Goal: Information Seeking & Learning: Check status

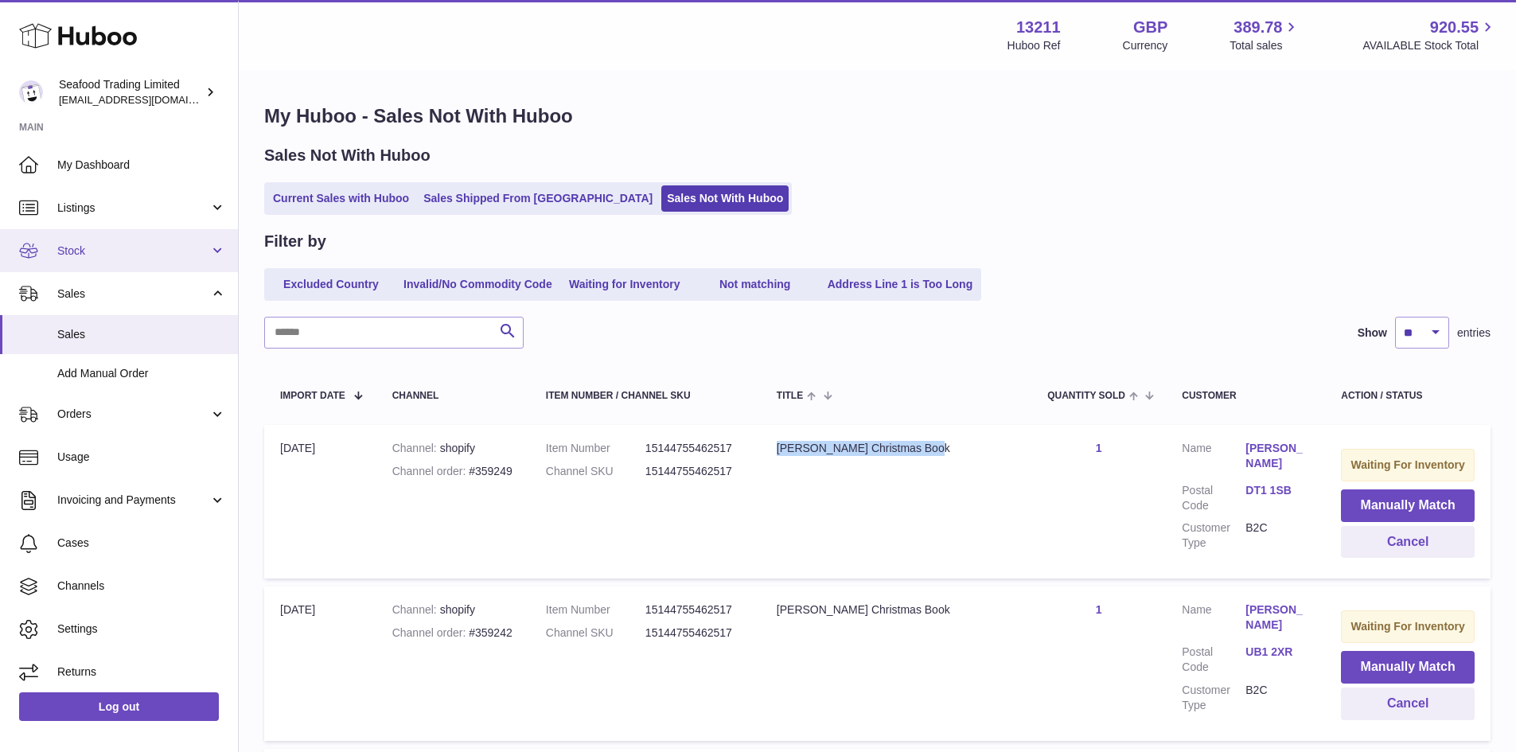
click at [89, 236] on link "Stock" at bounding box center [119, 250] width 238 height 43
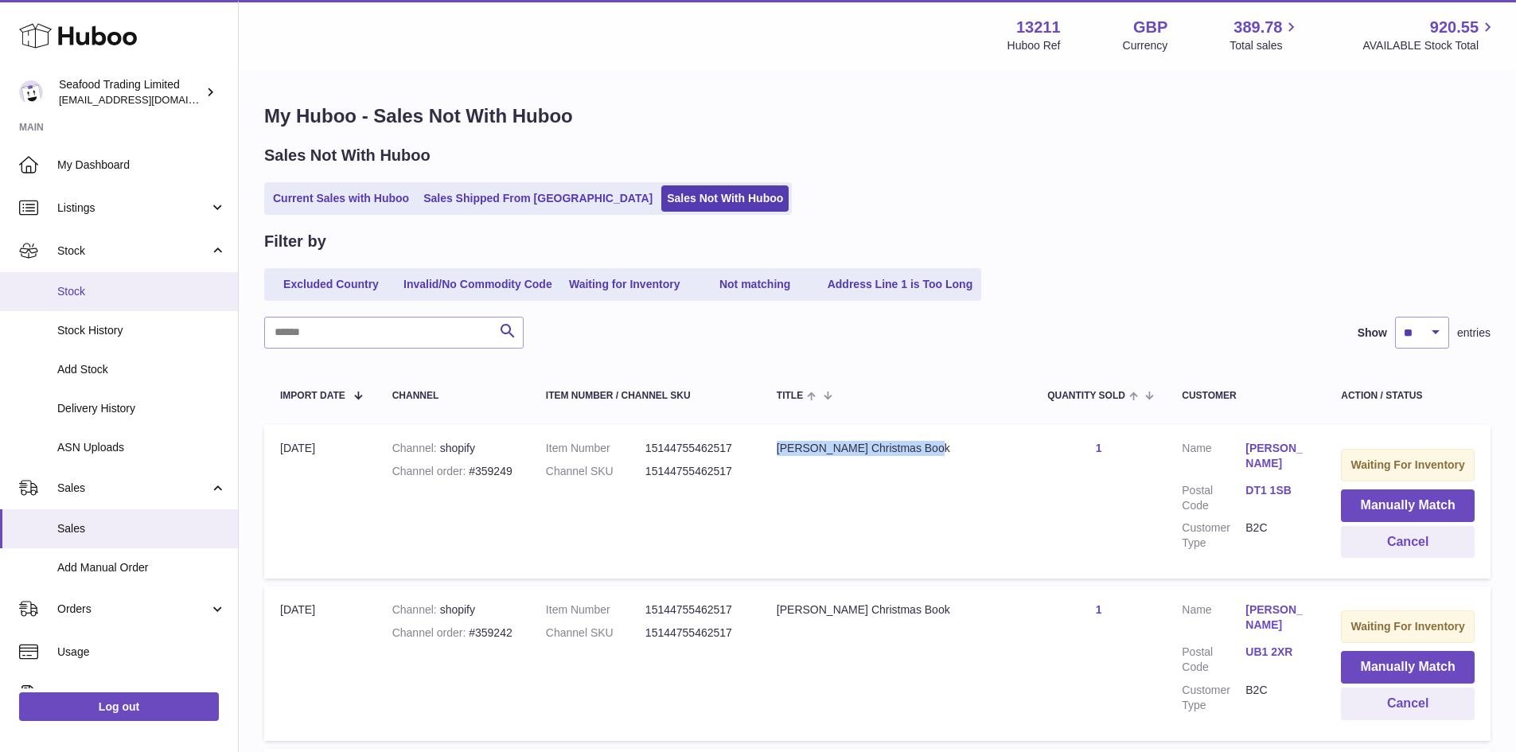
click at [95, 295] on span "Stock" at bounding box center [141, 291] width 169 height 15
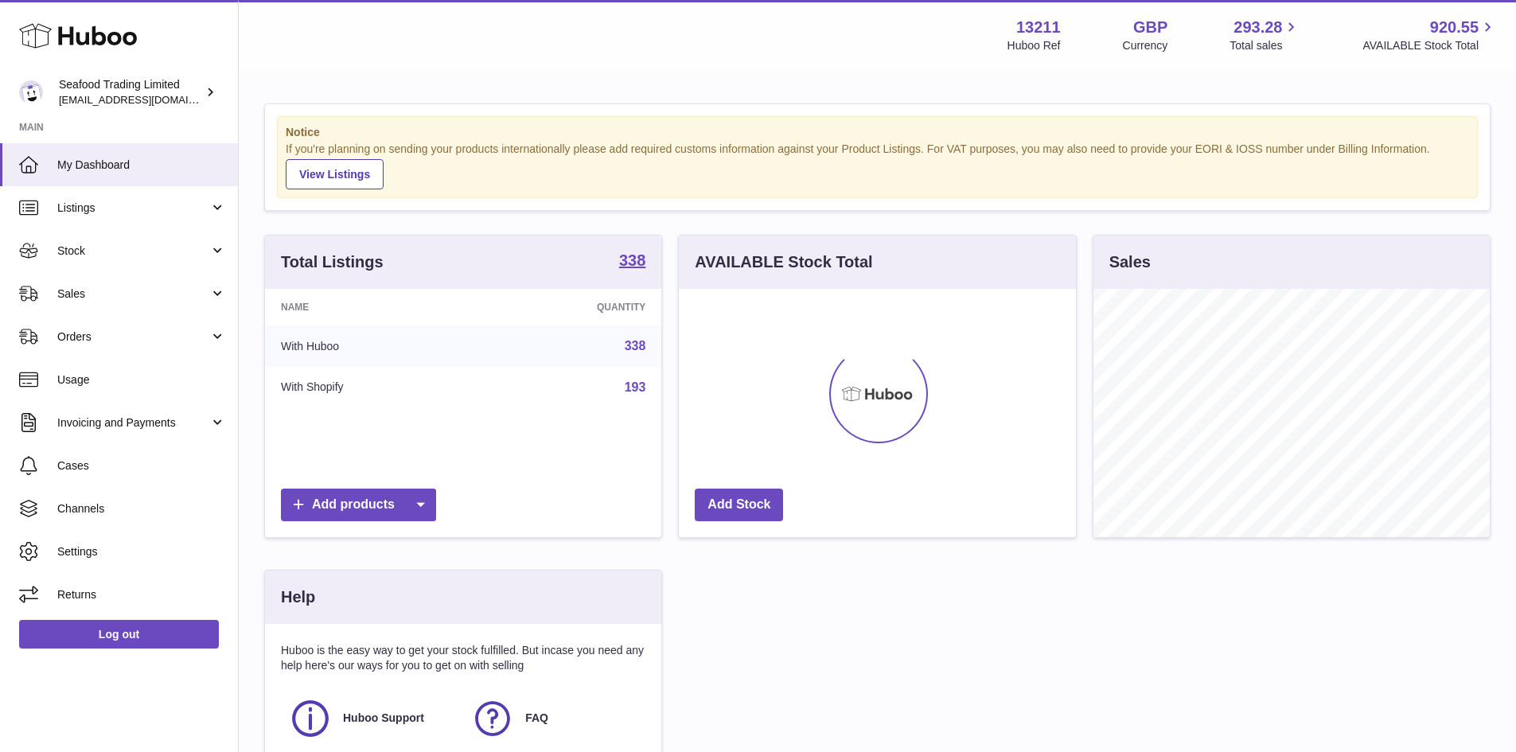
scroll to position [248, 397]
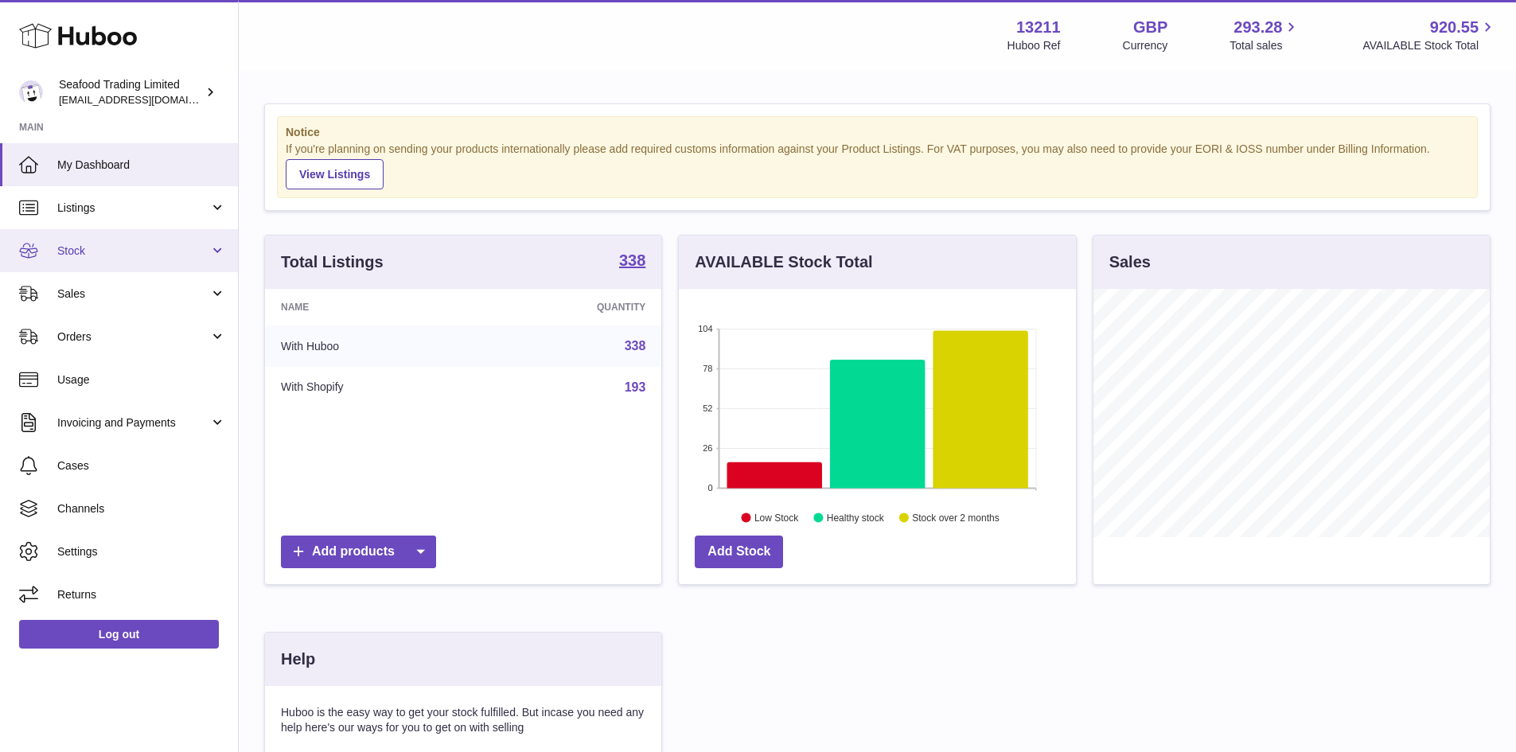
click at [76, 259] on link "Stock" at bounding box center [119, 250] width 238 height 43
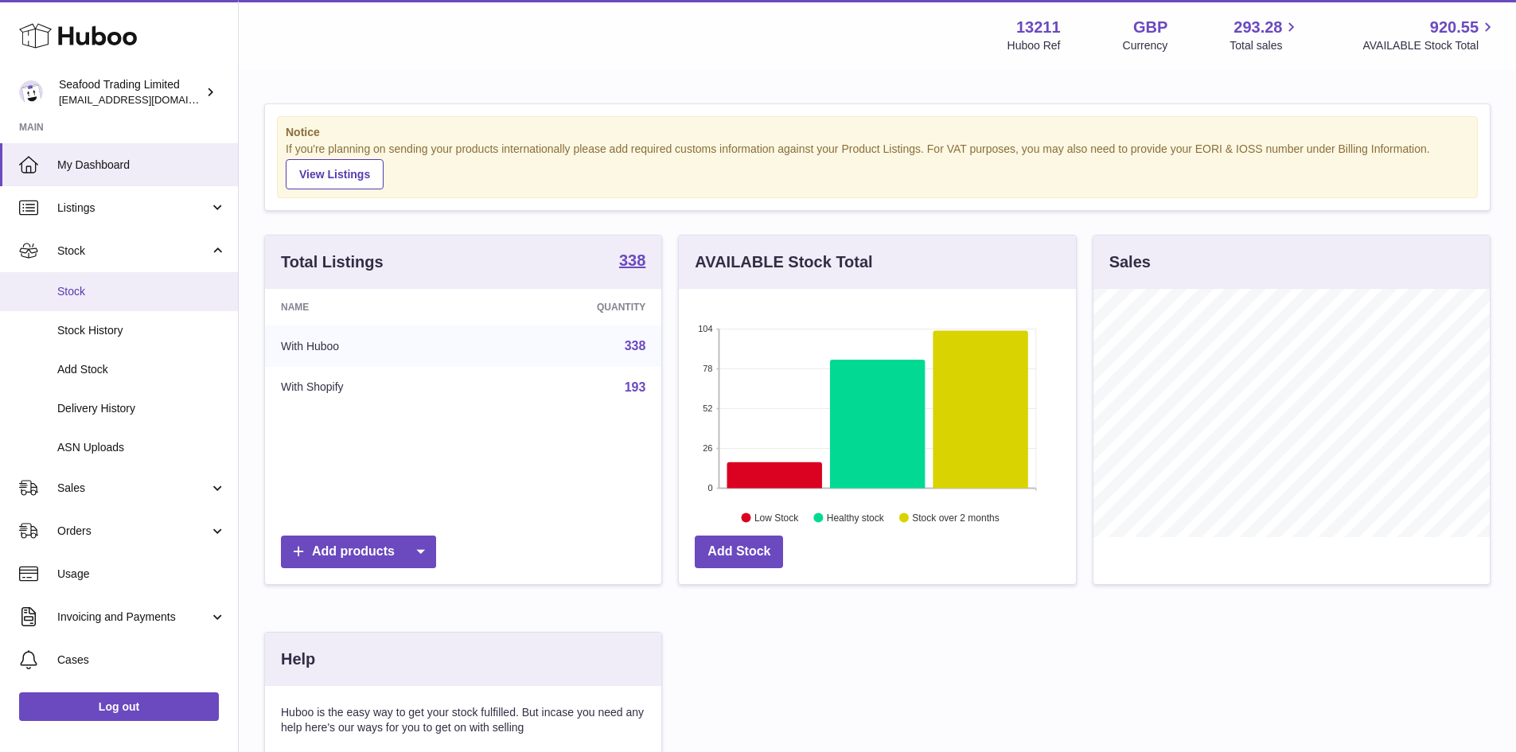
click at [80, 286] on span "Stock" at bounding box center [141, 291] width 169 height 15
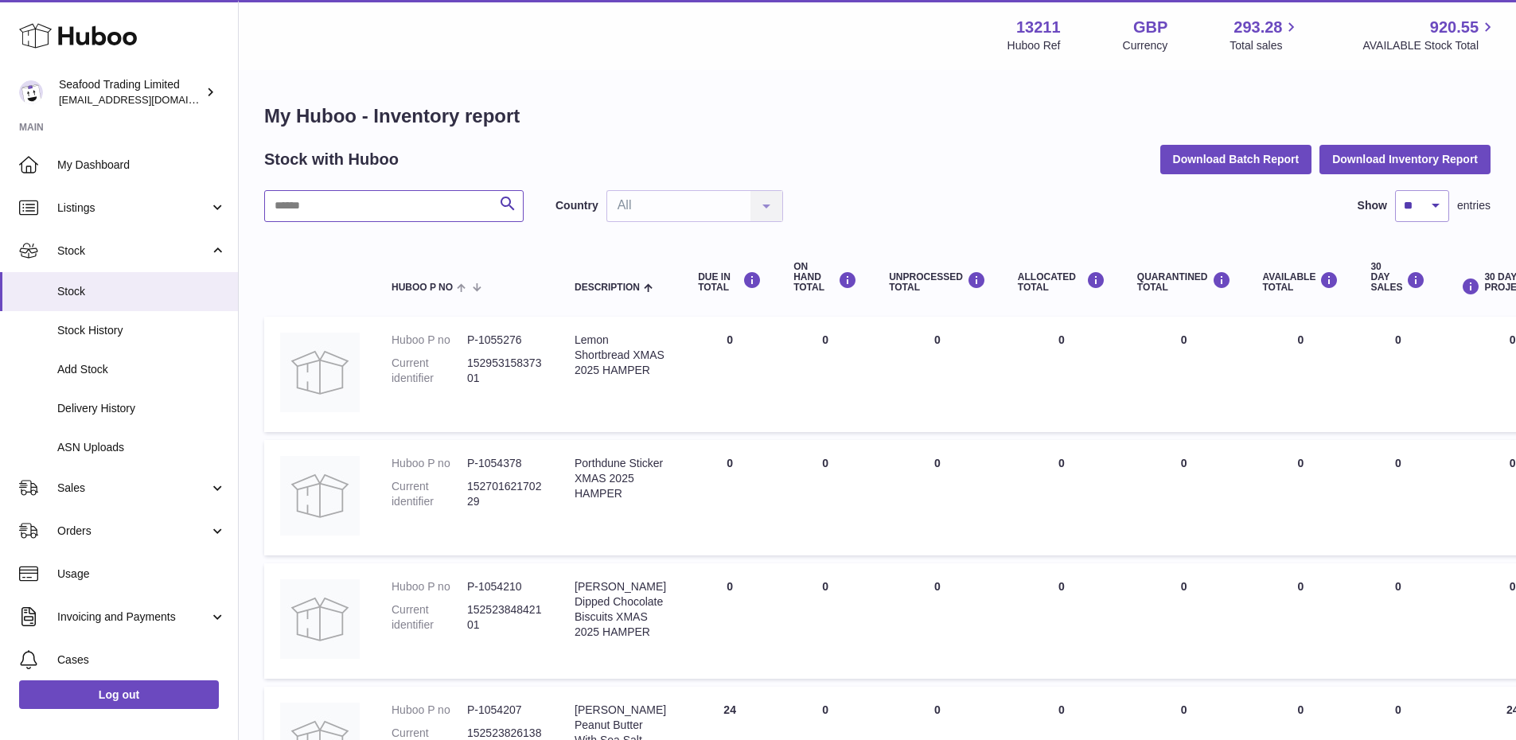
click at [353, 202] on input "text" at bounding box center [393, 206] width 259 height 32
paste input "**********"
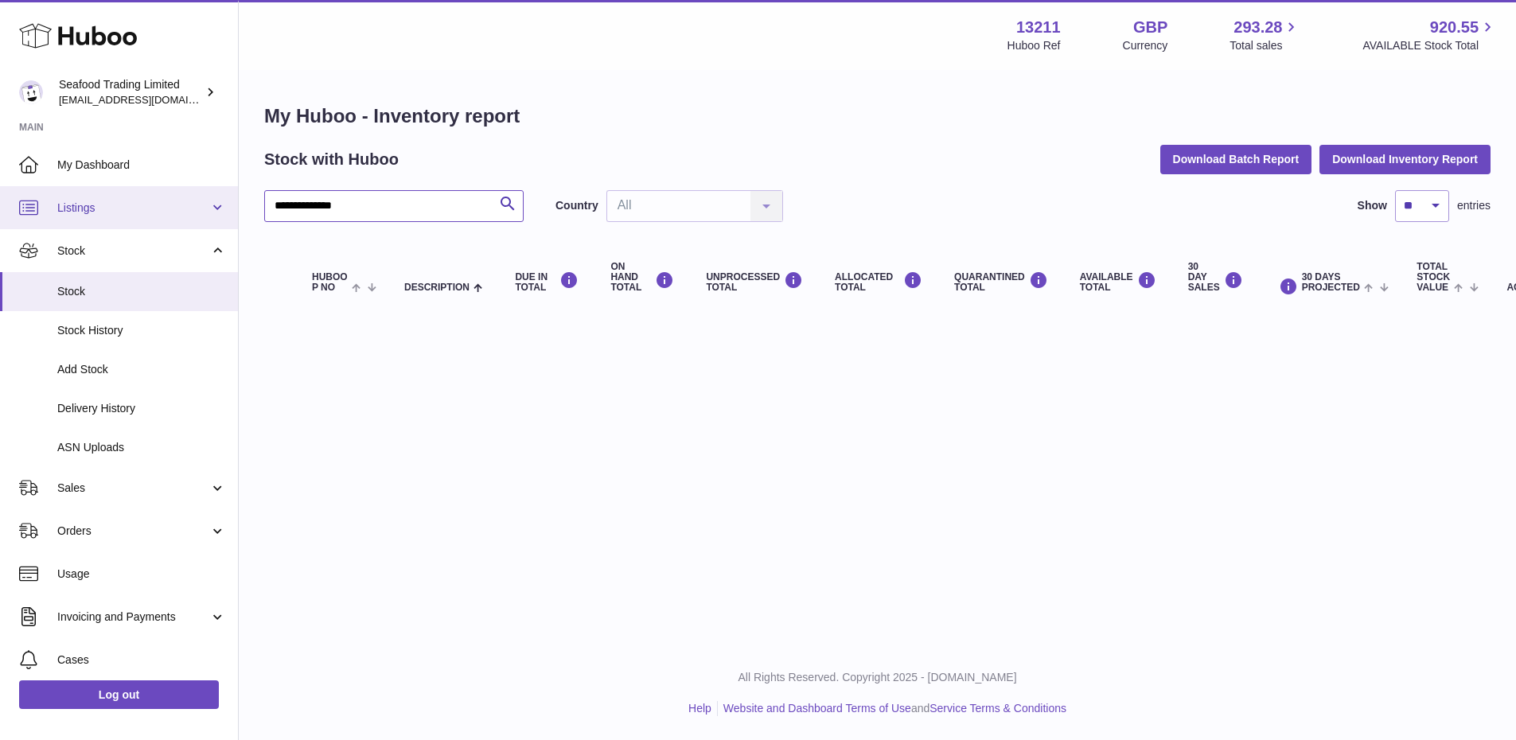
type input "**********"
click at [136, 204] on span "Listings" at bounding box center [133, 208] width 152 height 15
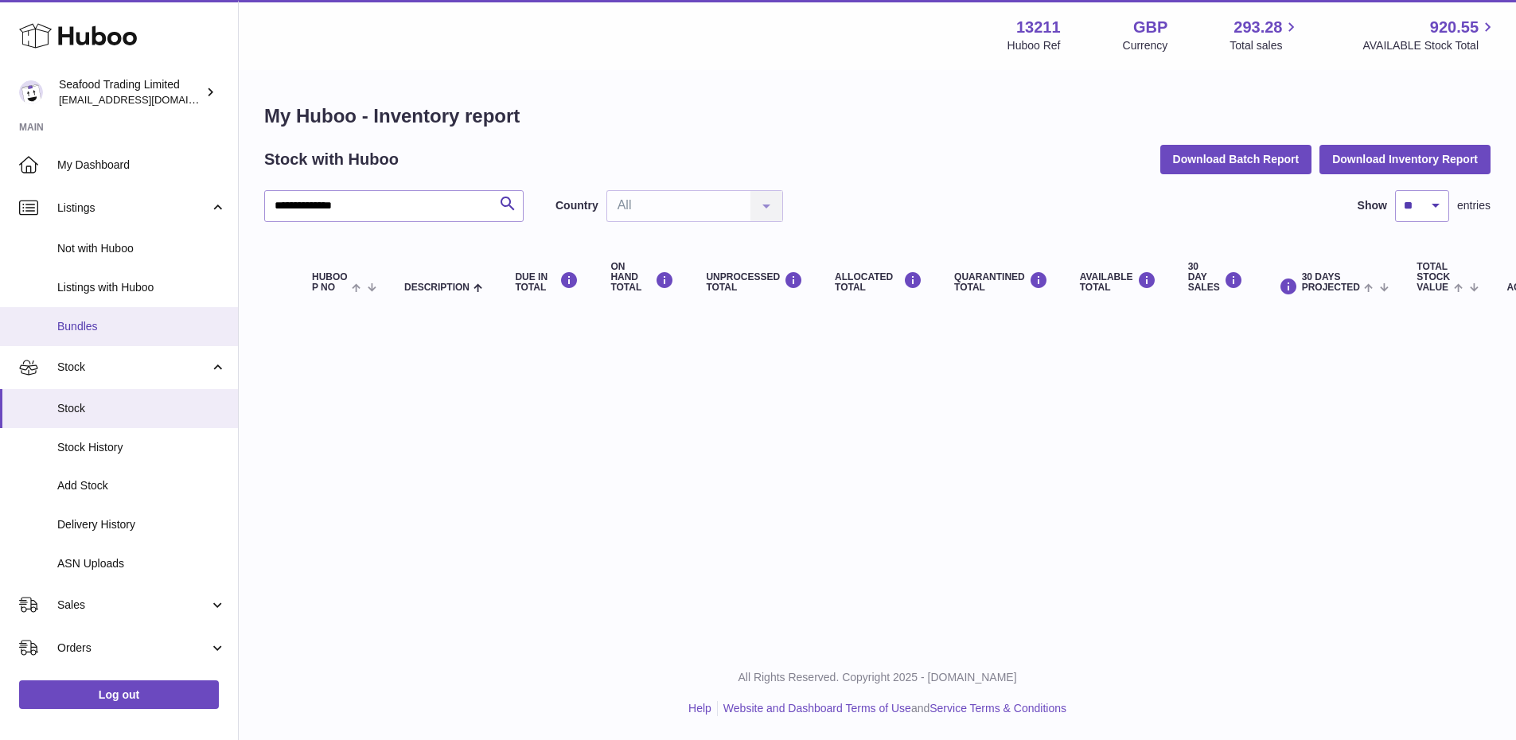
click at [107, 313] on link "Bundles" at bounding box center [119, 326] width 238 height 39
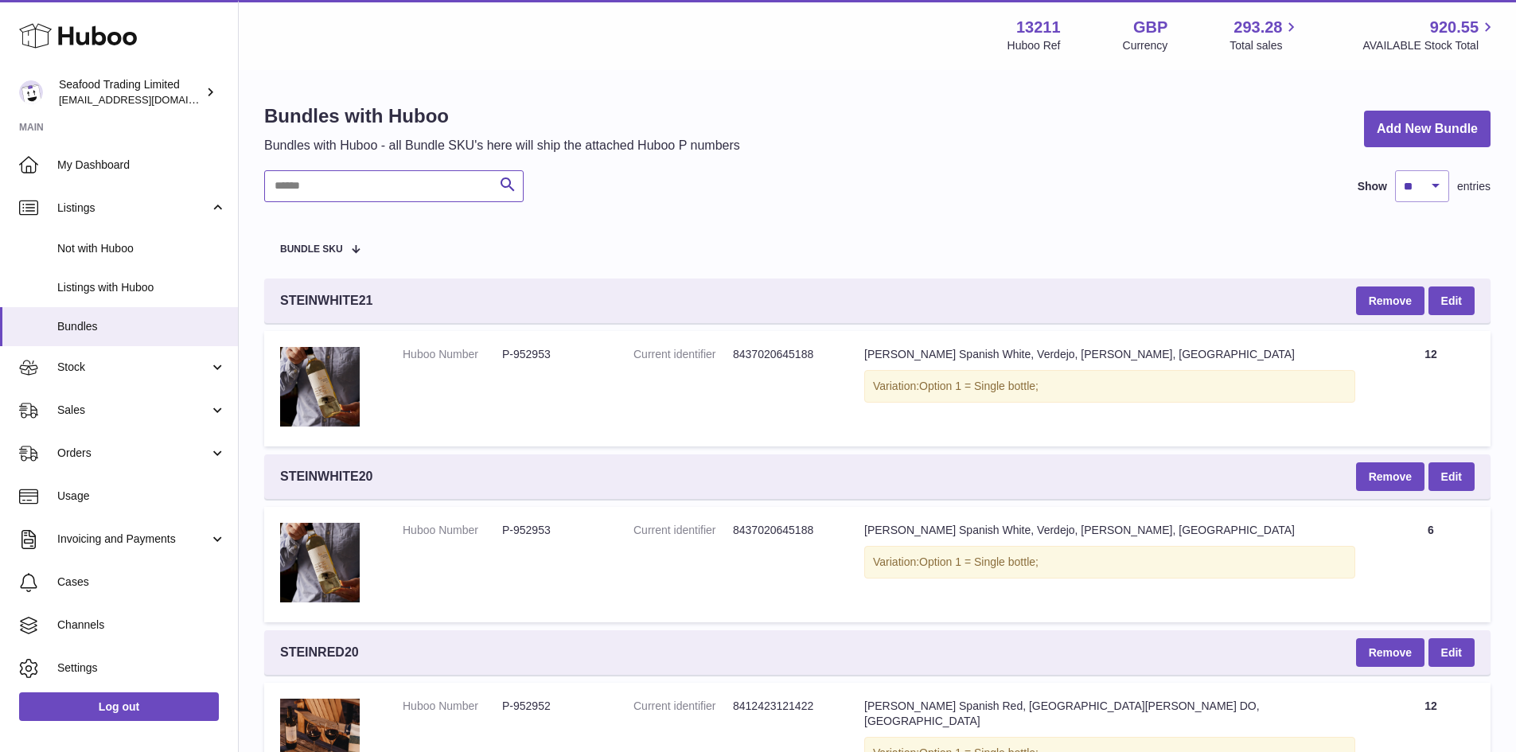
click at [399, 197] on input "text" at bounding box center [393, 186] width 259 height 32
paste input "**********"
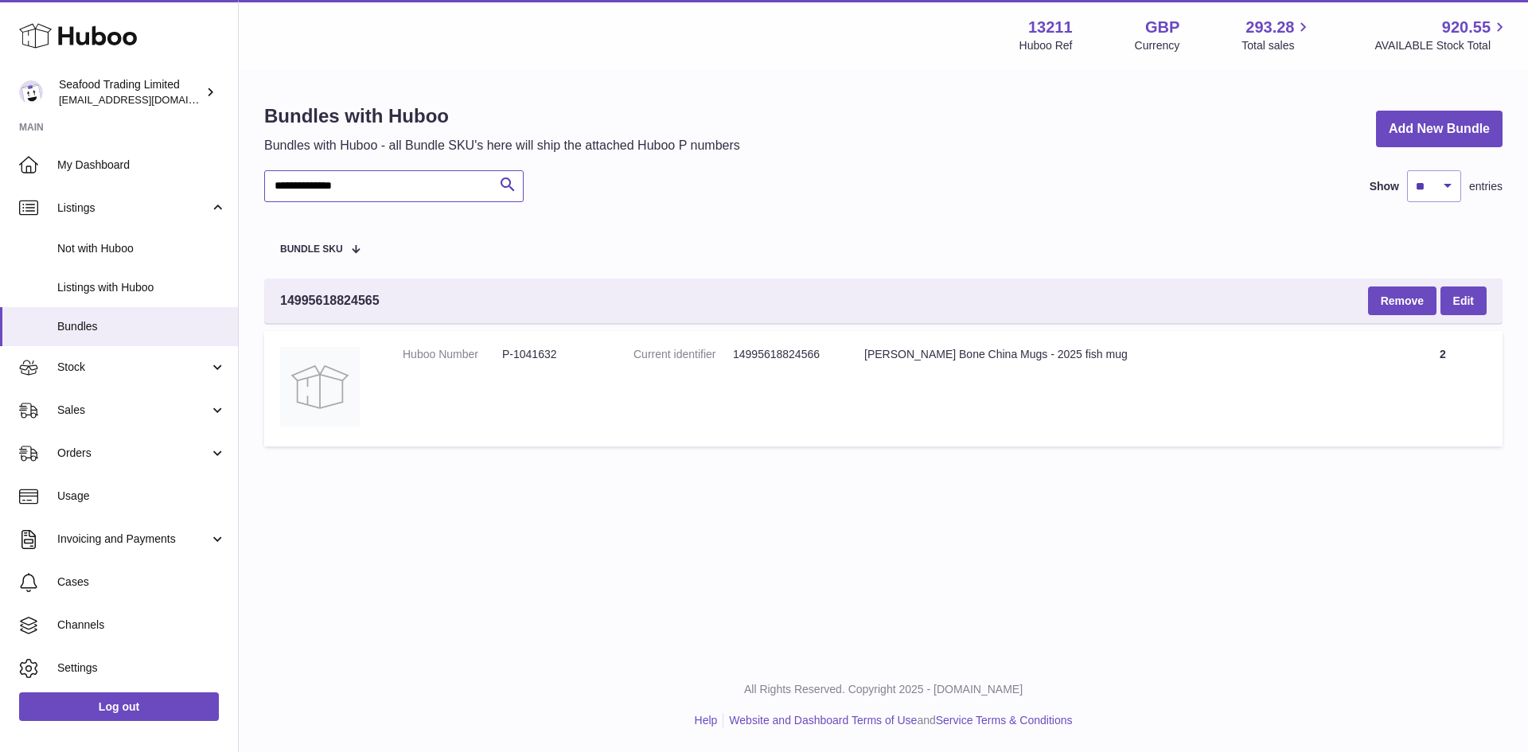
type input "**********"
drag, startPoint x: 1019, startPoint y: 353, endPoint x: 1097, endPoint y: 360, distance: 79.0
click at [1097, 360] on div "[PERSON_NAME] Bone China Mugs - 2025 fish mug" at bounding box center [1115, 354] width 503 height 15
copy div "2025 fish mug"
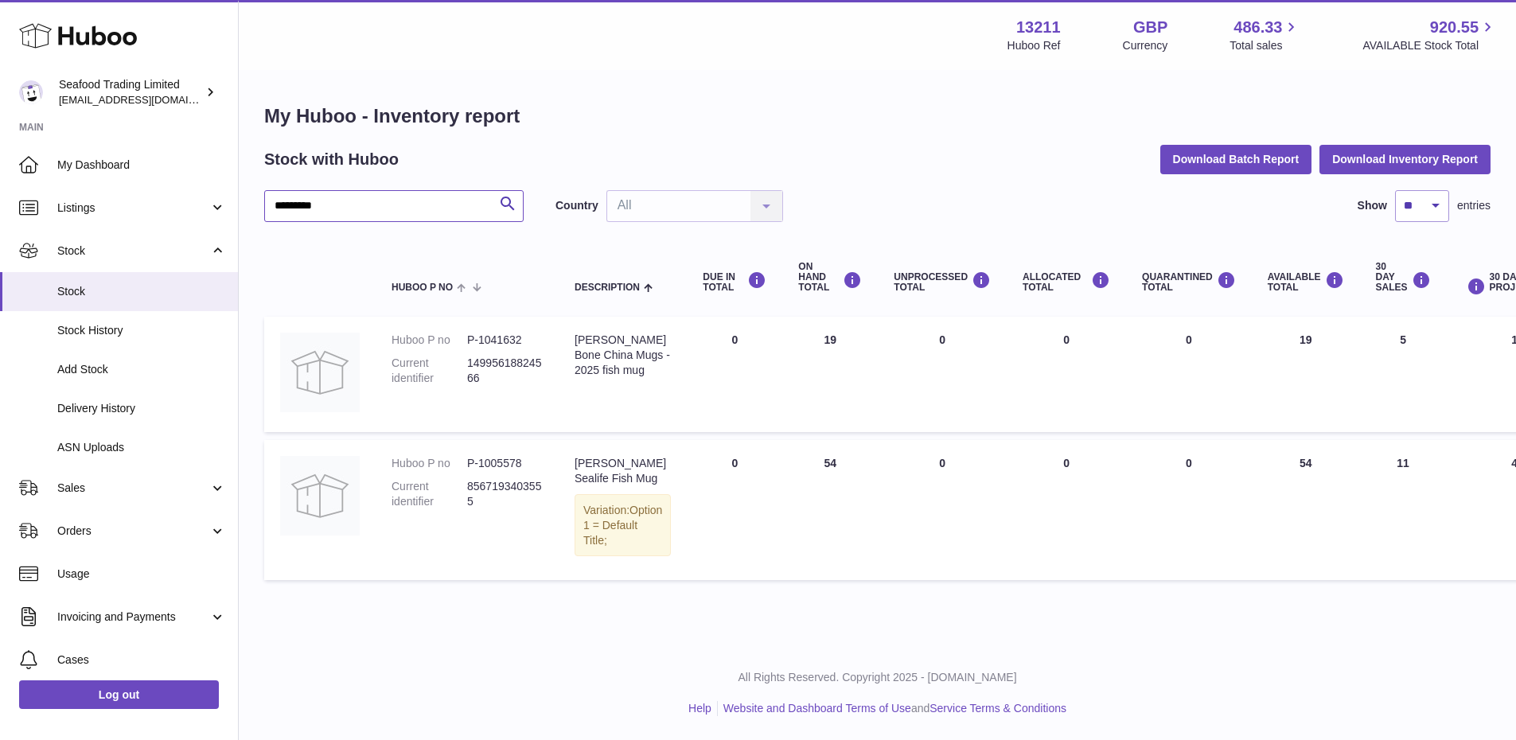
drag, startPoint x: 388, startPoint y: 214, endPoint x: 265, endPoint y: 208, distance: 123.5
click at [265, 208] on input "********" at bounding box center [393, 206] width 259 height 32
paste input "*****"
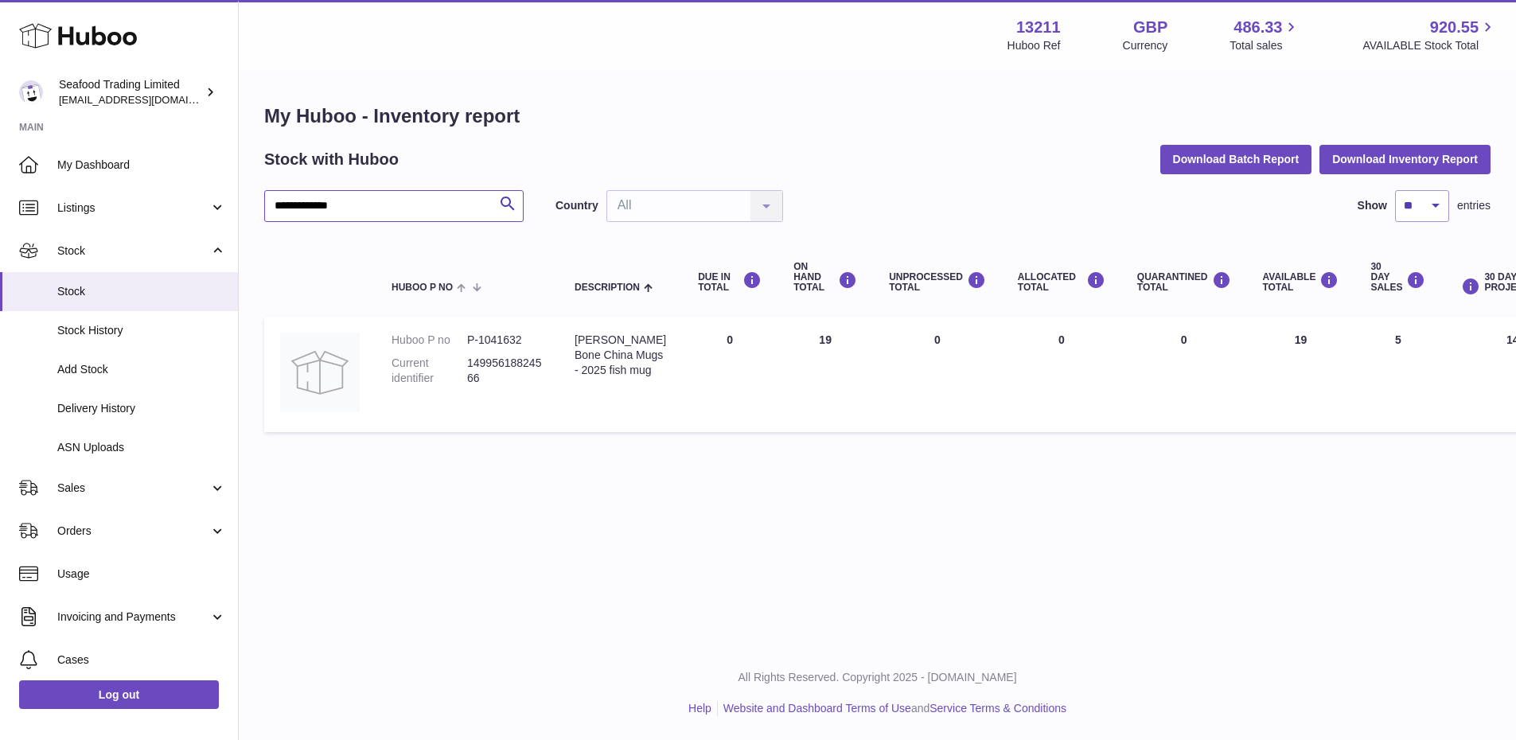
type input "**********"
click at [97, 487] on span "Sales" at bounding box center [133, 488] width 152 height 15
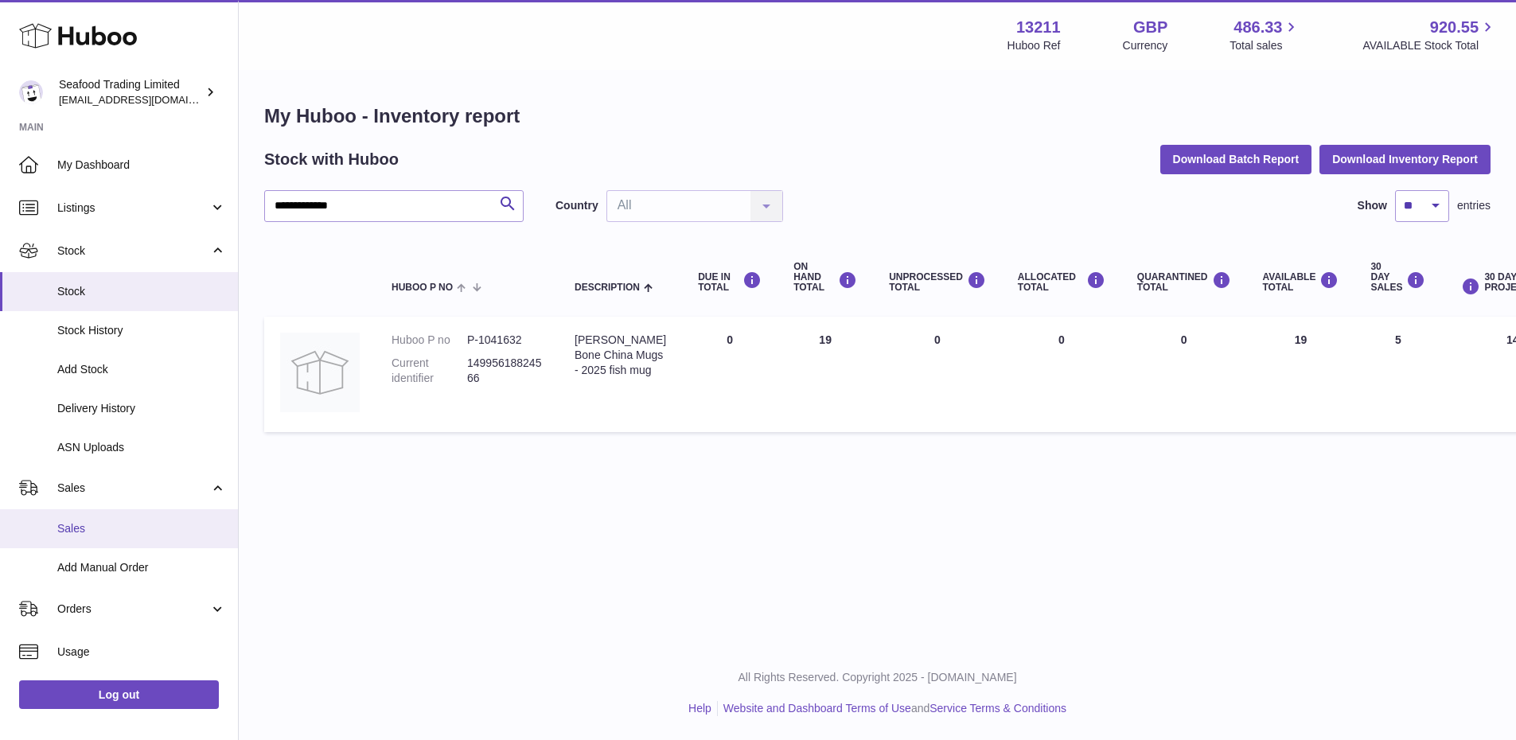
click at [81, 525] on span "Sales" at bounding box center [141, 528] width 169 height 15
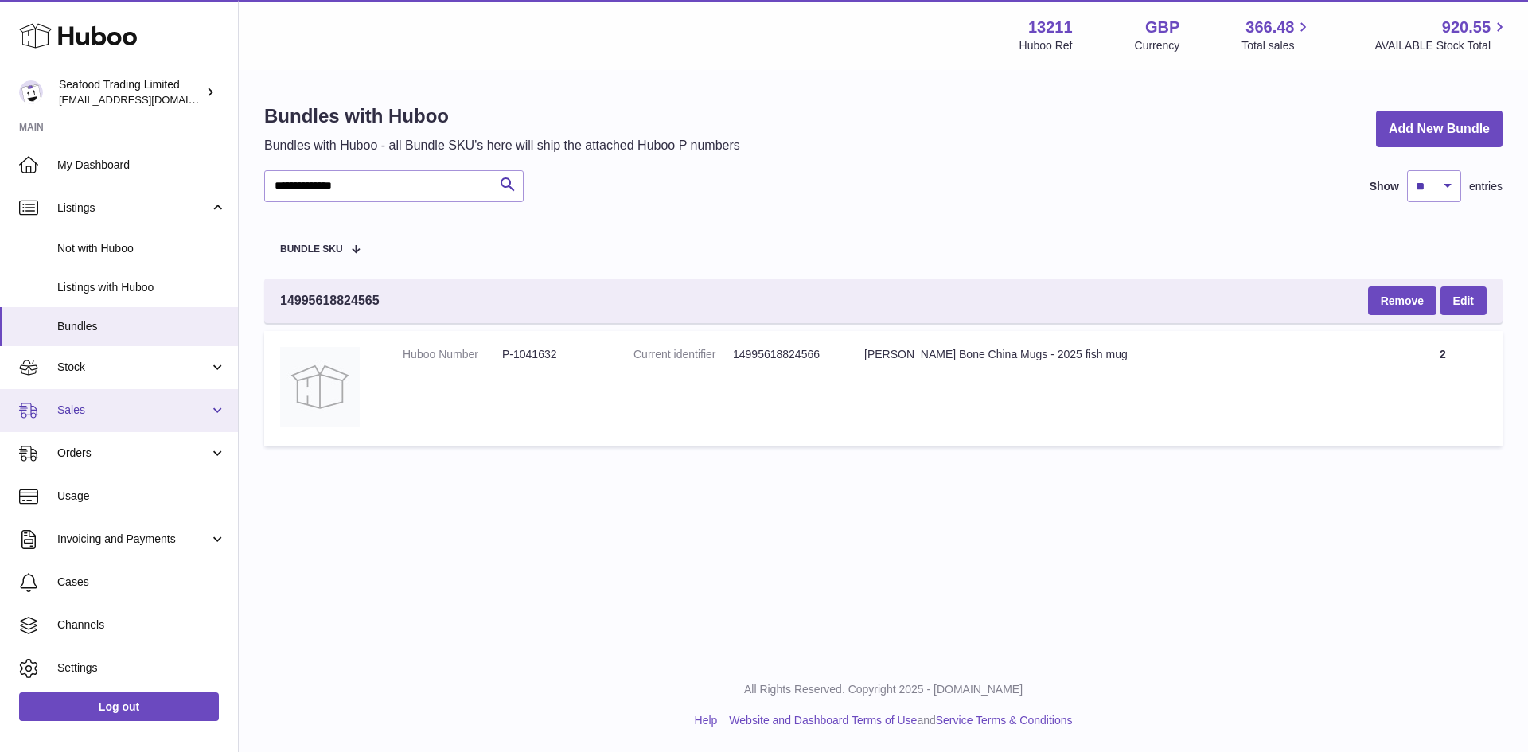
click at [95, 417] on span "Sales" at bounding box center [133, 410] width 152 height 15
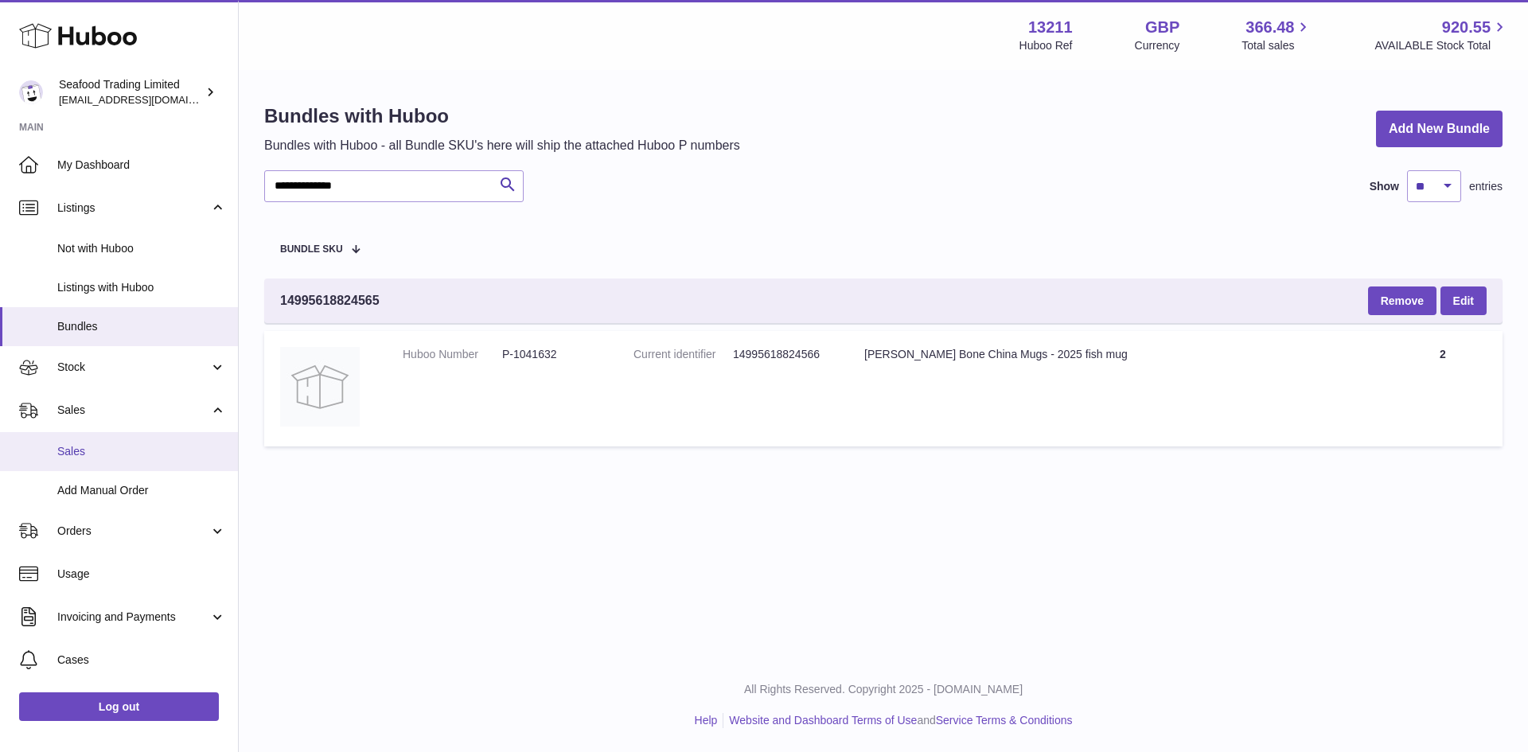
click at [88, 439] on link "Sales" at bounding box center [119, 451] width 238 height 39
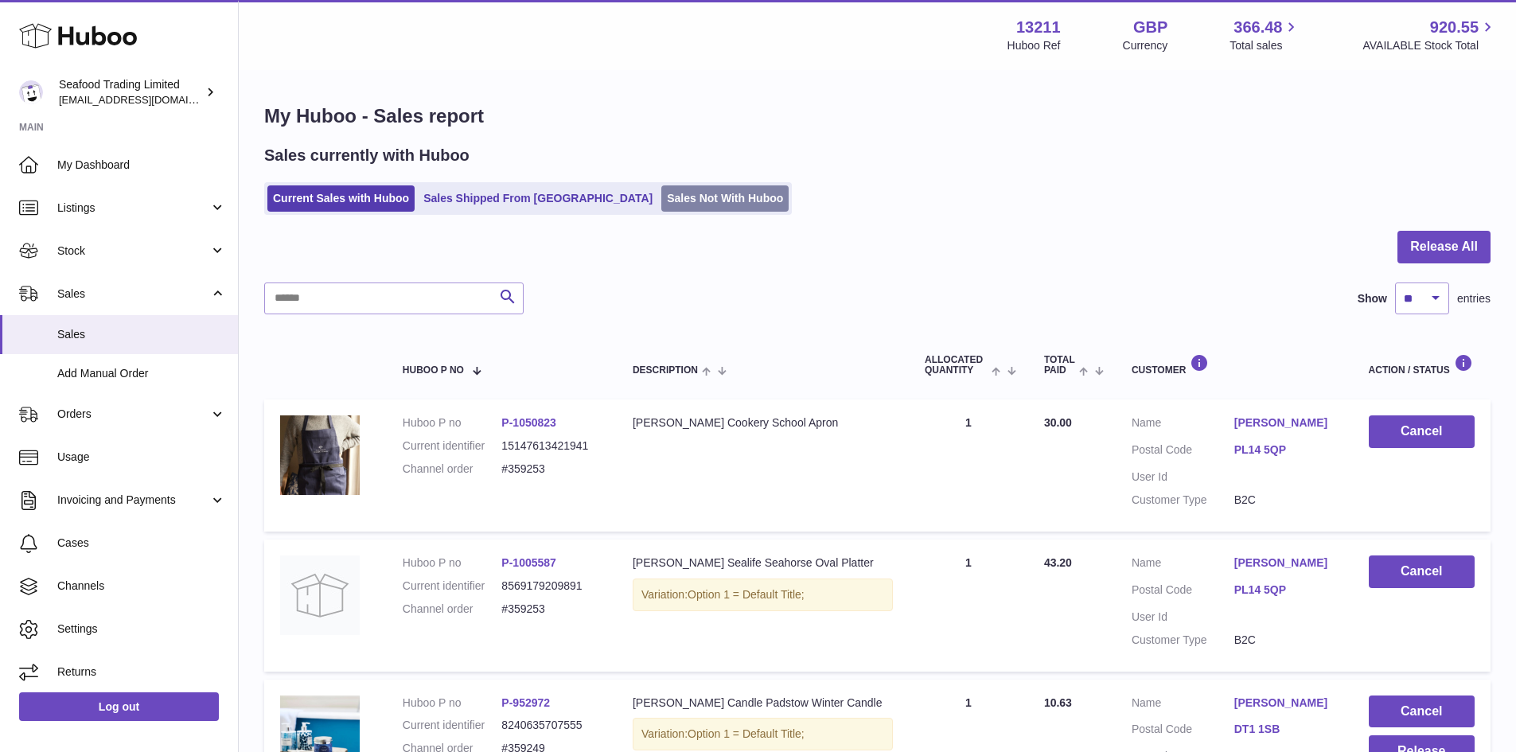
click at [661, 190] on link "Sales Not With Huboo" at bounding box center [724, 198] width 127 height 26
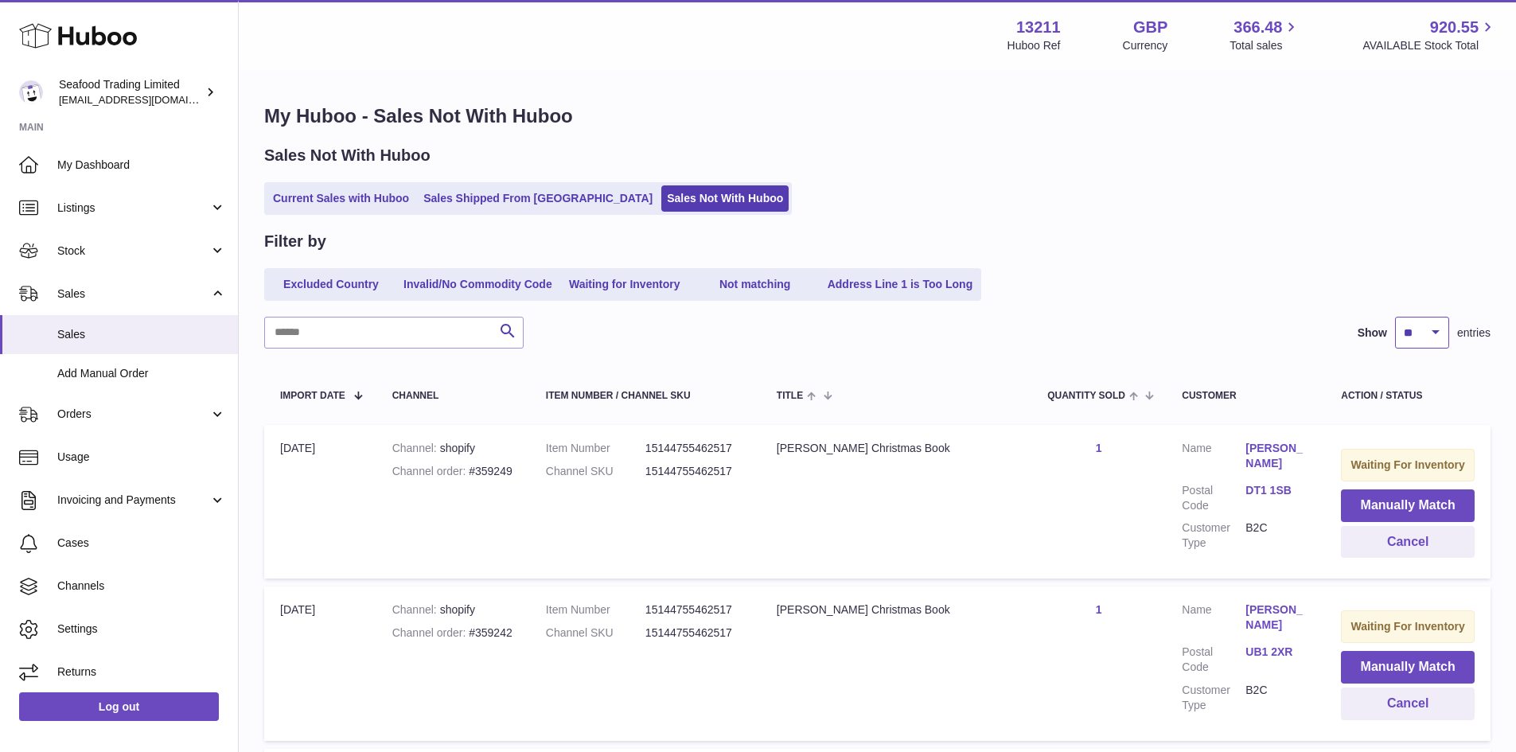
click at [1436, 336] on select "** ** ** ***" at bounding box center [1422, 333] width 54 height 32
select select "**"
click at [1395, 317] on select "** ** ** ***" at bounding box center [1422, 333] width 54 height 32
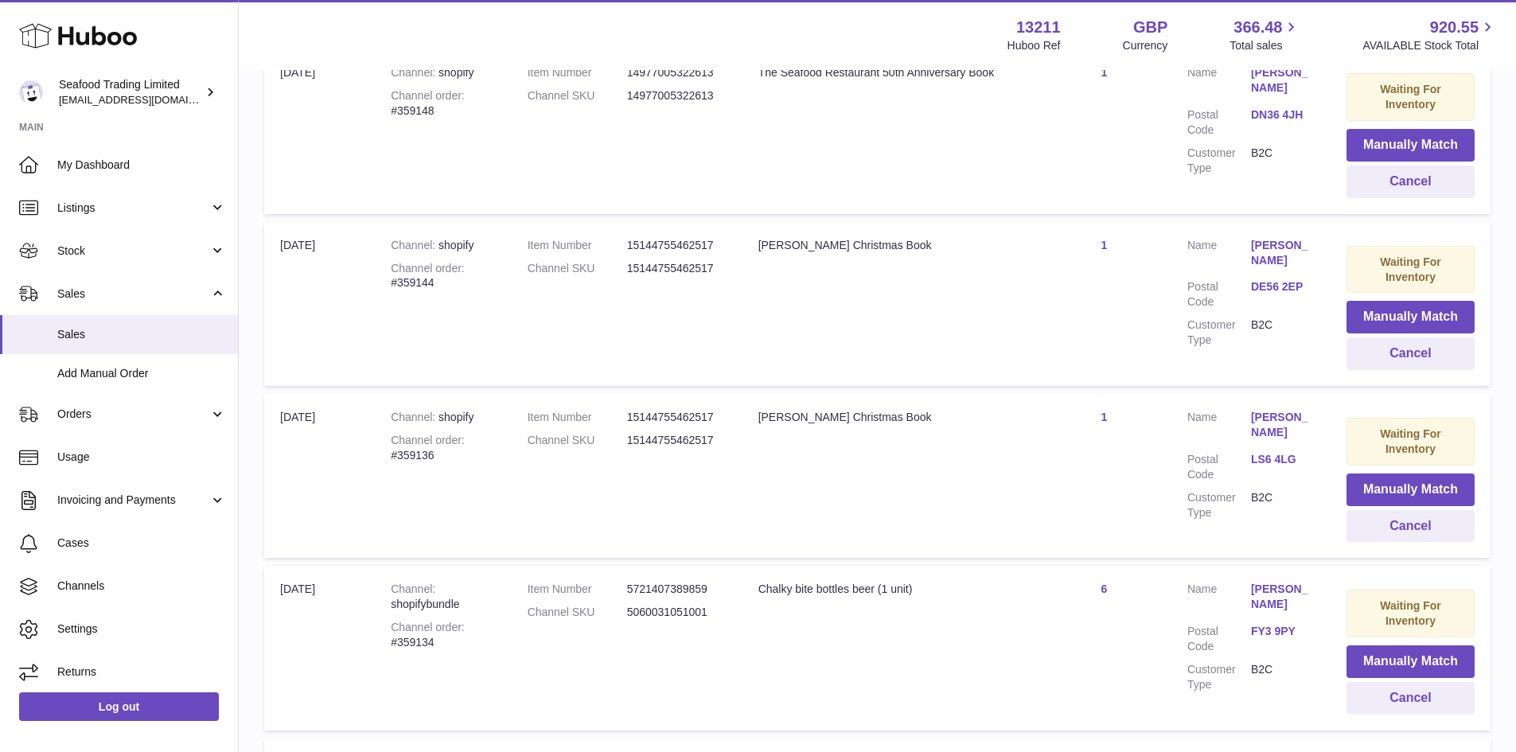
scroll to position [2467, 0]
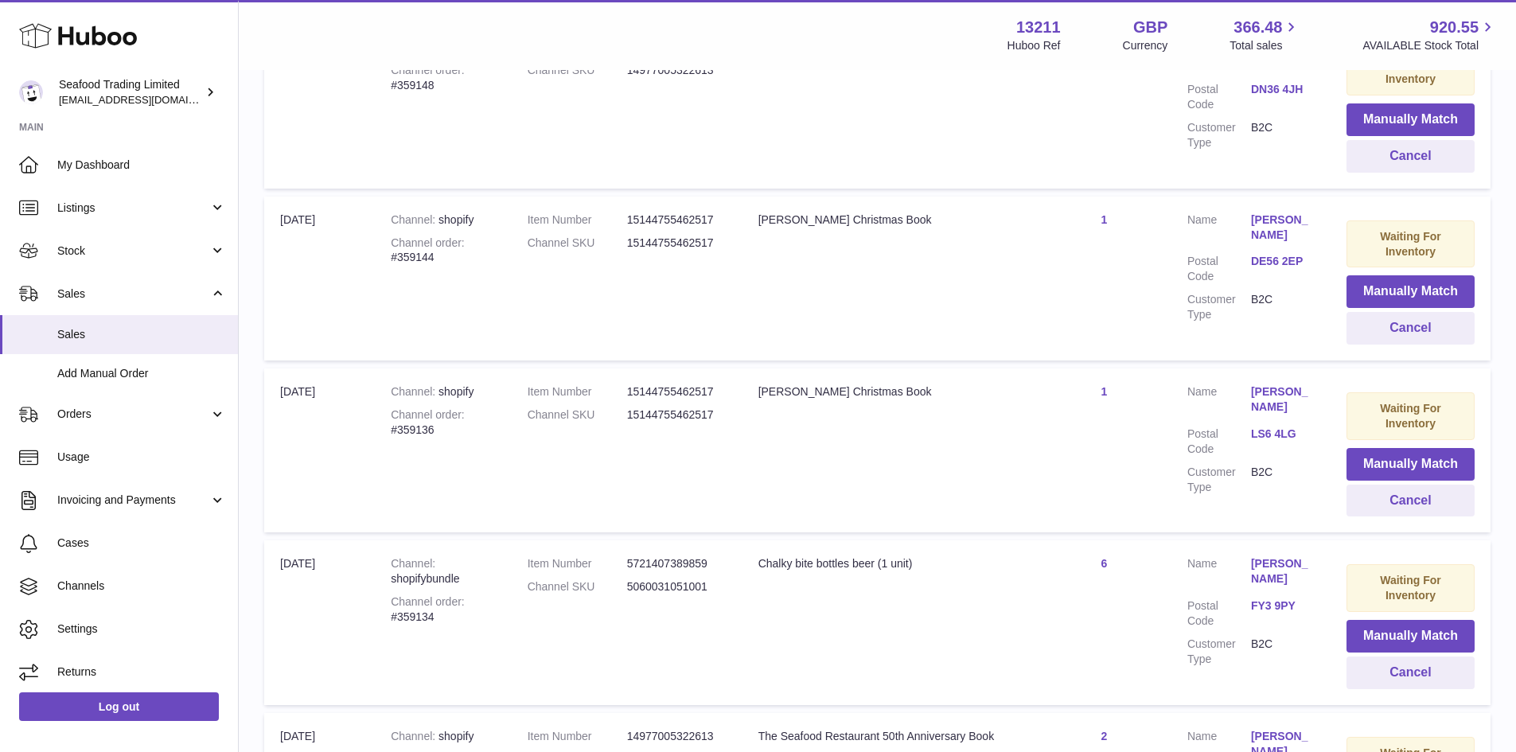
click at [427, 622] on div "Channel order #359134" at bounding box center [443, 609] width 105 height 30
copy div "359134"
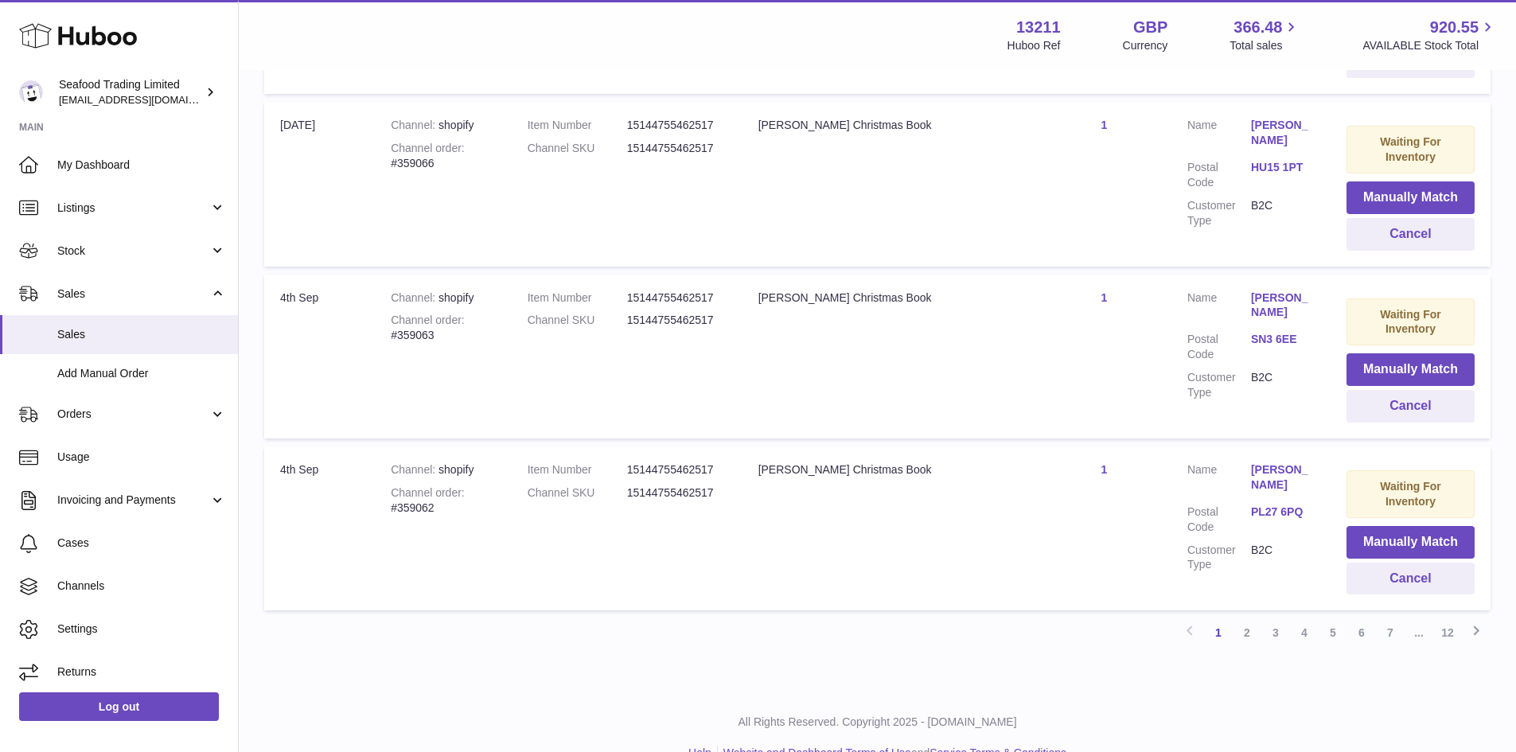
scroll to position [8453, 0]
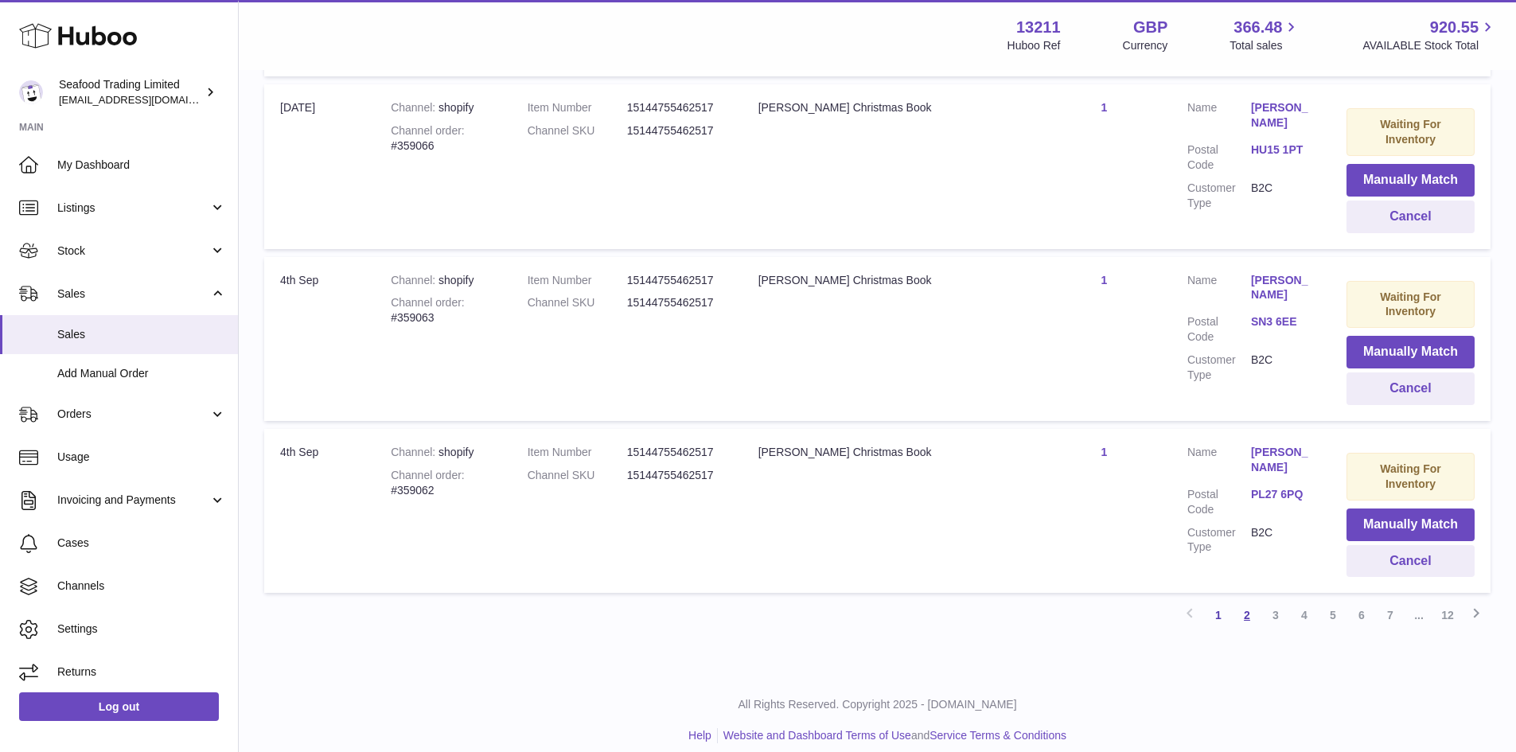
click at [1251, 601] on link "2" at bounding box center [1247, 615] width 29 height 29
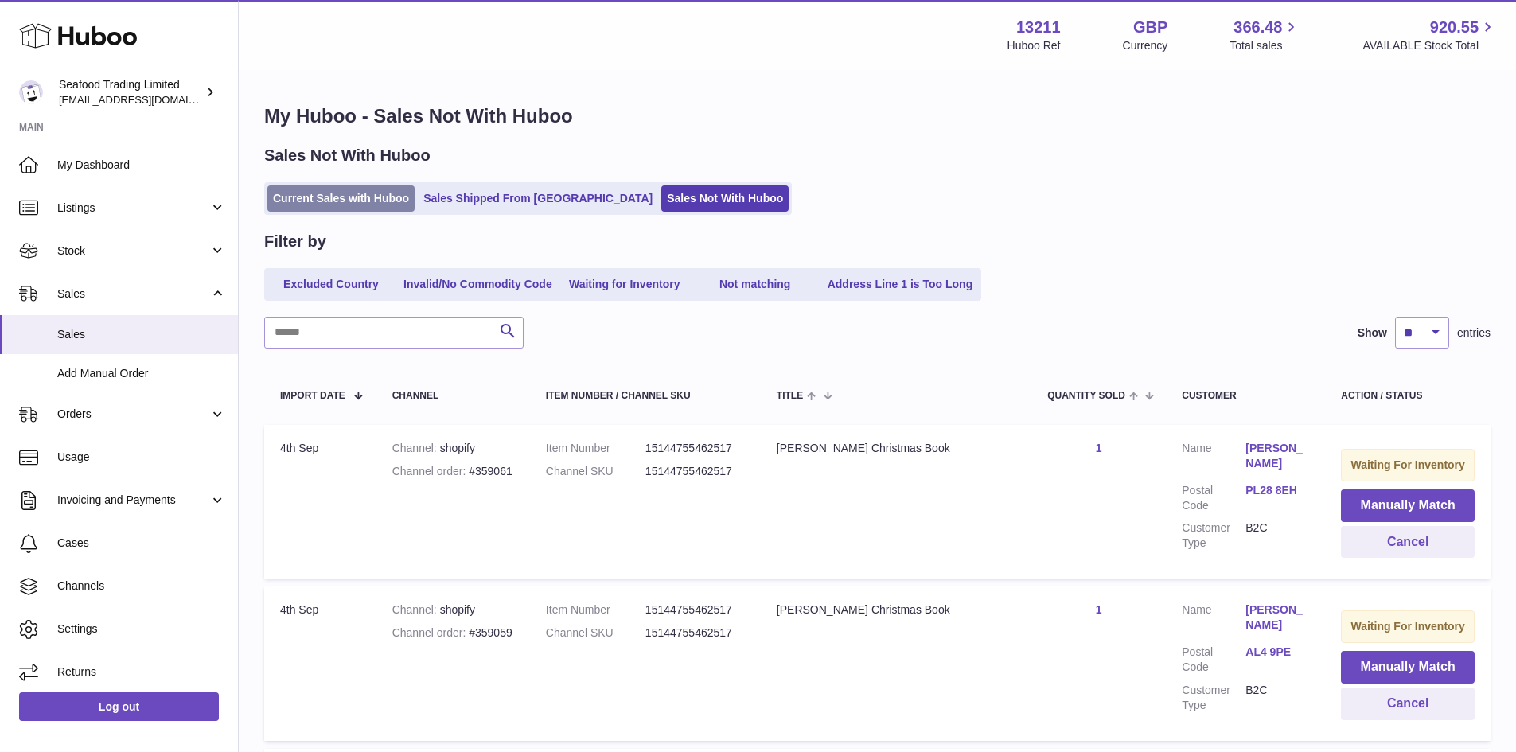
click at [361, 205] on link "Current Sales with Huboo" at bounding box center [340, 198] width 147 height 26
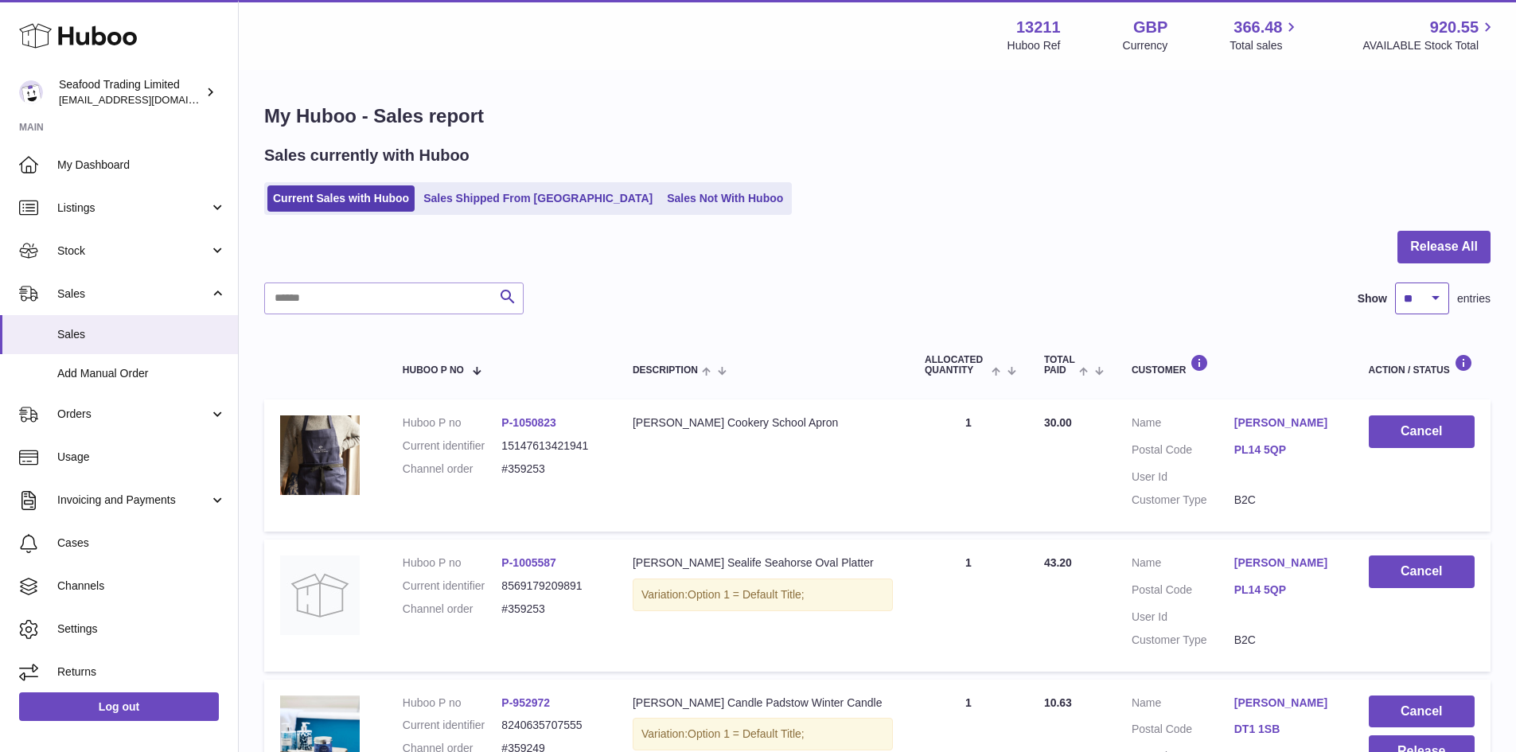
click at [1421, 303] on select "** ** ** ***" at bounding box center [1422, 299] width 54 height 32
select select "**"
click at [1395, 283] on select "** ** ** ***" at bounding box center [1422, 299] width 54 height 32
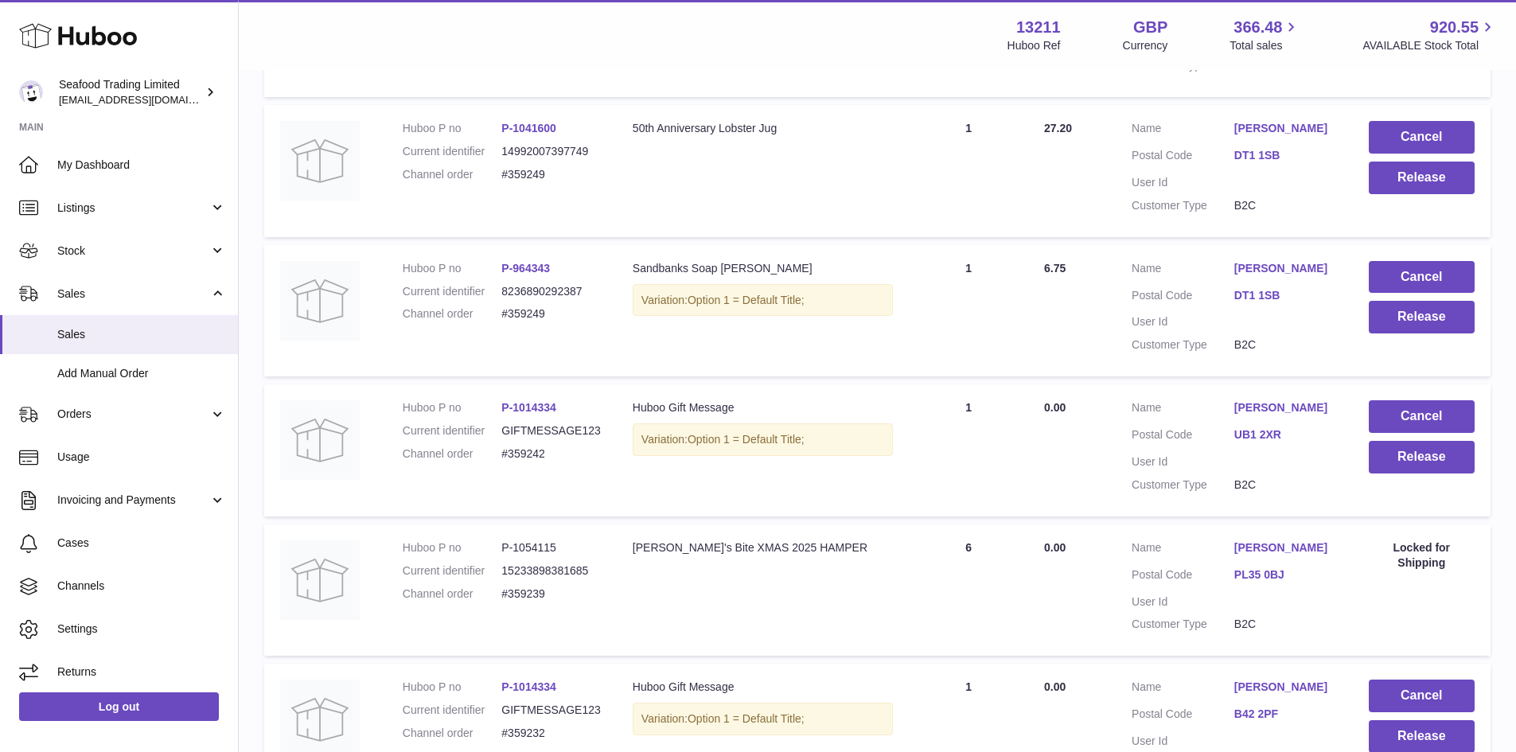
scroll to position [716, 0]
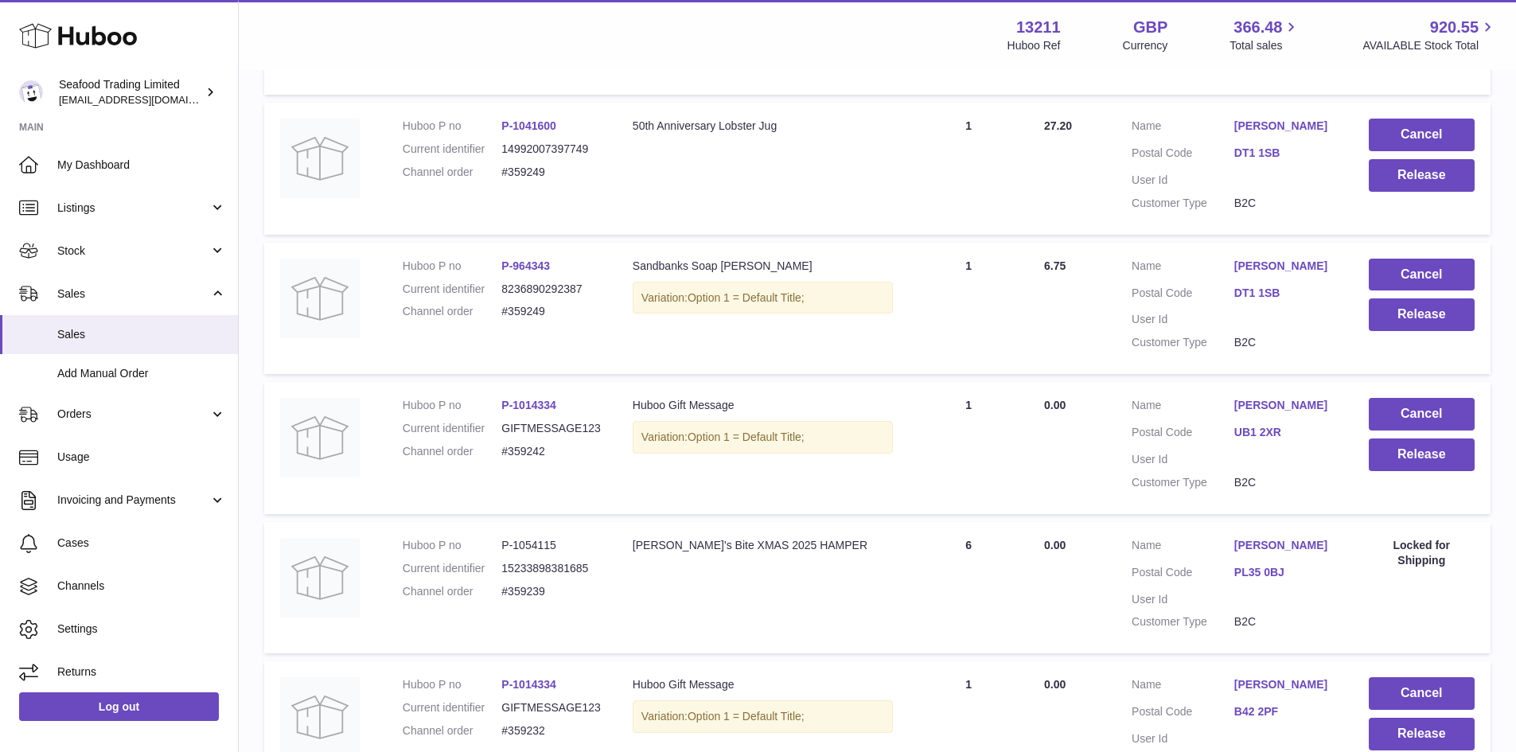
click at [521, 449] on dd "#359242" at bounding box center [550, 451] width 99 height 15
copy dd "359242"
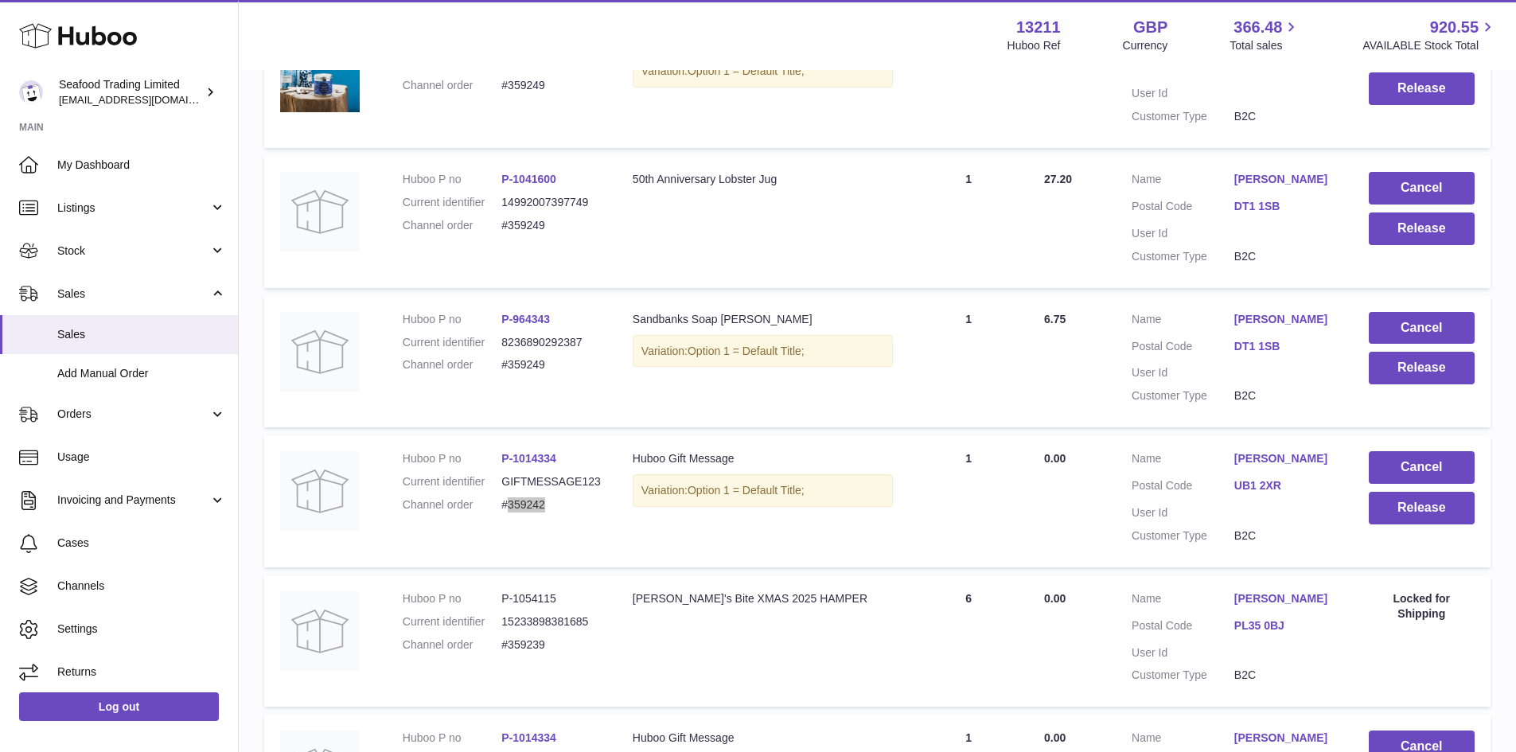
scroll to position [637, 0]
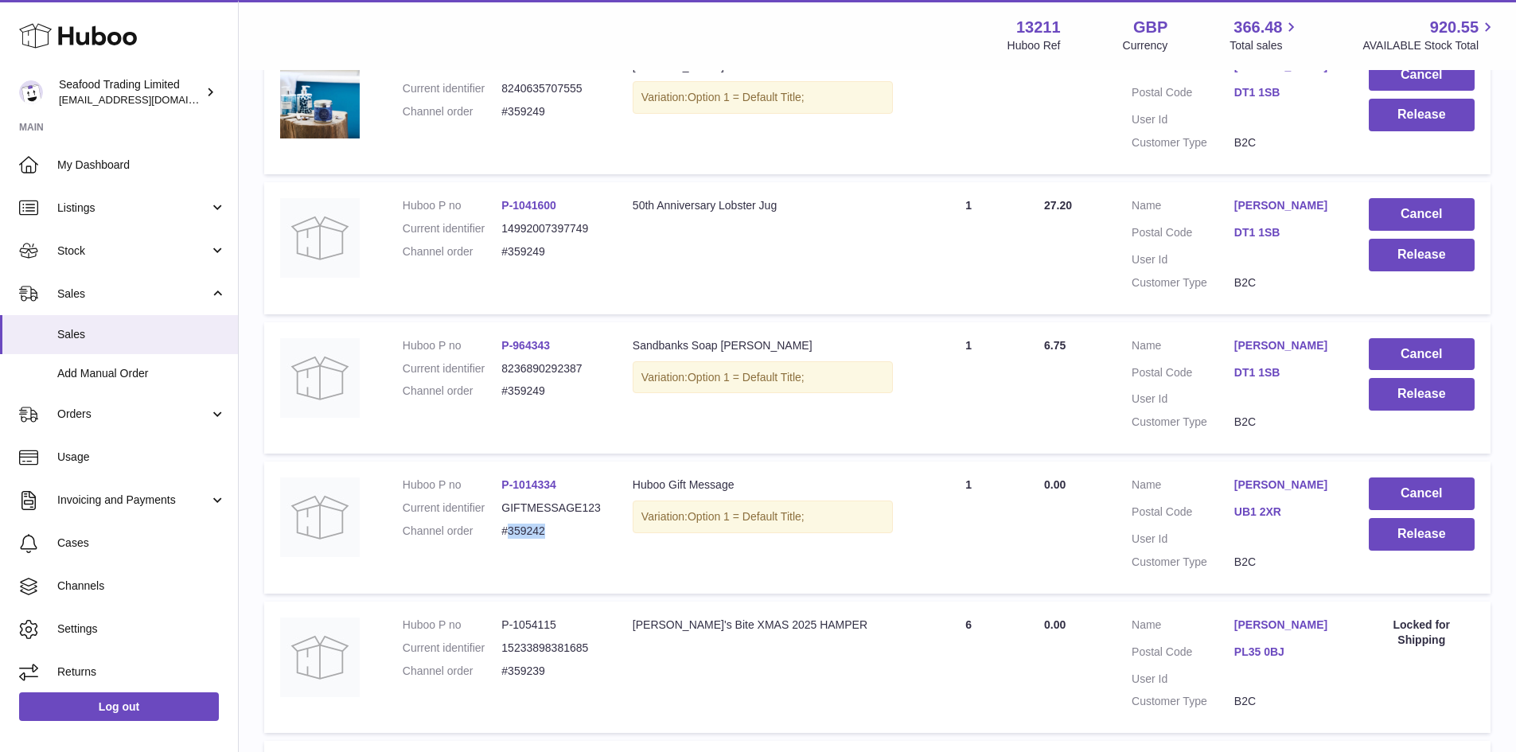
click at [532, 391] on dd "#359249" at bounding box center [550, 391] width 99 height 15
copy dd "359249"
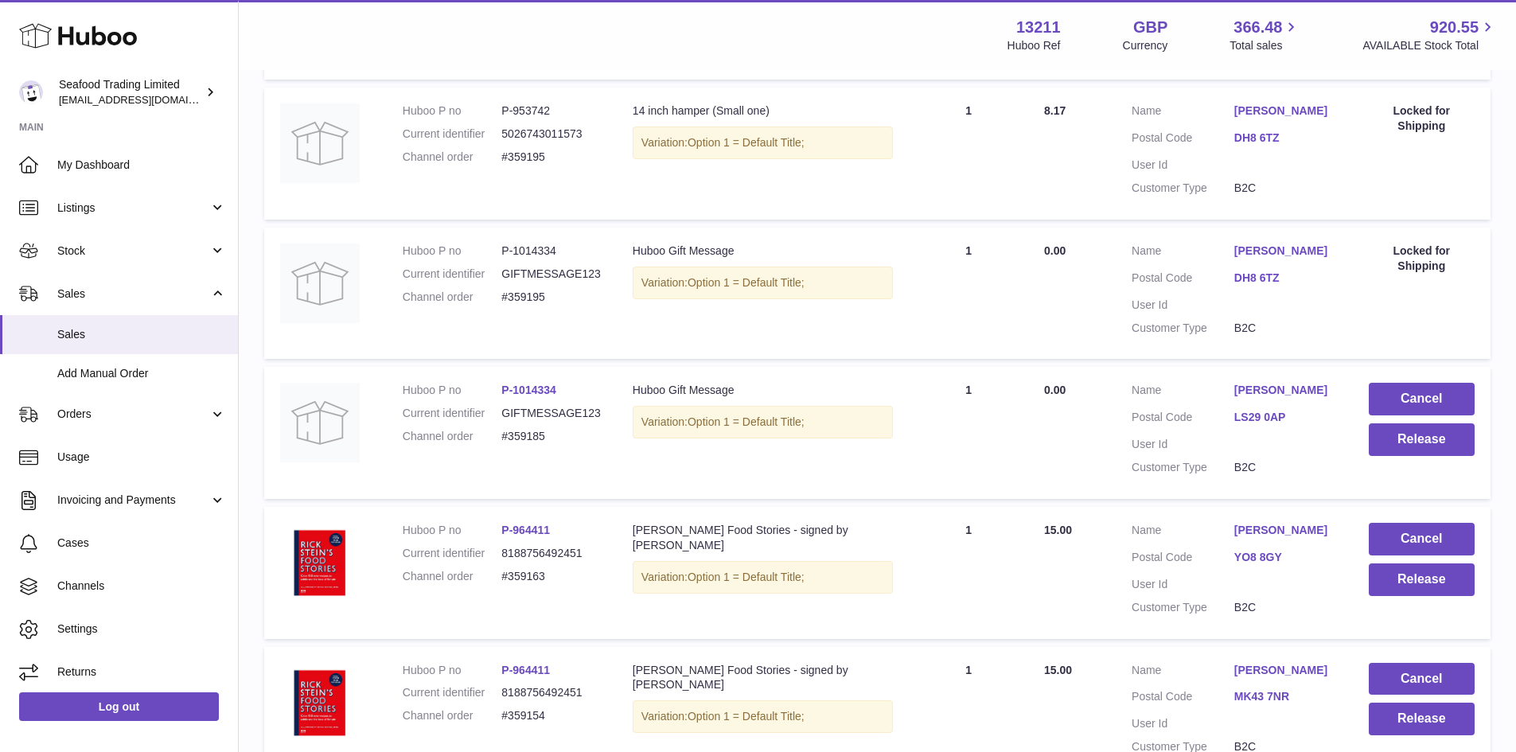
scroll to position [5173, 0]
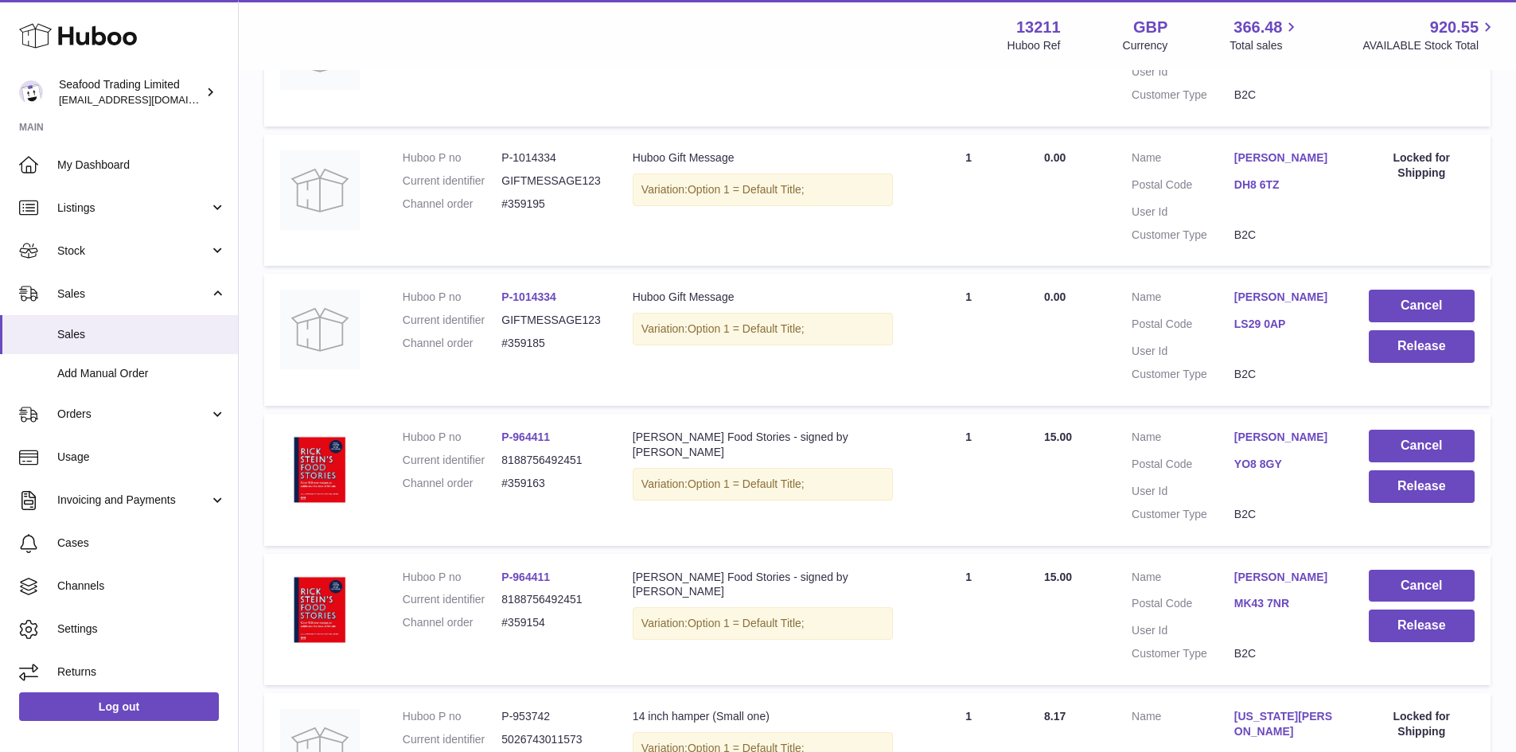
click at [517, 476] on dd "#359163" at bounding box center [550, 483] width 99 height 15
copy dd "359163"
click at [532, 615] on dd "#359154" at bounding box center [550, 622] width 99 height 15
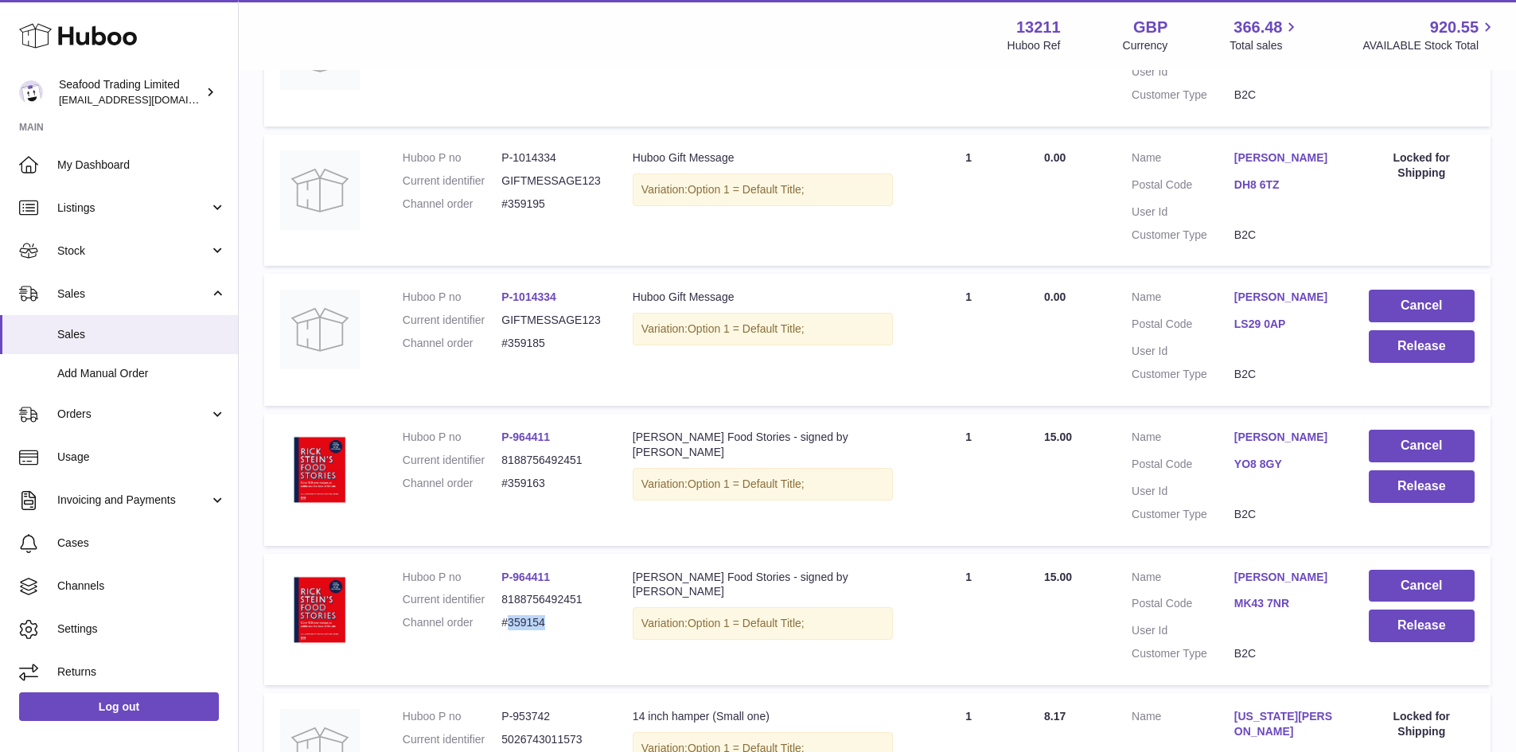
copy dd "359154"
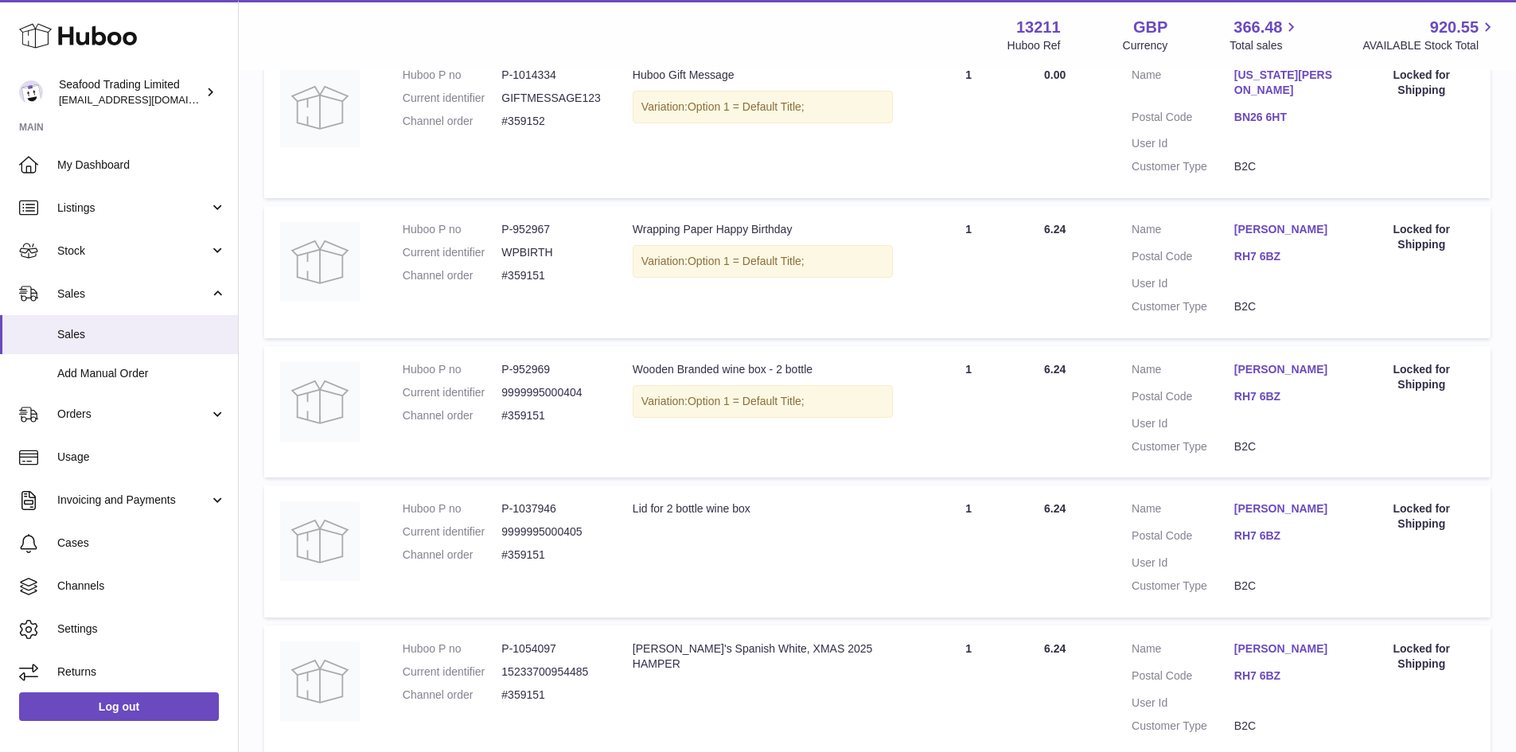
scroll to position [6799, 0]
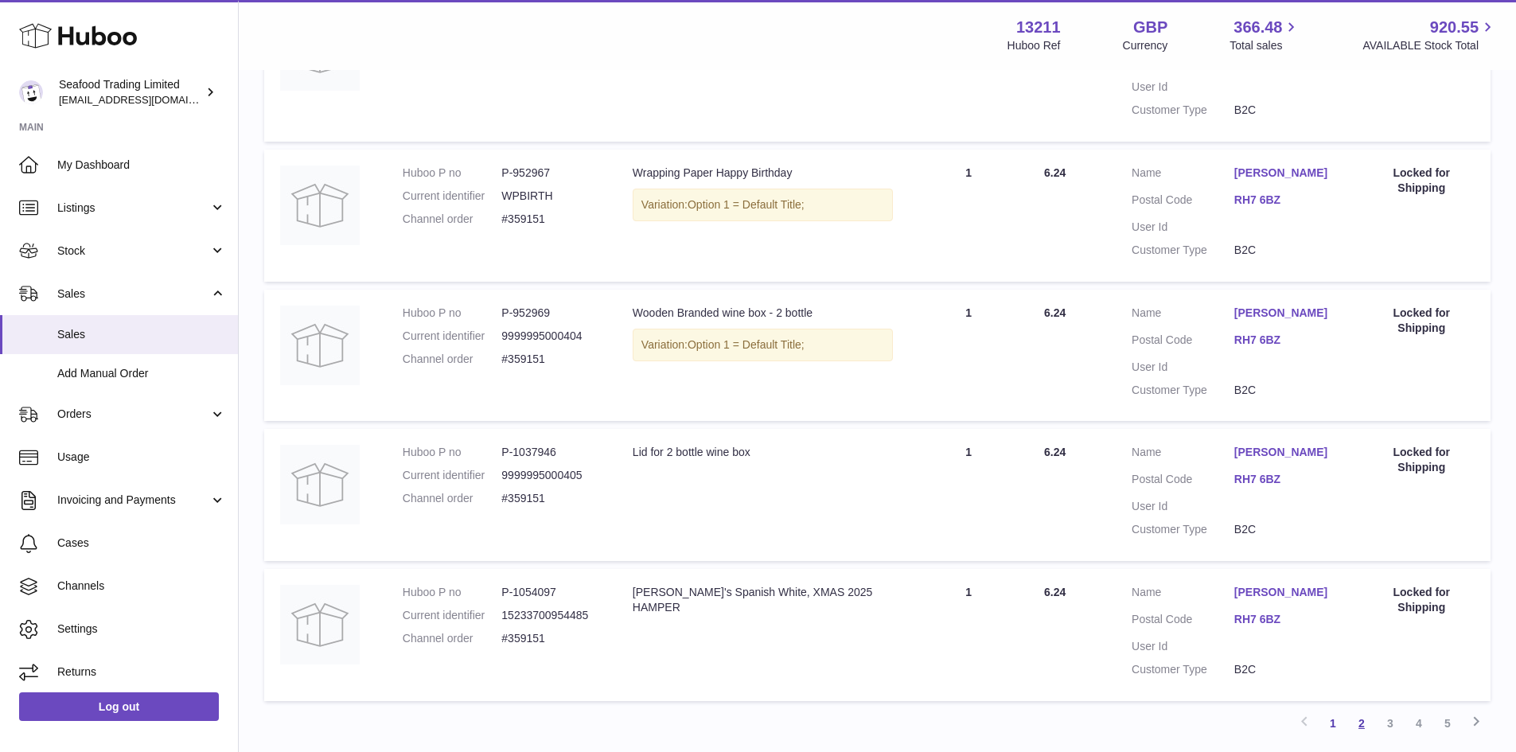
click at [1364, 709] on link "2" at bounding box center [1361, 723] width 29 height 29
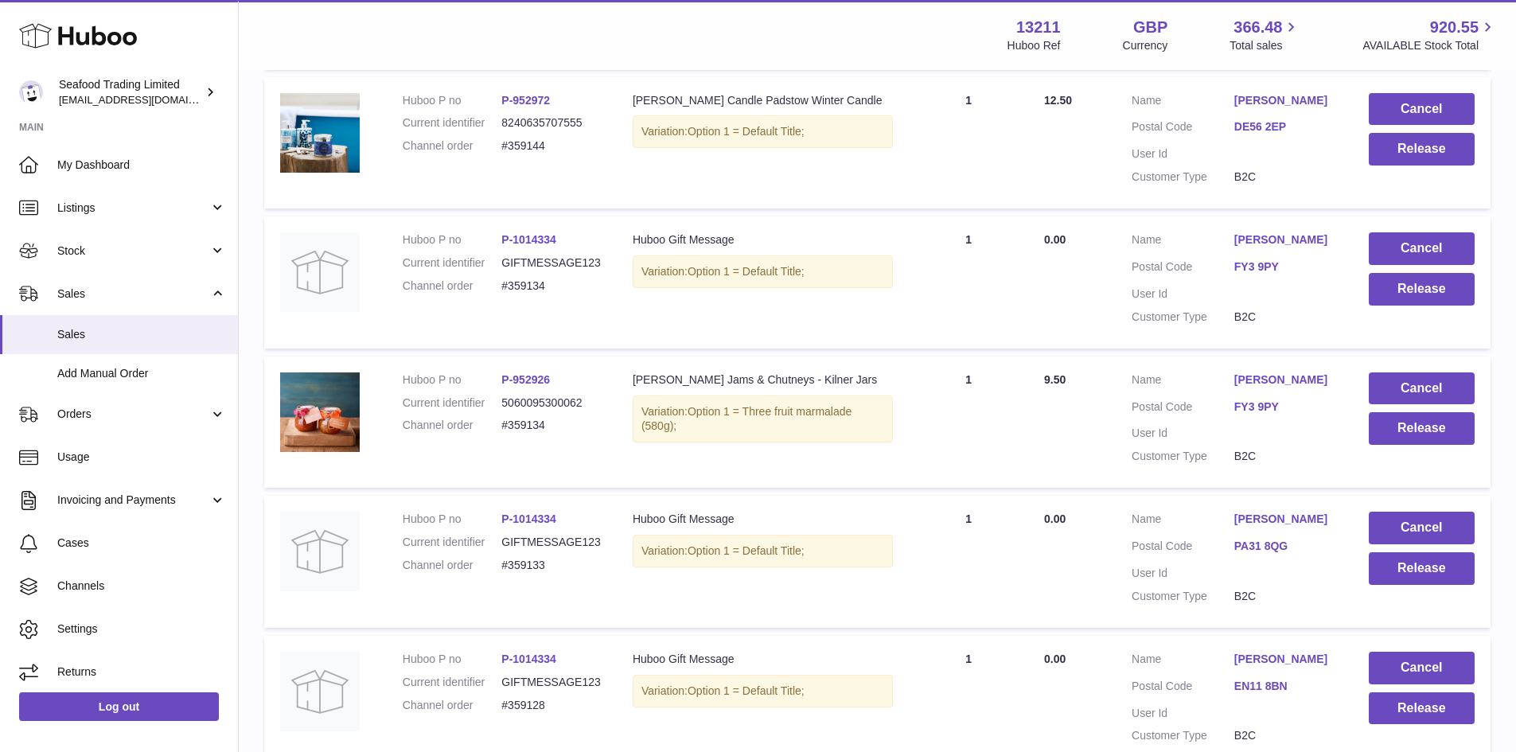
scroll to position [629, 0]
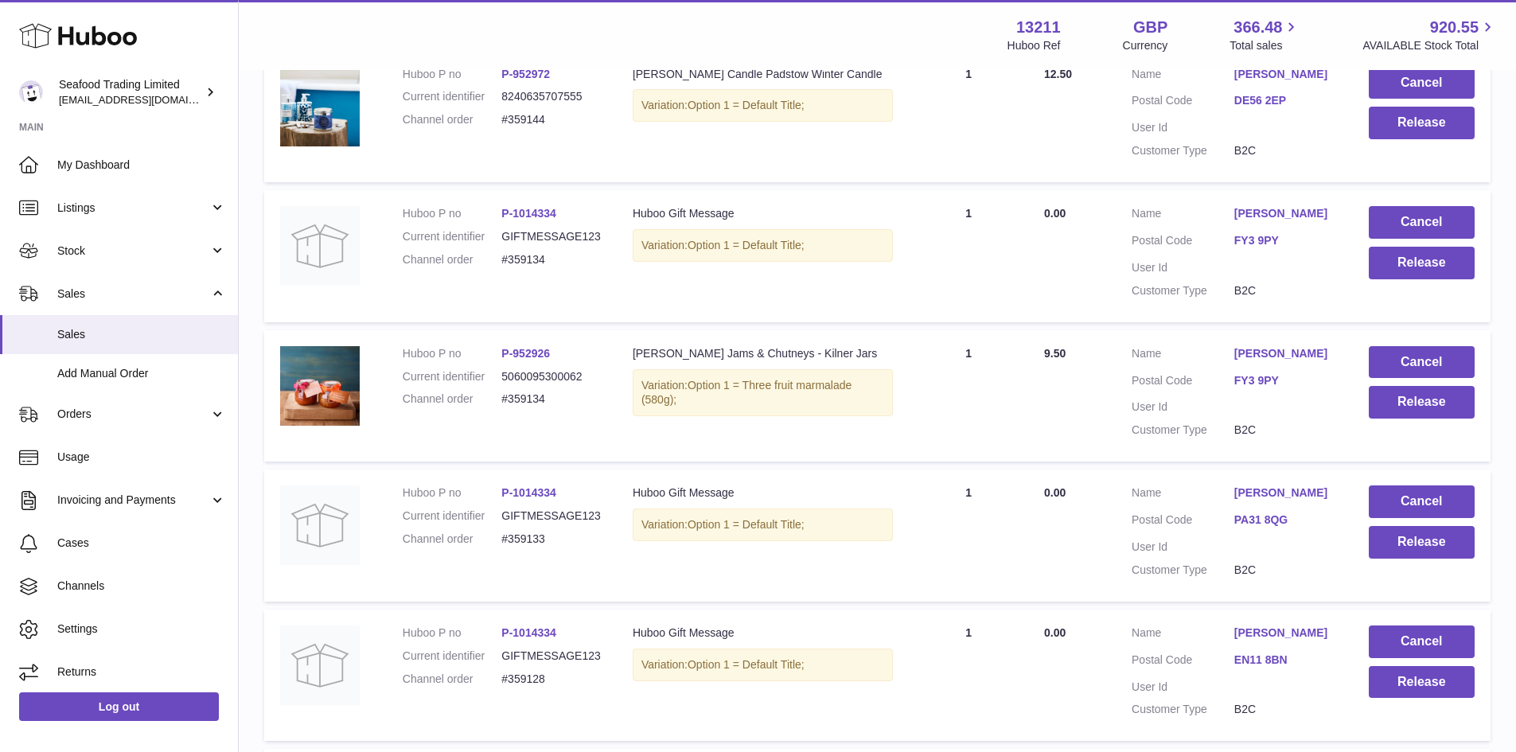
click at [526, 396] on dd "#359134" at bounding box center [550, 399] width 99 height 15
copy dd "359134"
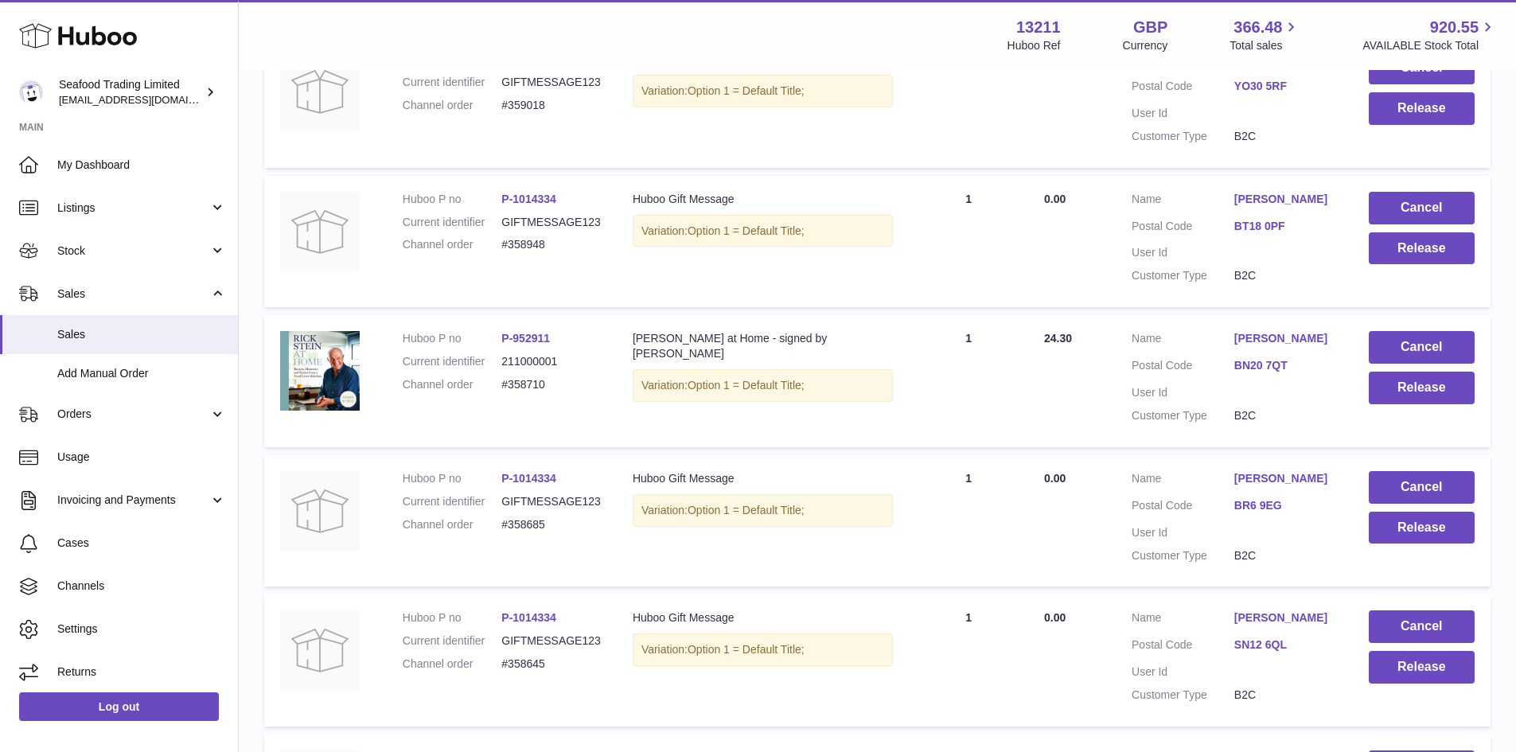
scroll to position [4608, 0]
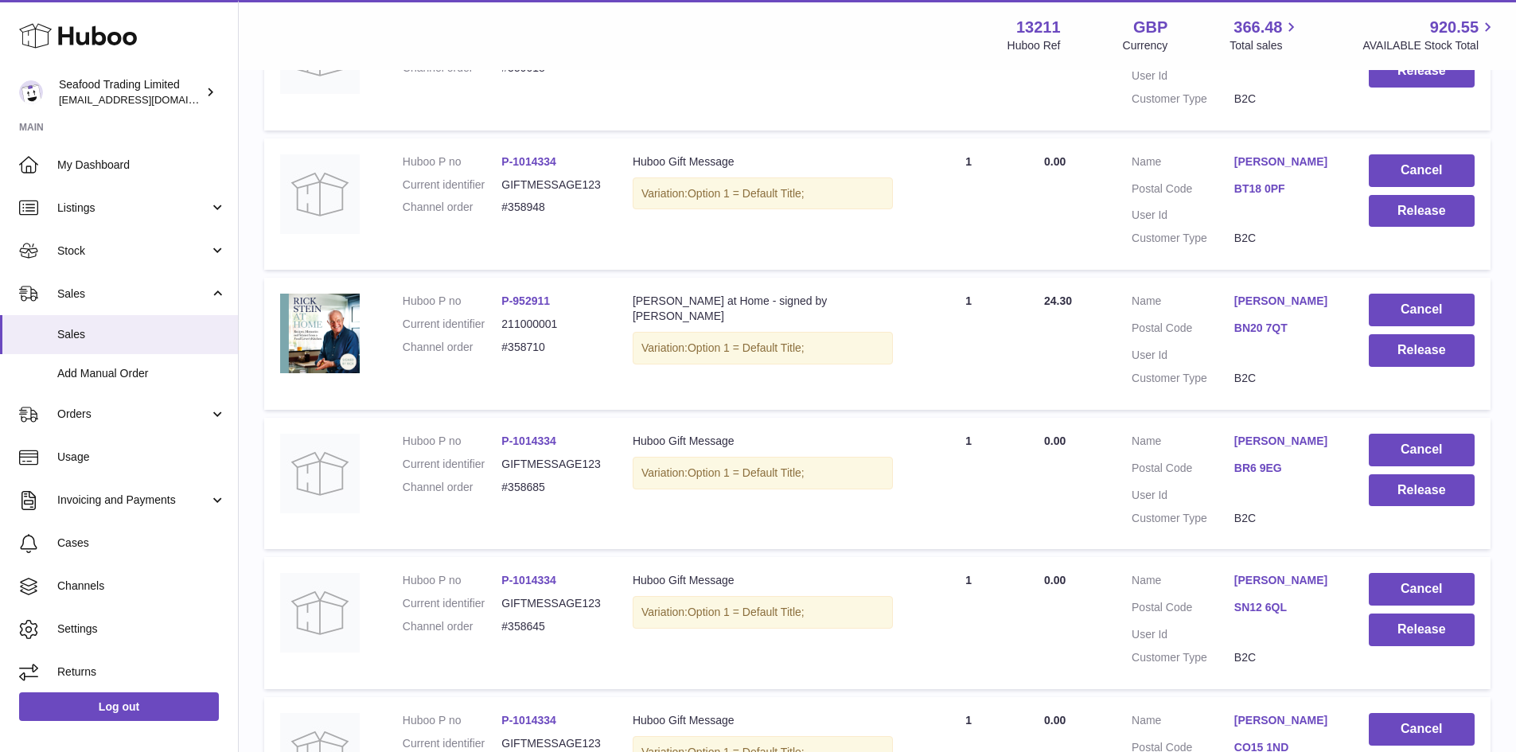
click at [524, 355] on dd "#358710" at bounding box center [550, 347] width 99 height 15
copy dd "358710"
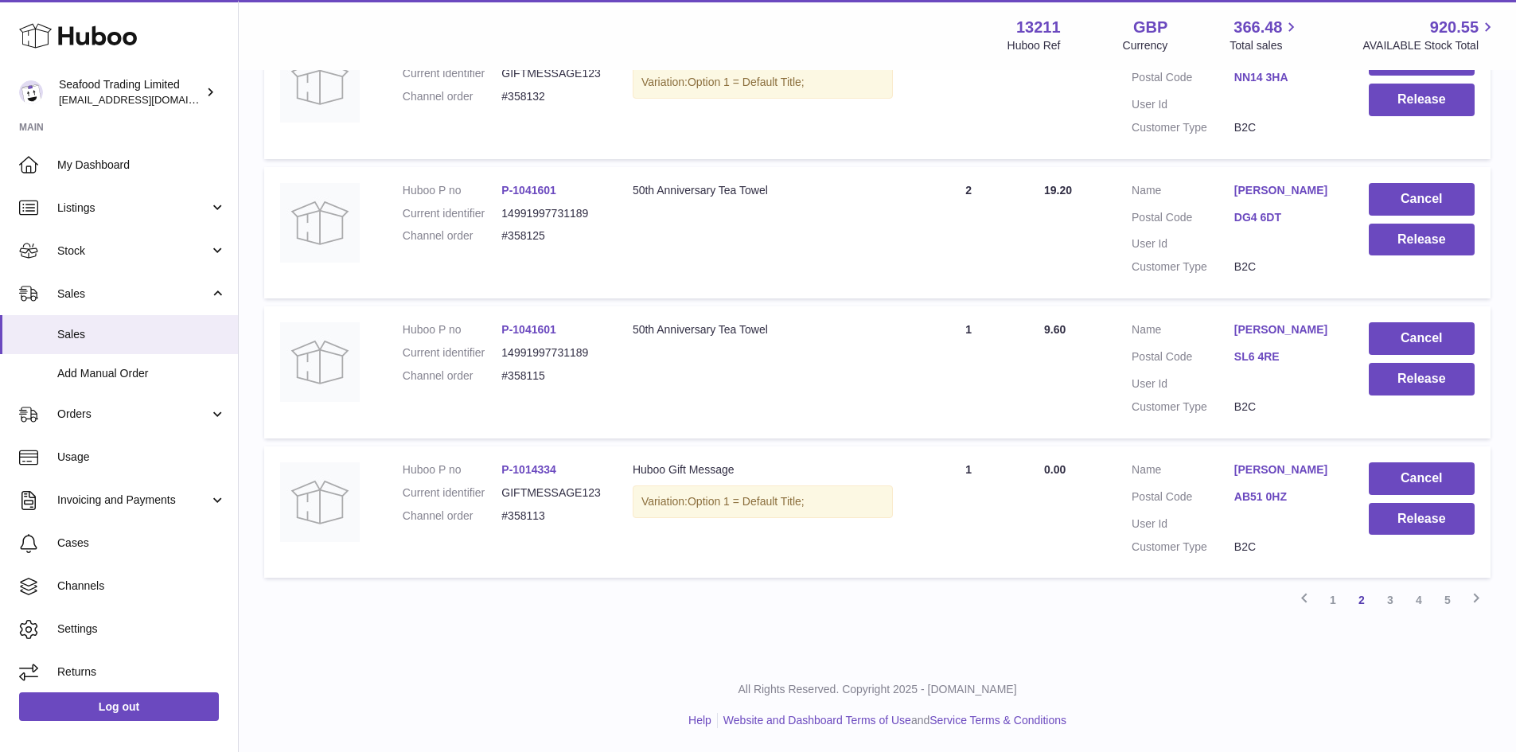
scroll to position [6905, 0]
click at [1387, 598] on link "3" at bounding box center [1390, 600] width 29 height 29
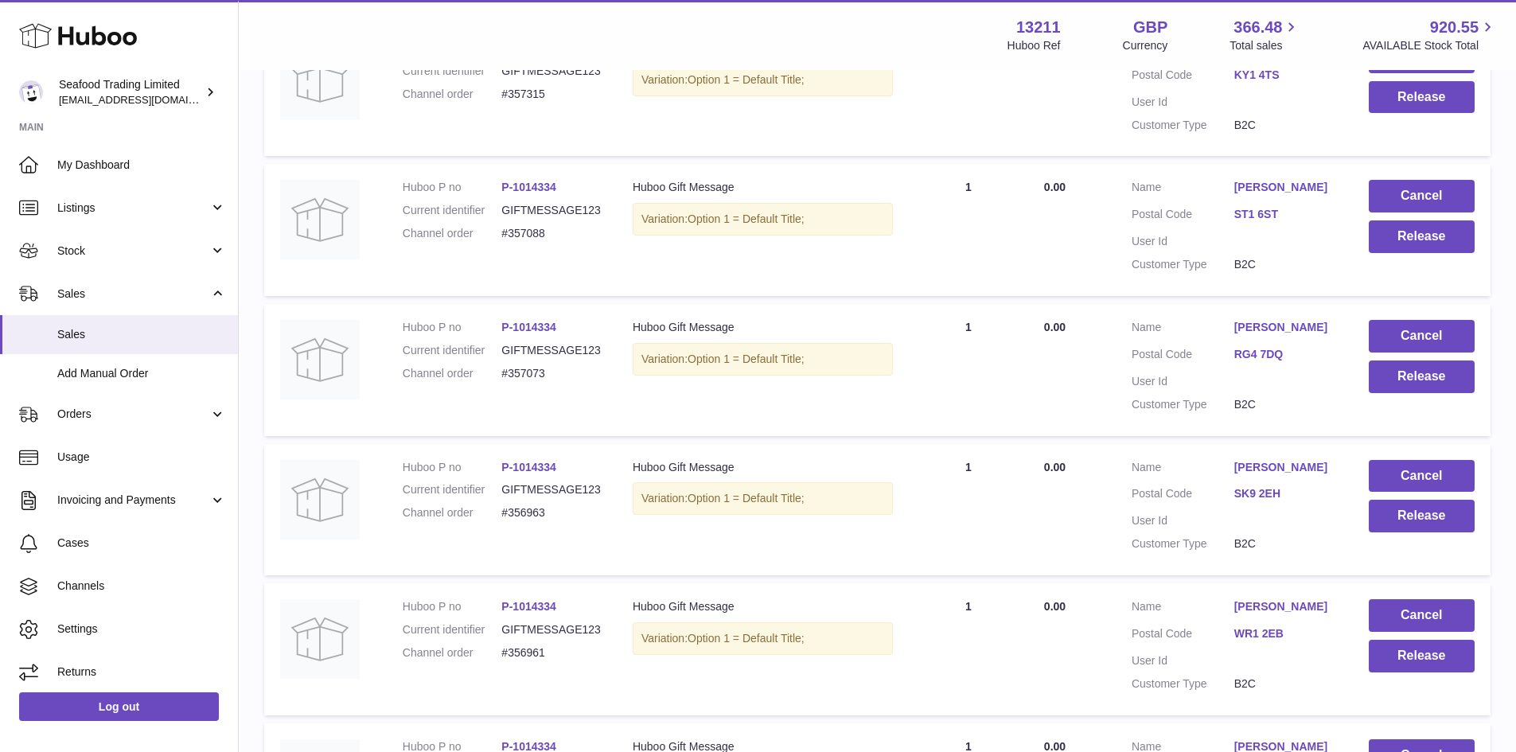
scroll to position [1584, 0]
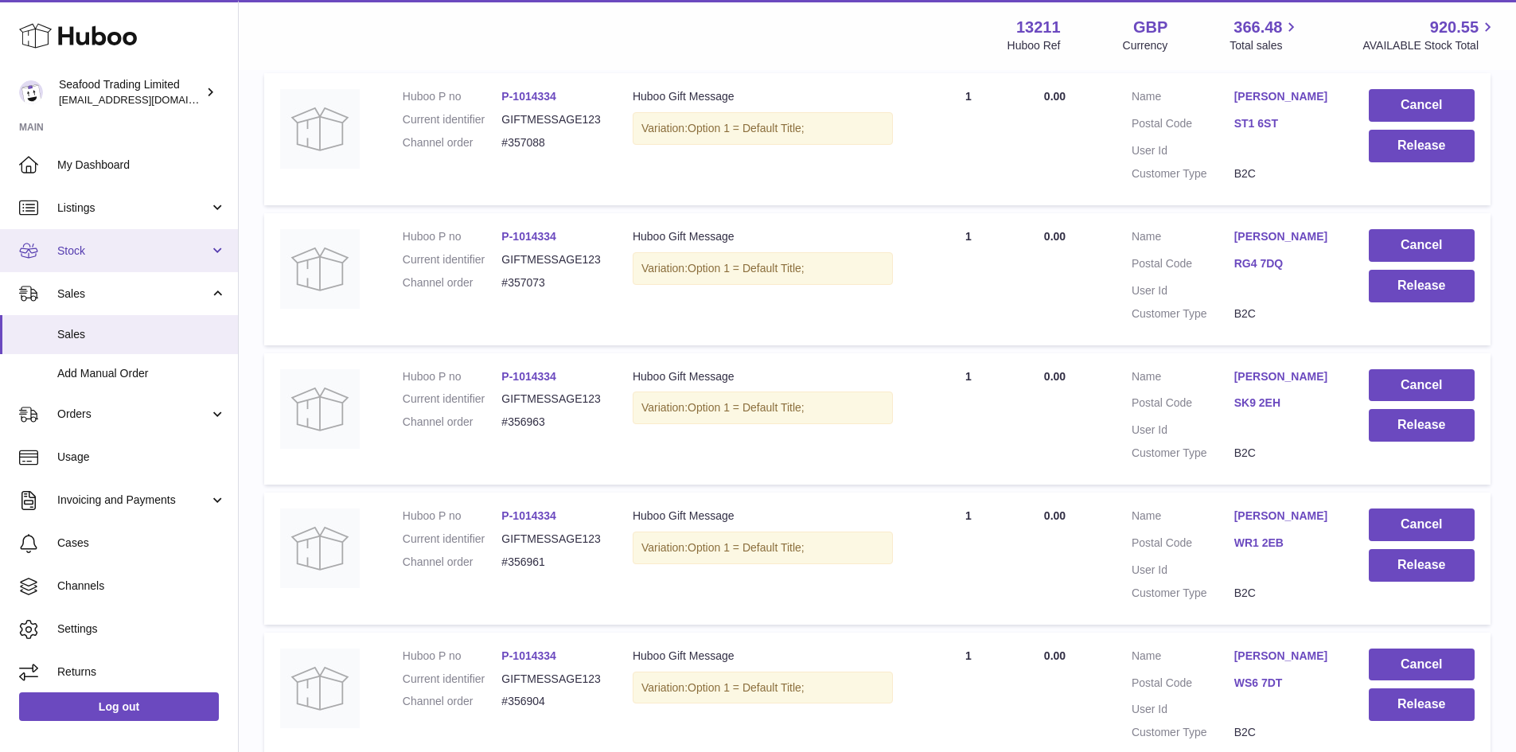
click at [67, 244] on span "Stock" at bounding box center [133, 251] width 152 height 15
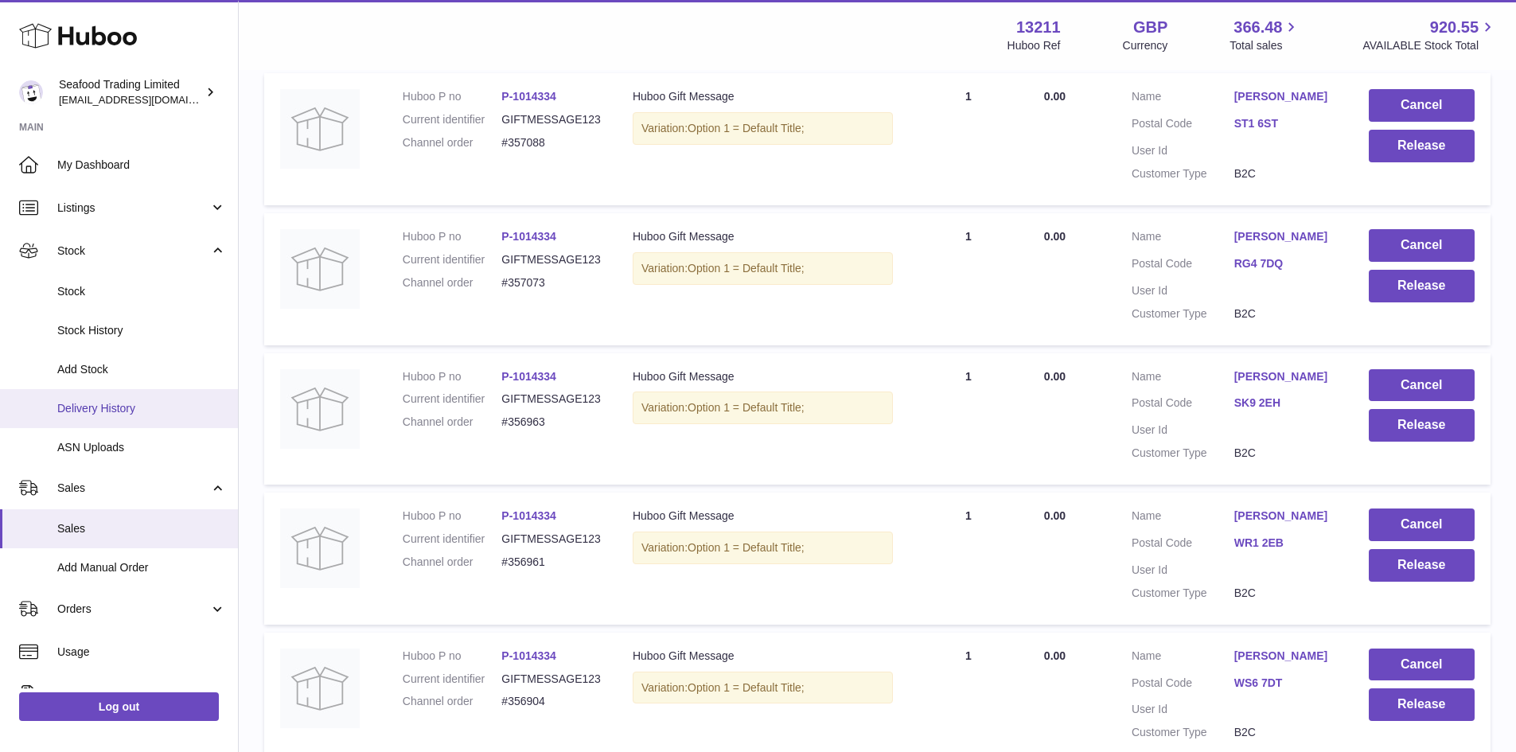
click at [99, 412] on span "Delivery History" at bounding box center [141, 408] width 169 height 15
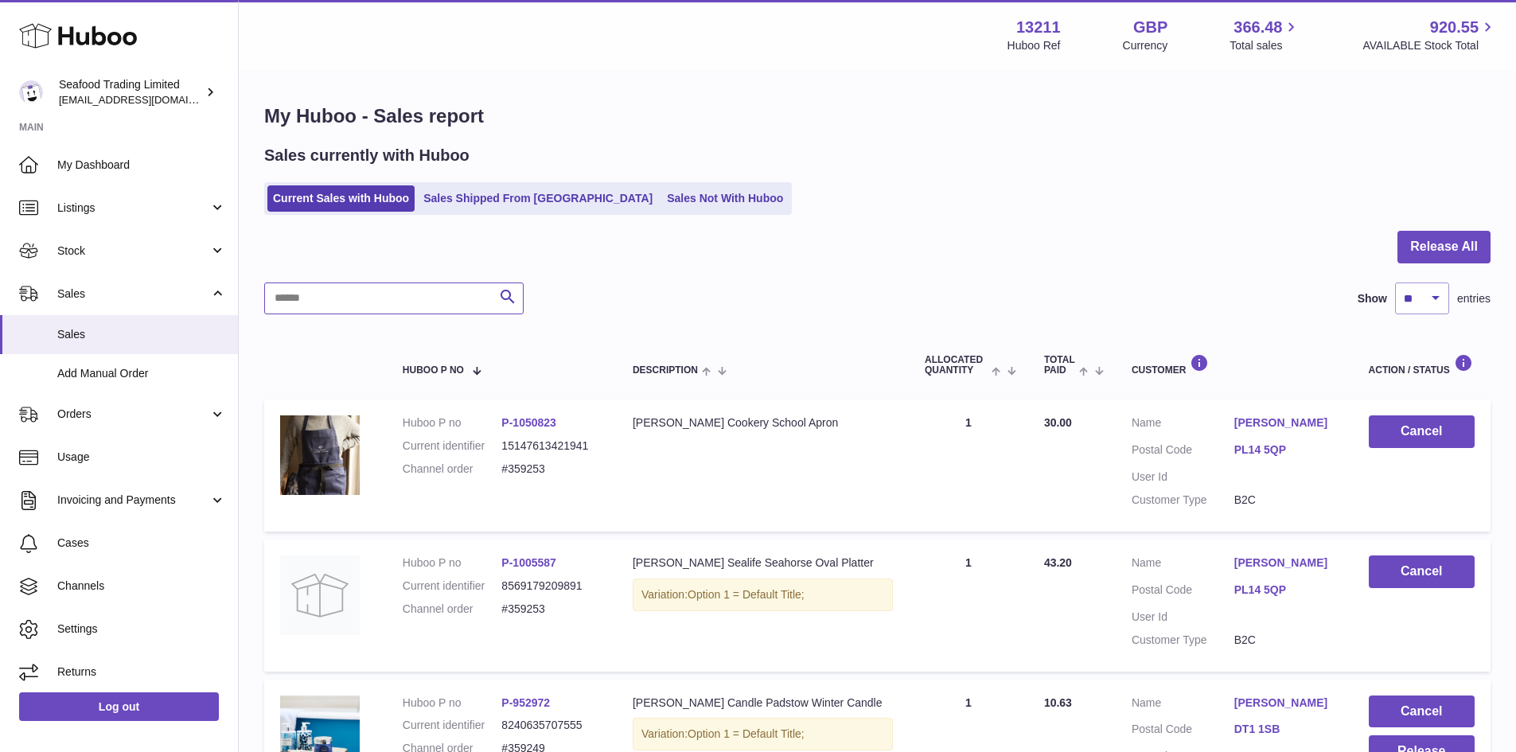
click at [381, 306] on input "text" at bounding box center [393, 299] width 259 height 32
paste input "******"
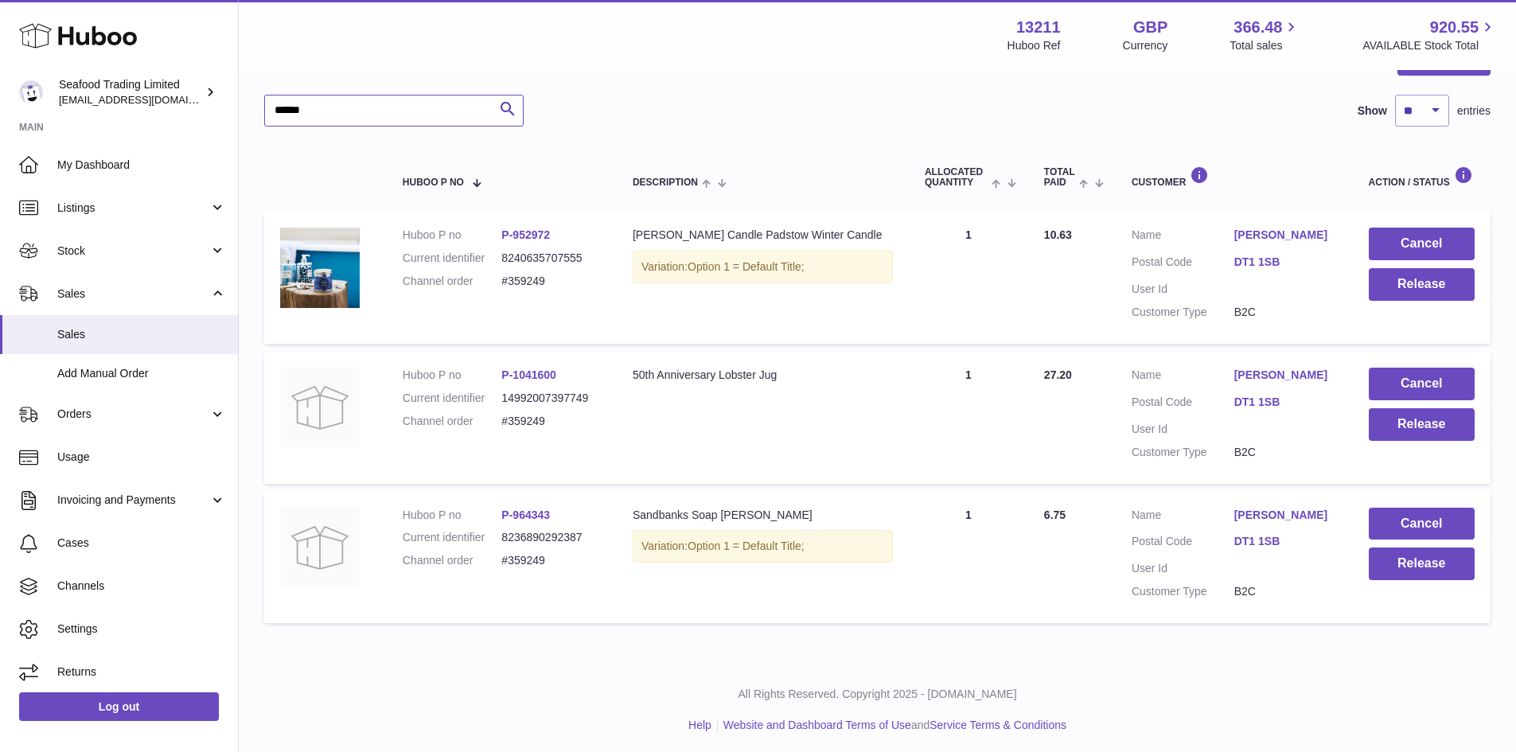
scroll to position [193, 0]
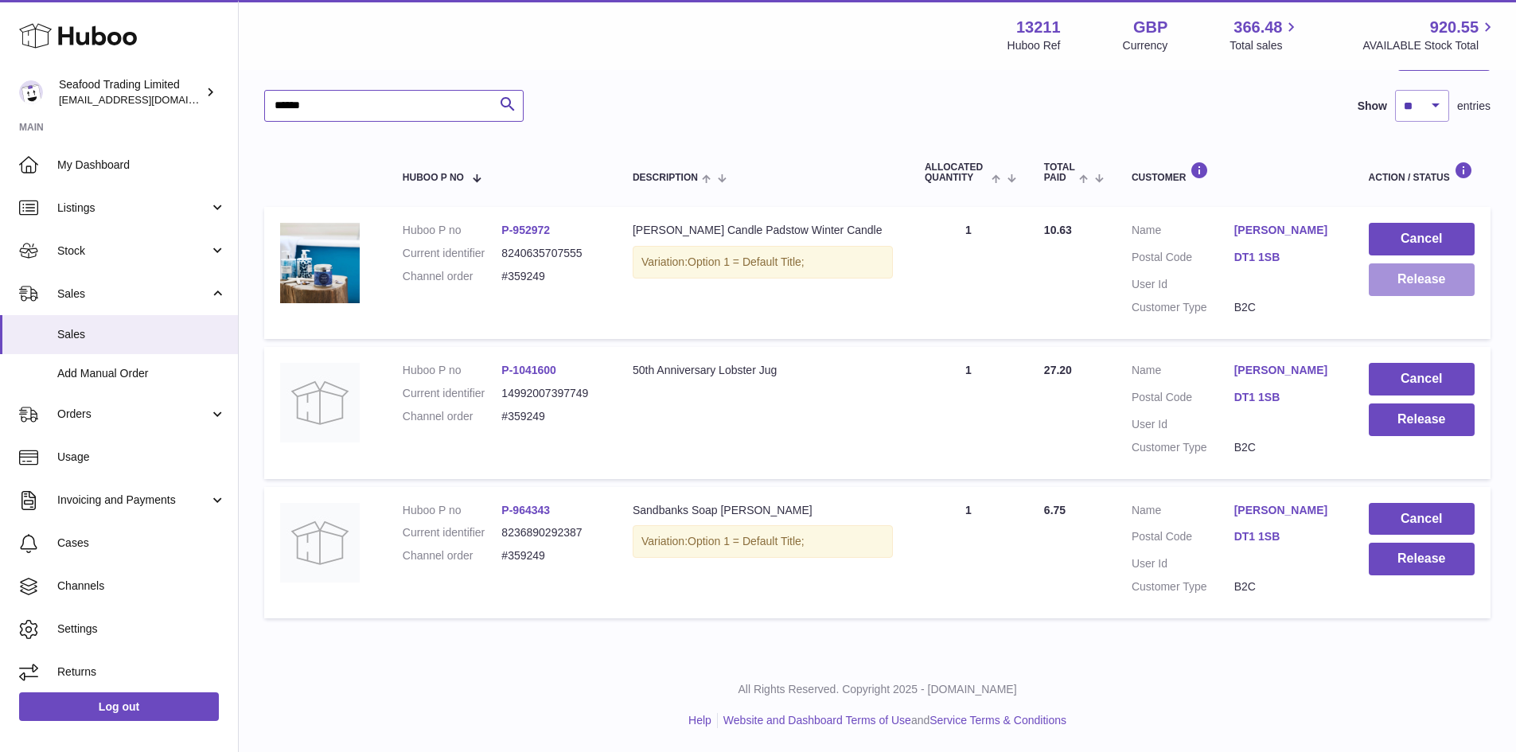
type input "******"
click at [1417, 285] on button "Release" at bounding box center [1422, 279] width 106 height 33
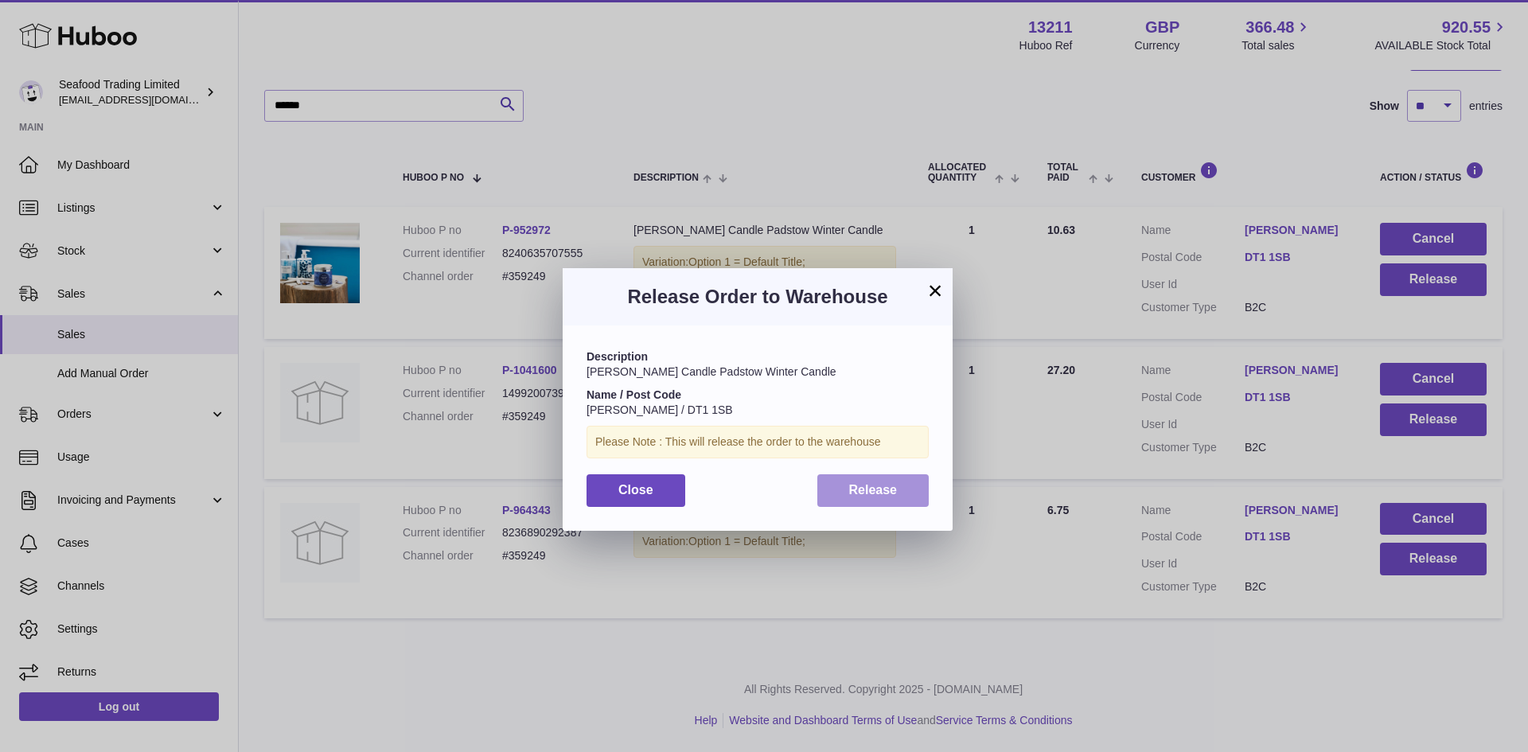
click at [894, 498] on button "Release" at bounding box center [873, 490] width 112 height 33
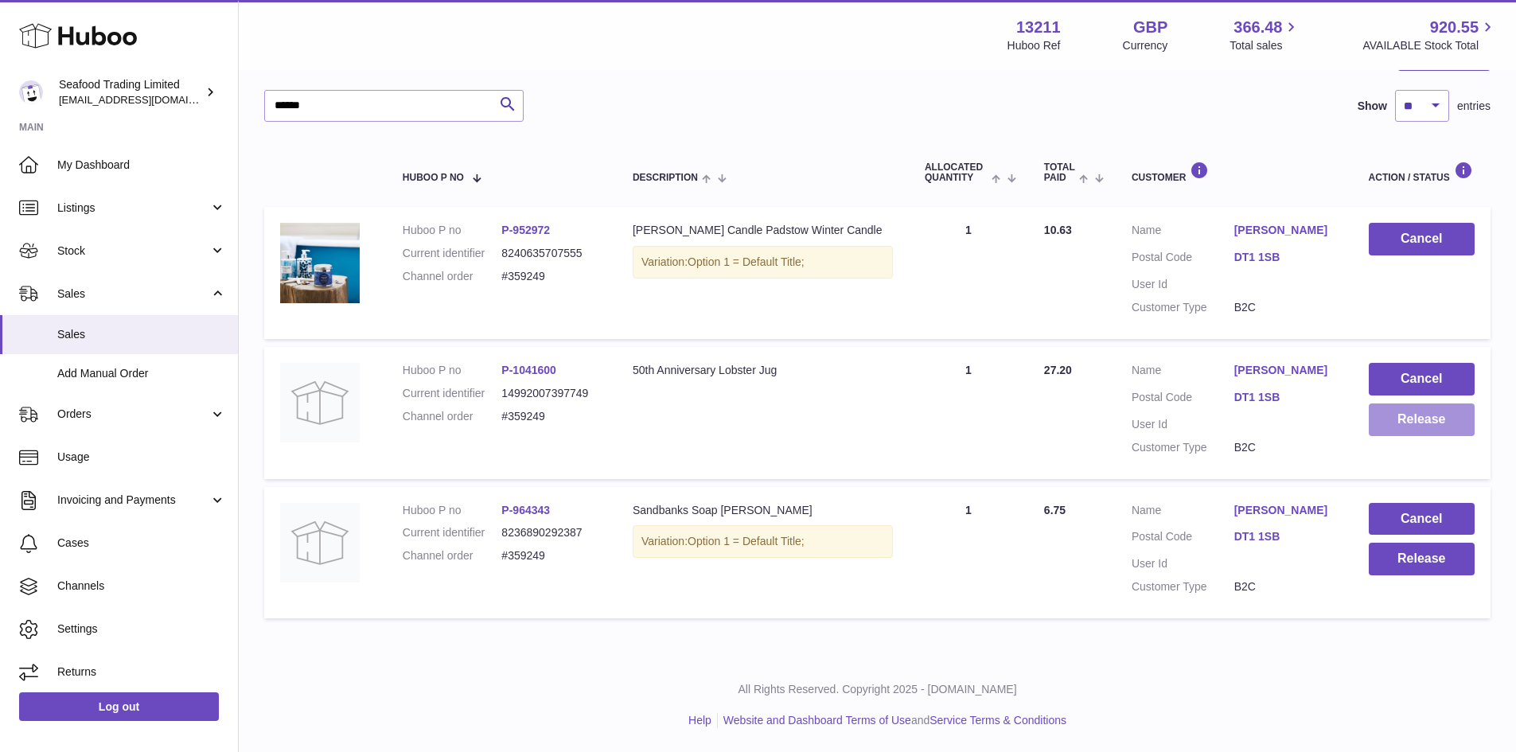
click at [1410, 418] on button "Release" at bounding box center [1422, 419] width 106 height 33
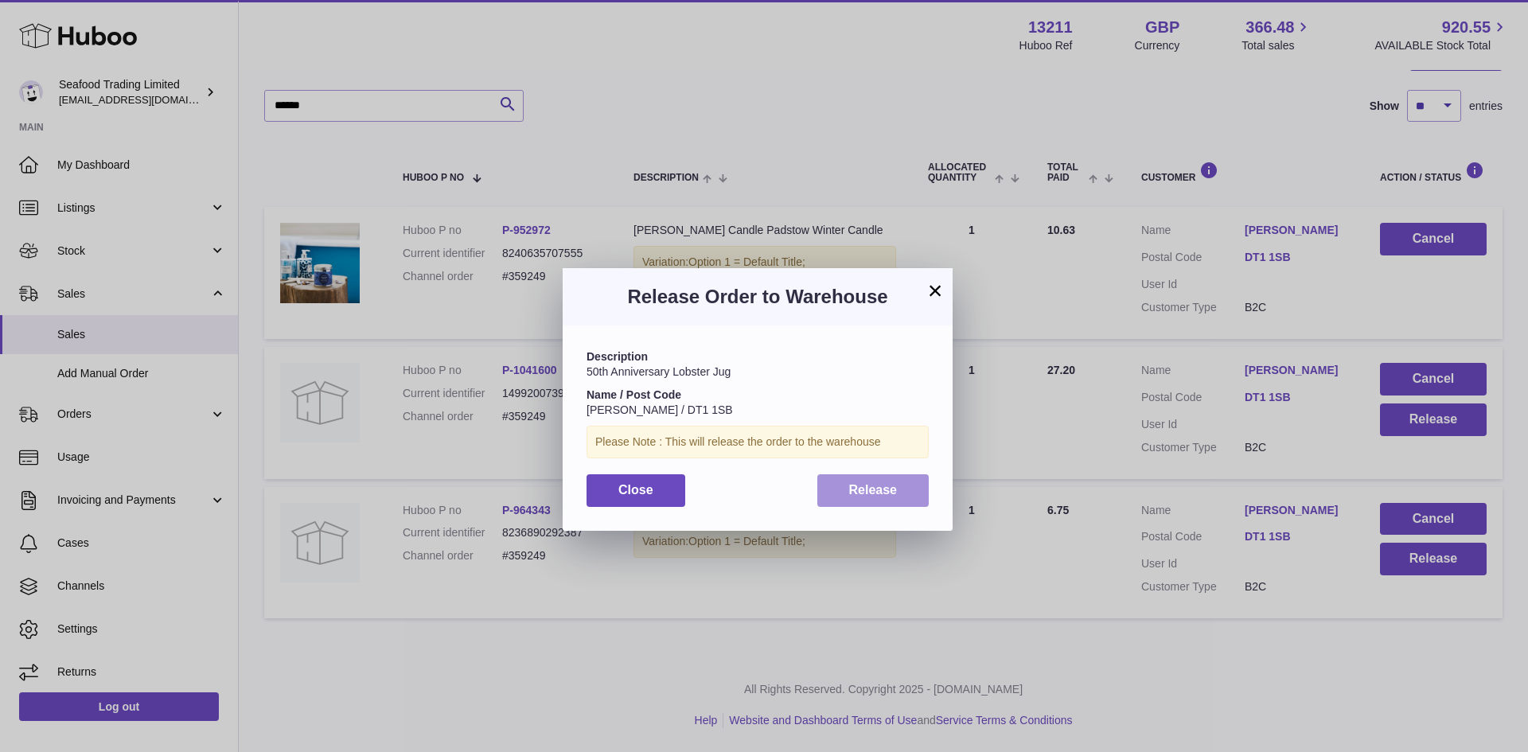
click at [844, 489] on button "Release" at bounding box center [873, 490] width 112 height 33
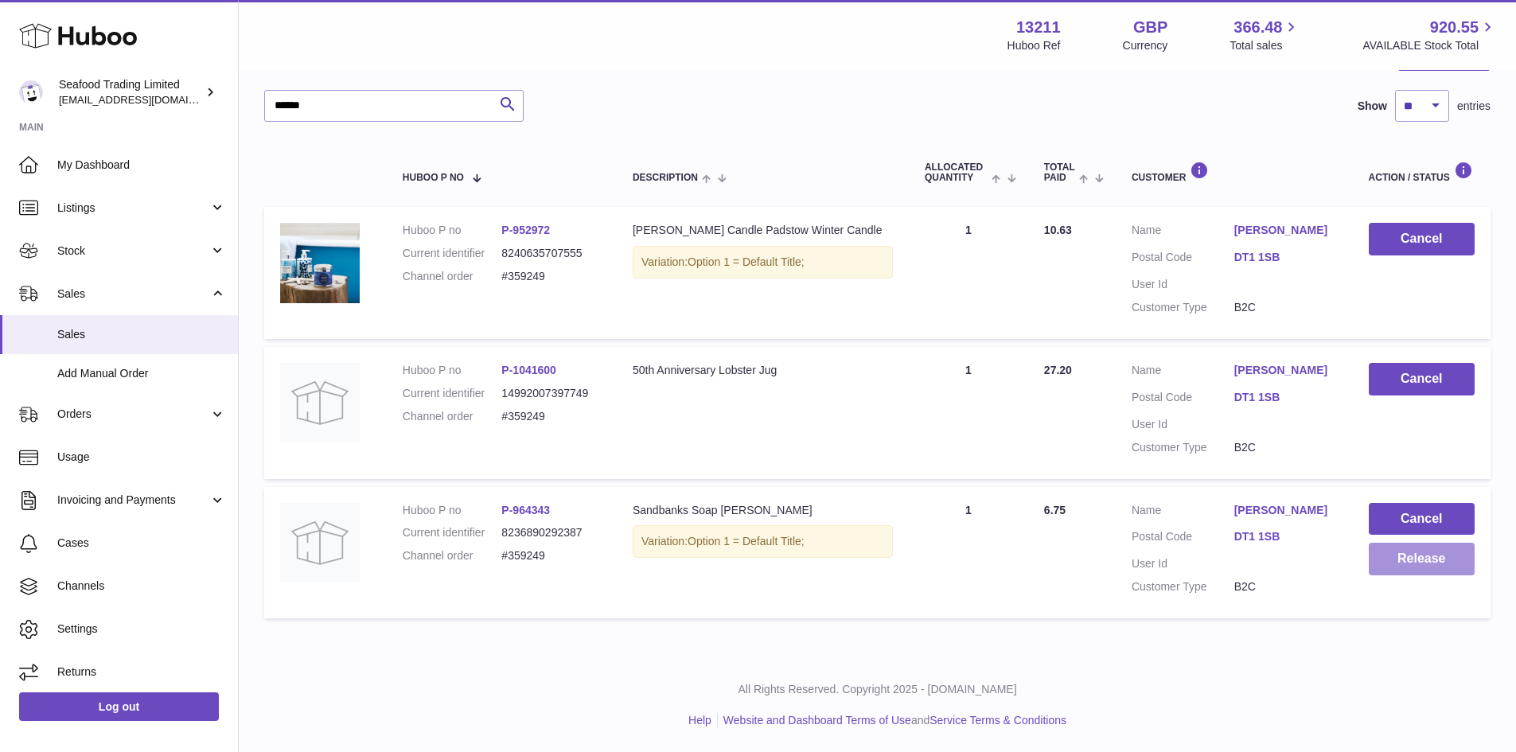
click at [1432, 555] on button "Release" at bounding box center [1422, 559] width 106 height 33
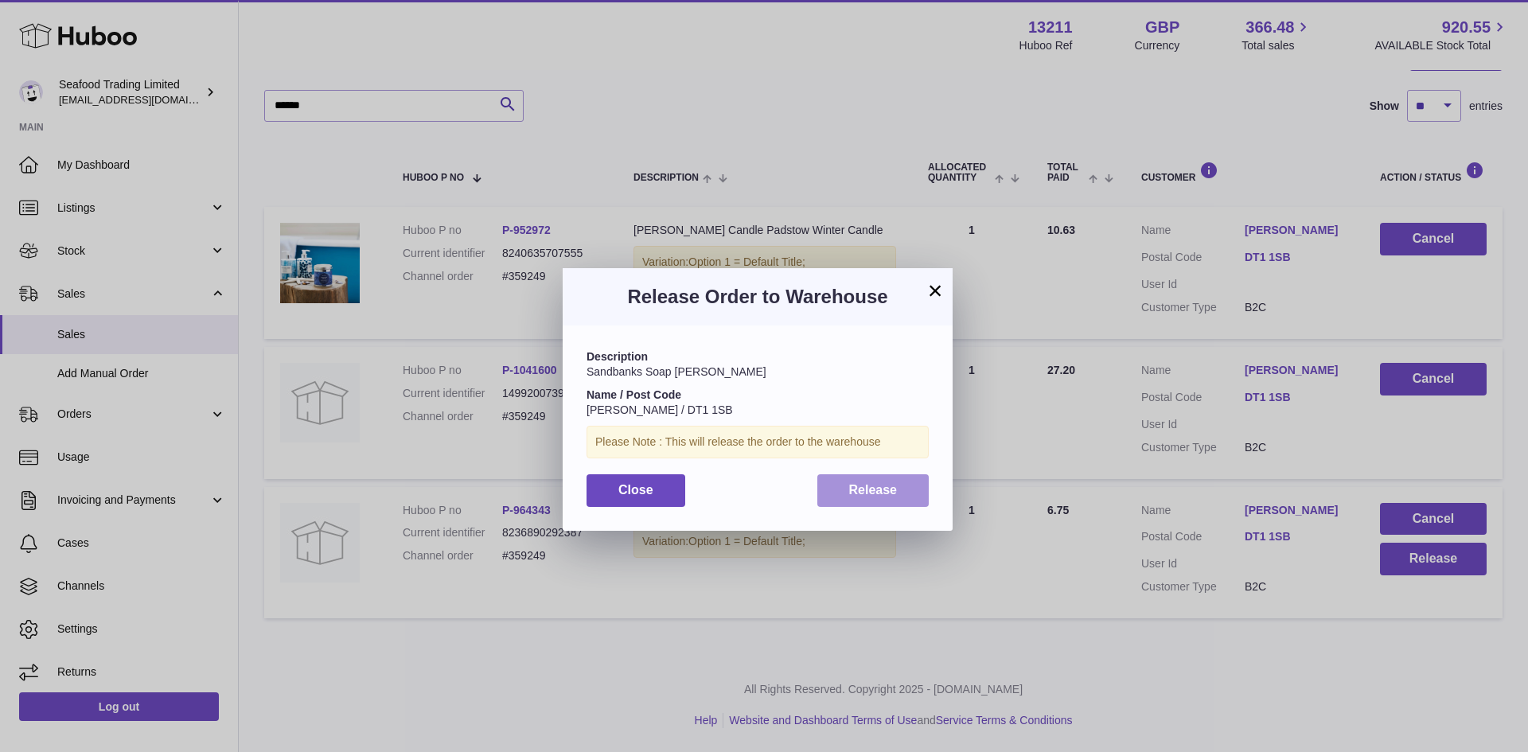
click at [861, 485] on span "Release" at bounding box center [873, 490] width 49 height 14
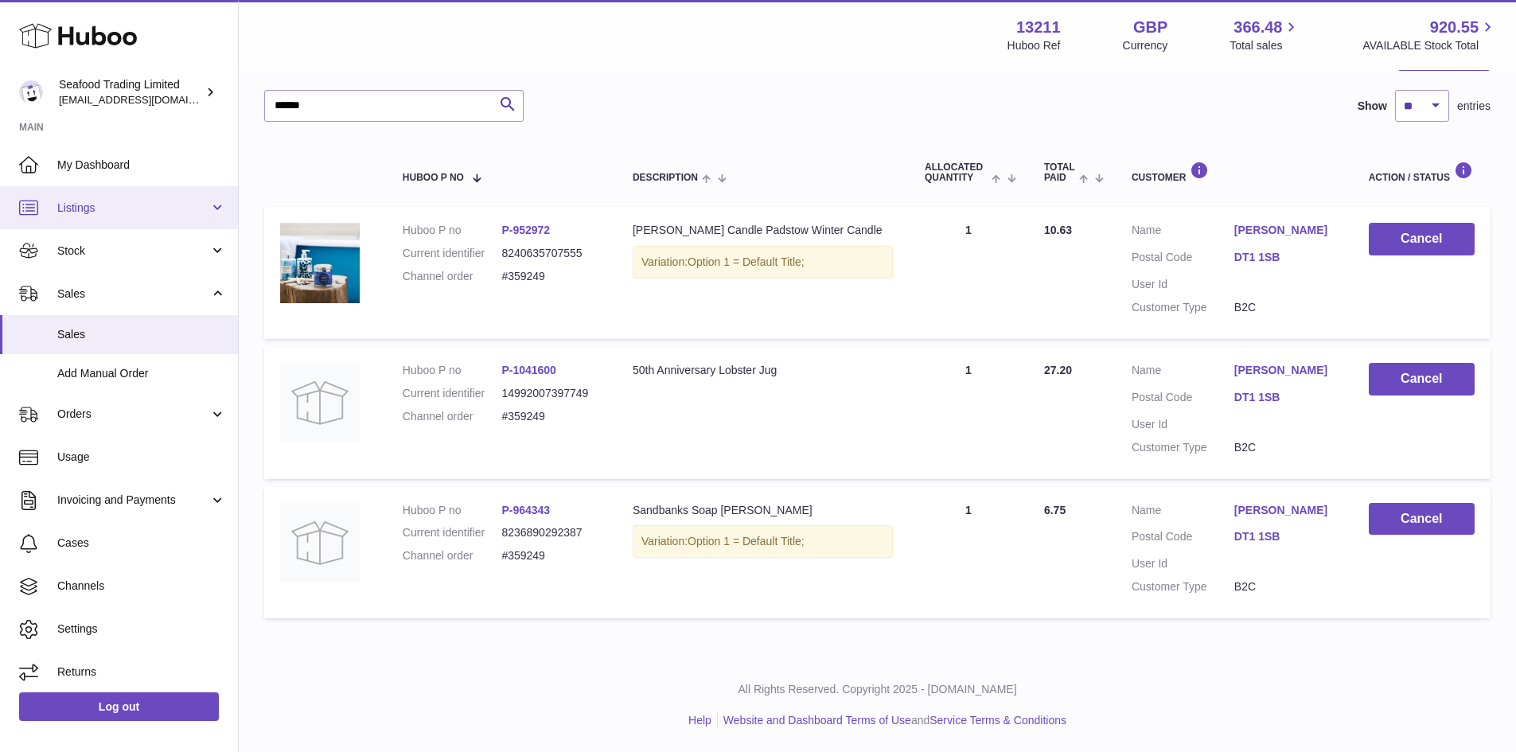
click at [103, 202] on span "Listings" at bounding box center [133, 208] width 152 height 15
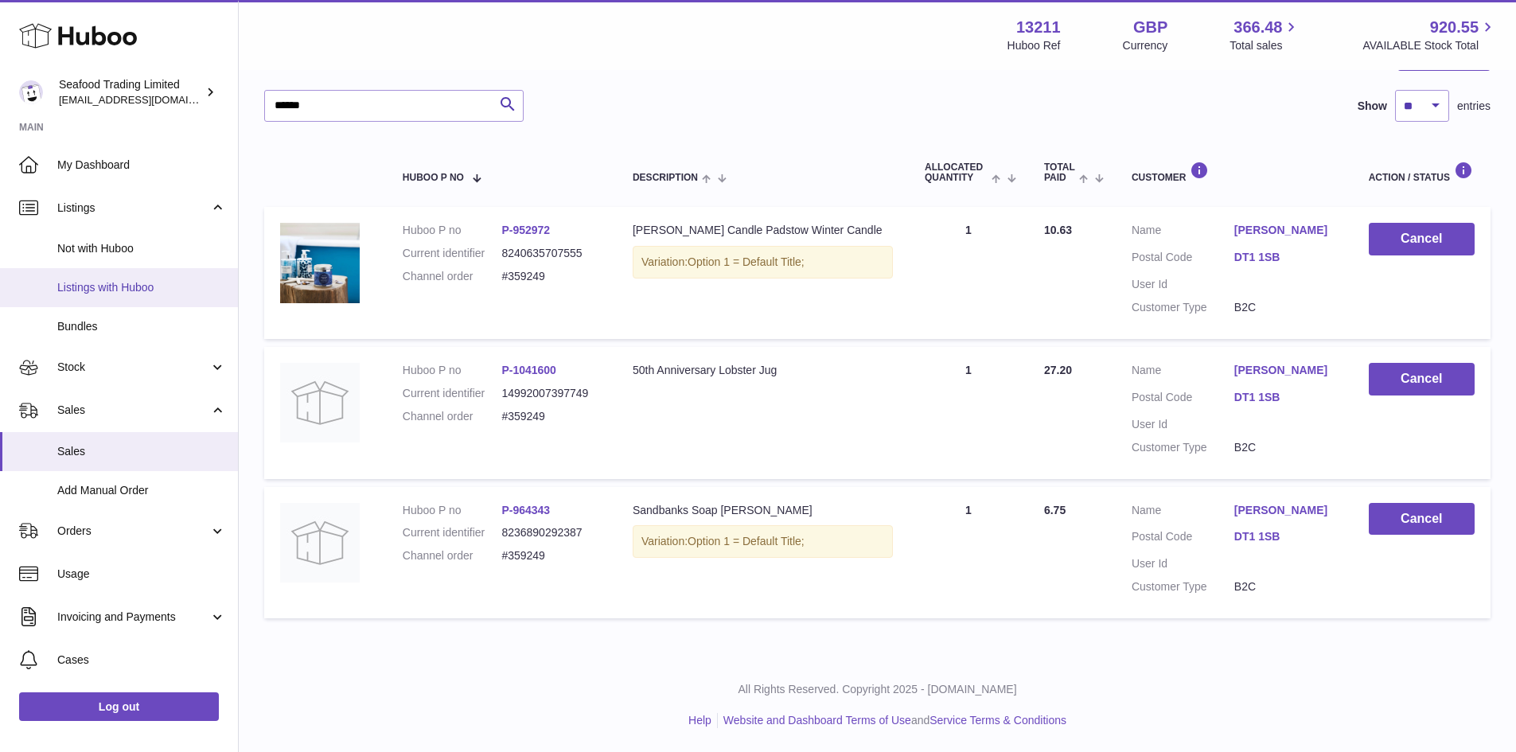
click at [92, 294] on span "Listings with Huboo" at bounding box center [141, 287] width 169 height 15
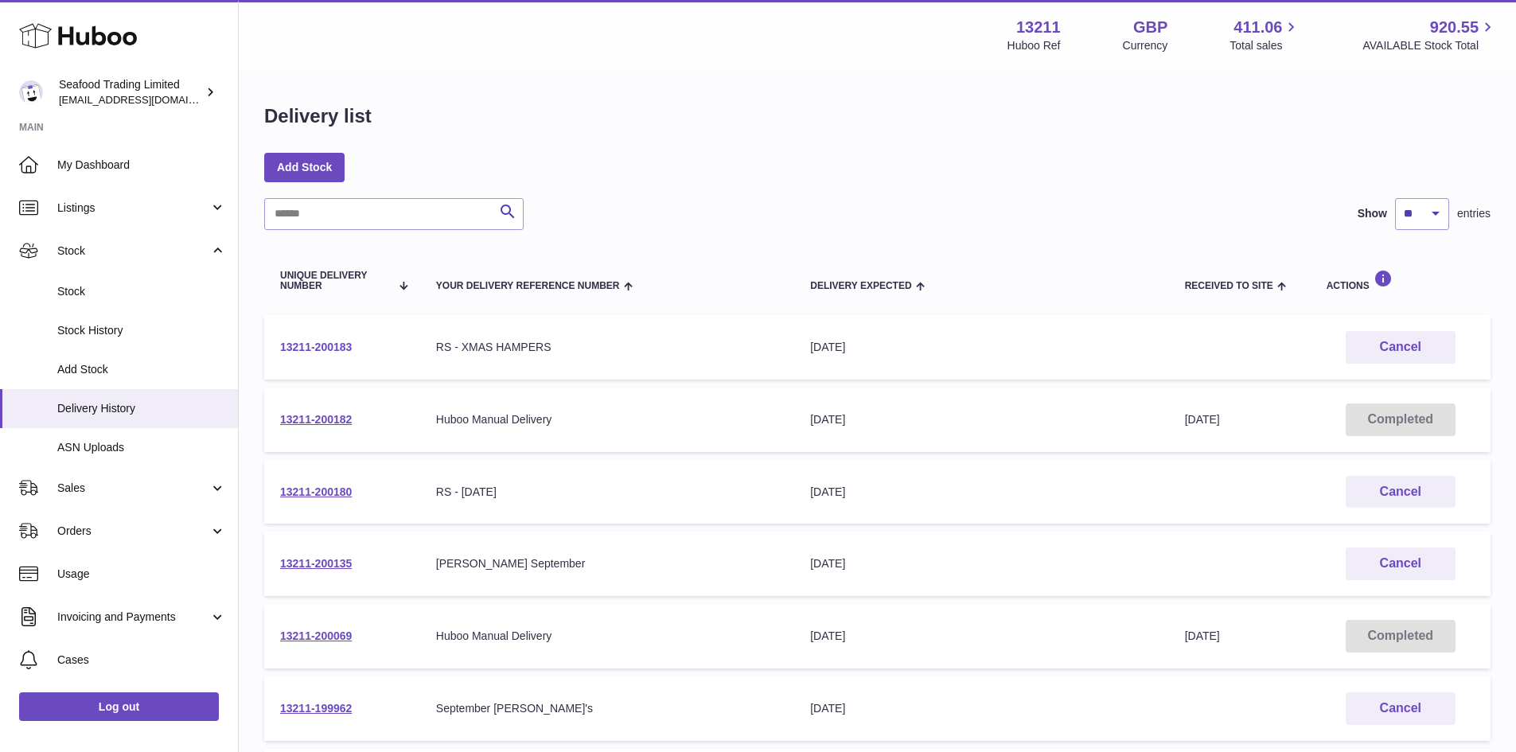
click at [308, 347] on link "13211-200183" at bounding box center [316, 347] width 72 height 13
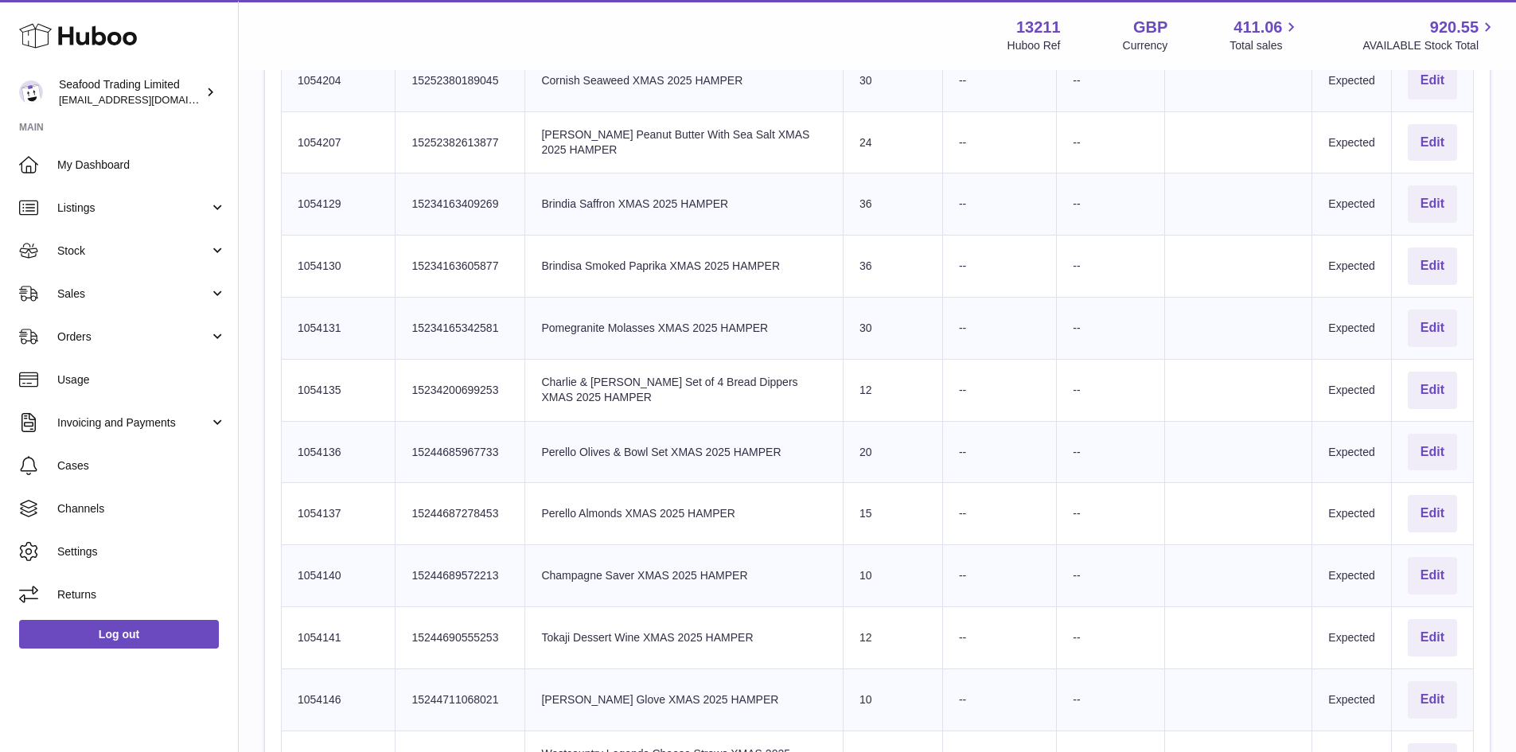
scroll to position [2308, 0]
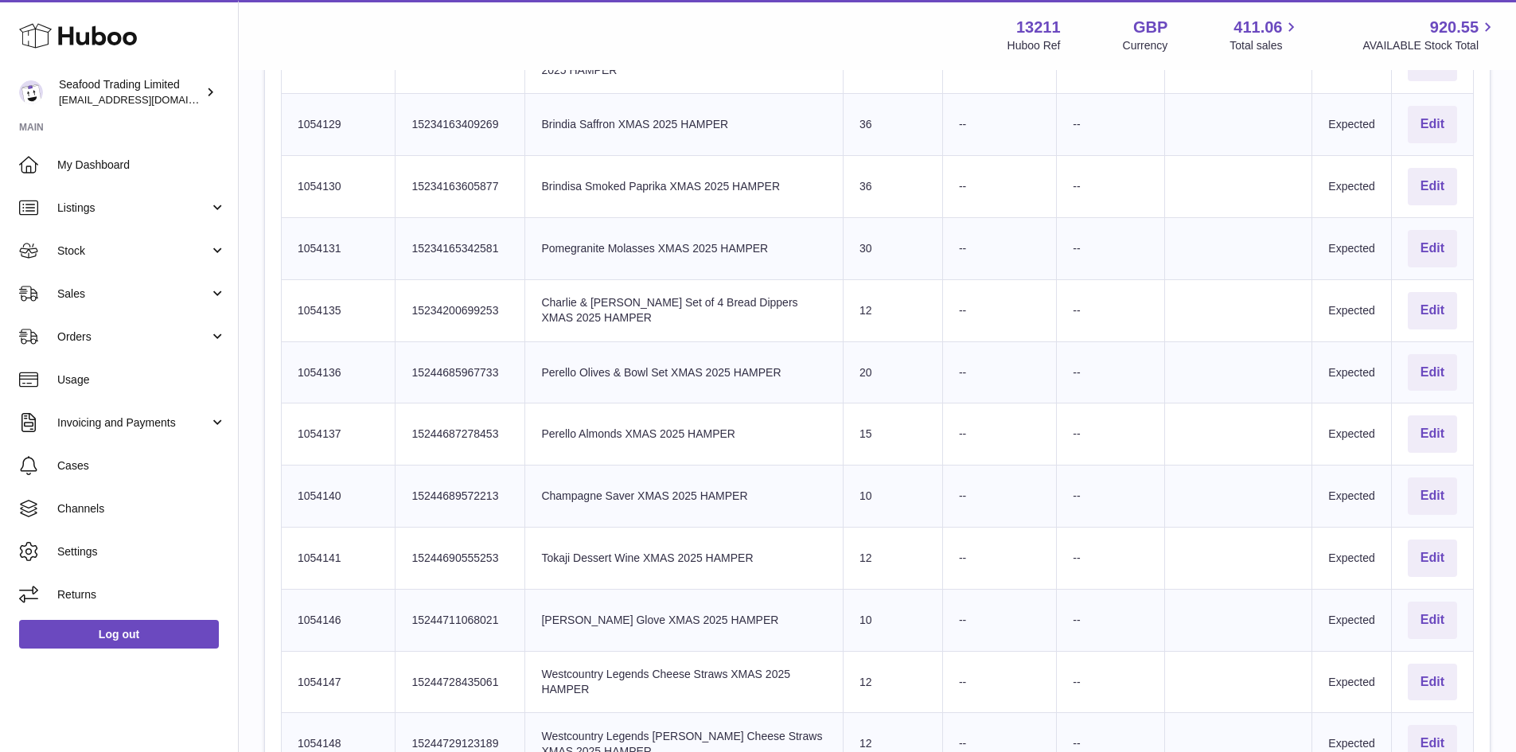
click at [315, 306] on td "Huboo SKU Number 1054135" at bounding box center [339, 310] width 114 height 62
copy td "1054135"
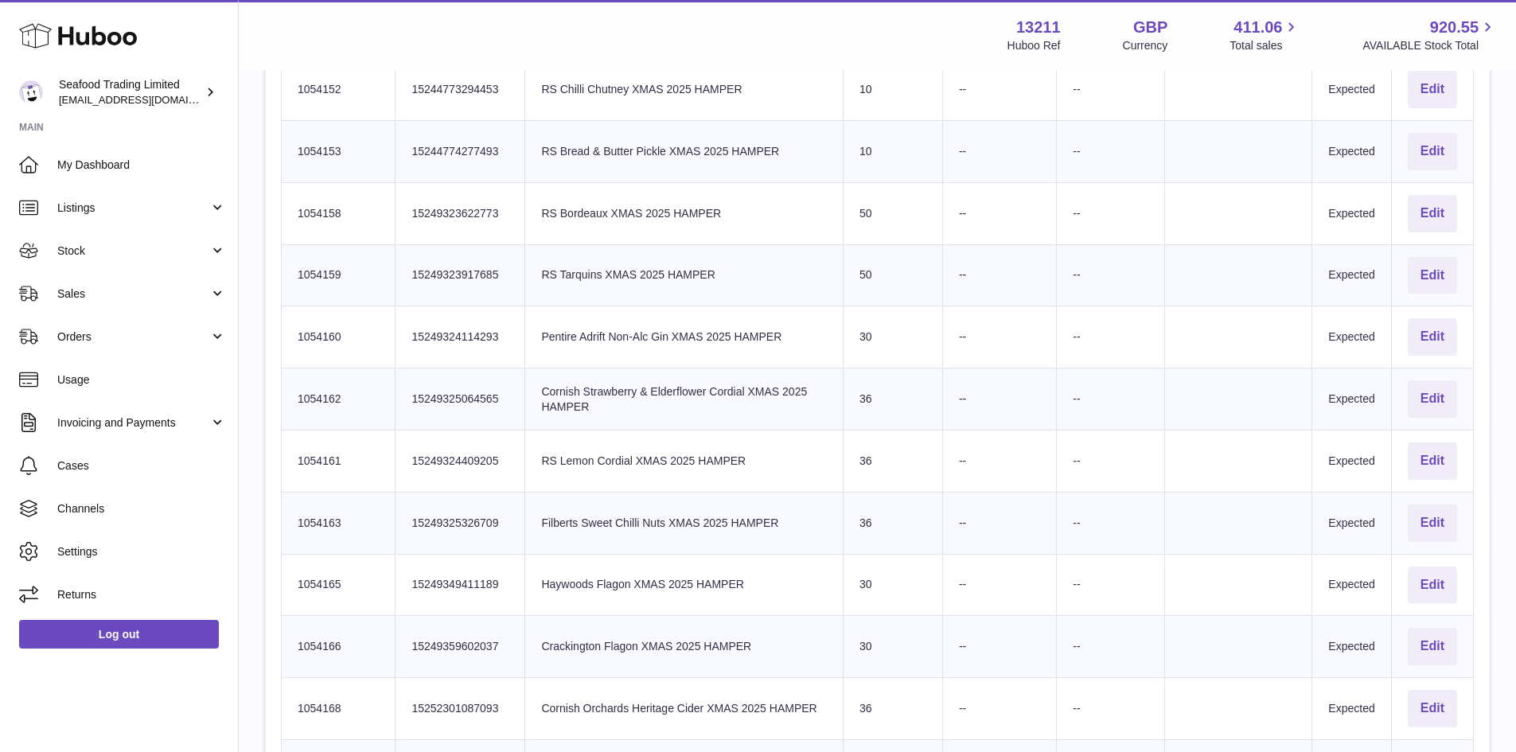
scroll to position [2626, 0]
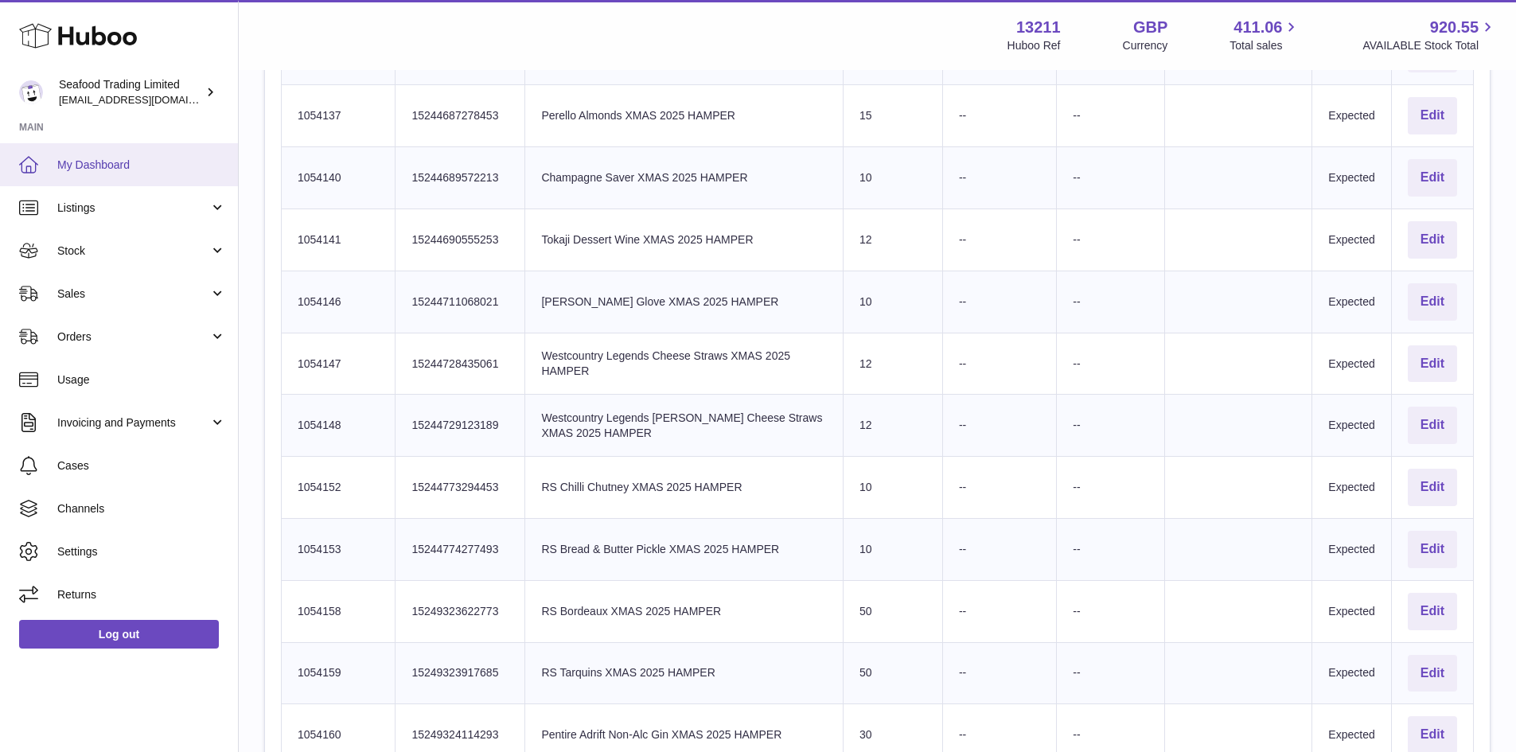
click at [98, 163] on span "My Dashboard" at bounding box center [141, 165] width 169 height 15
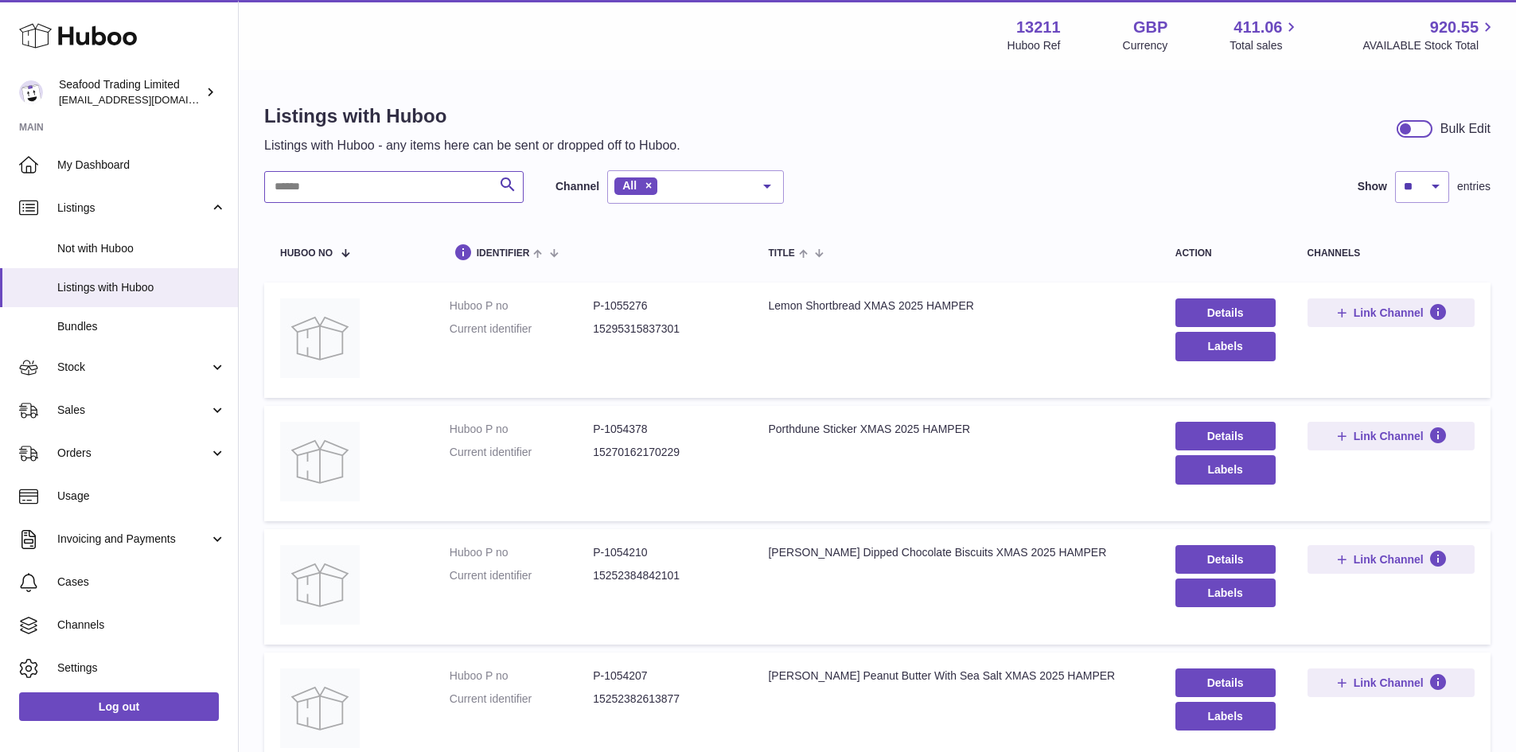
click at [333, 184] on input "text" at bounding box center [393, 187] width 259 height 32
paste input "*******"
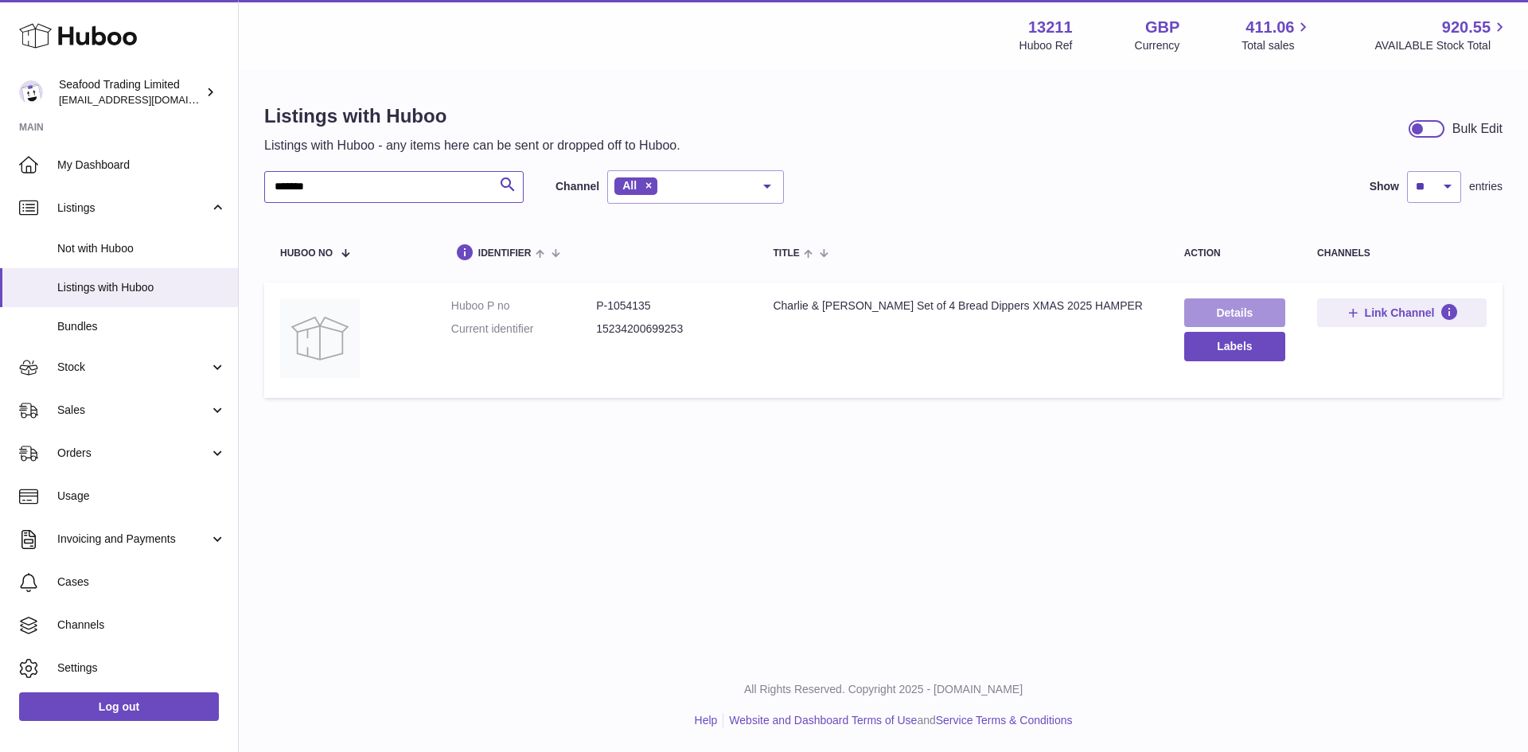
type input "*******"
click at [1234, 310] on link "Details" at bounding box center [1234, 312] width 101 height 29
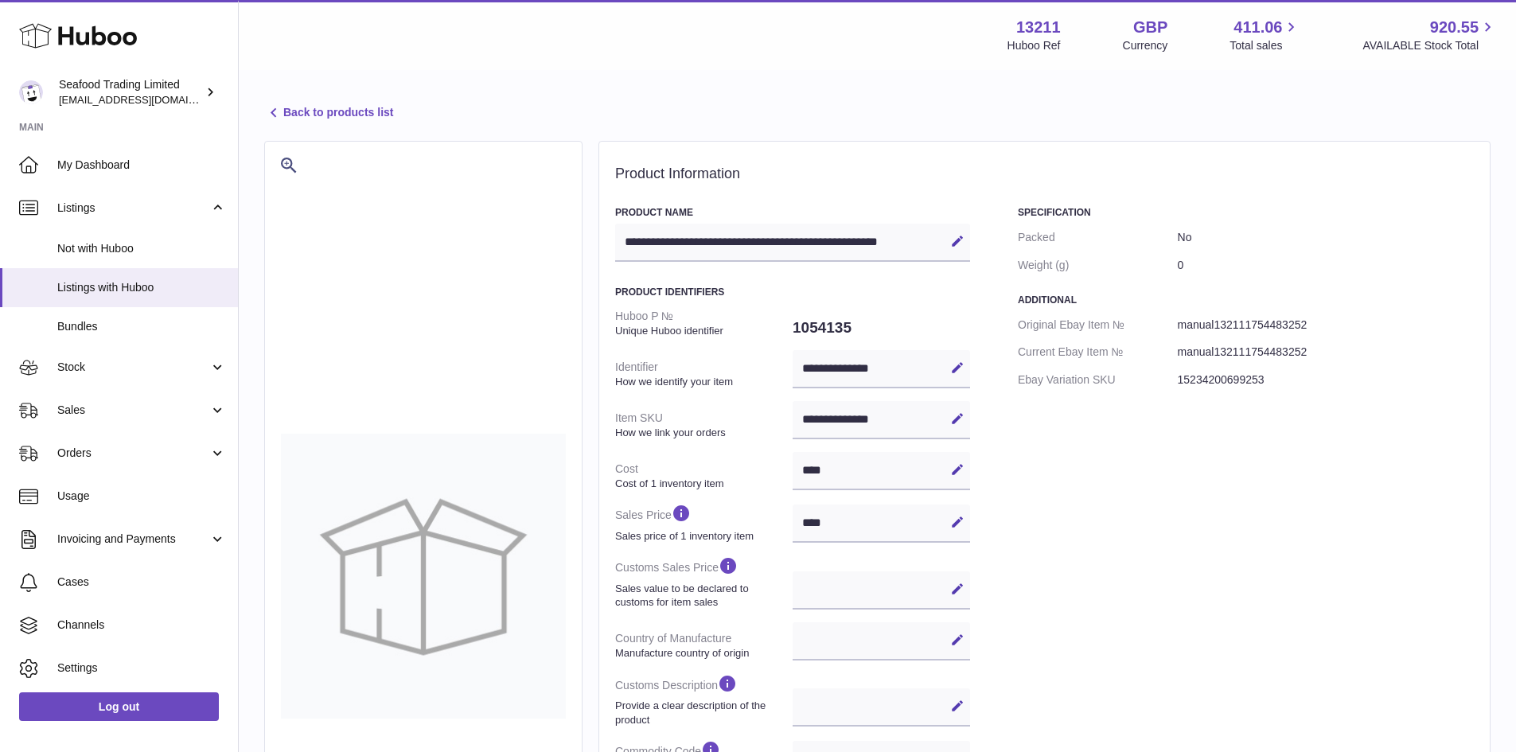
select select
select select "****"
click at [740, 235] on div "**********" at bounding box center [792, 243] width 355 height 38
click at [957, 240] on icon at bounding box center [957, 241] width 14 height 14
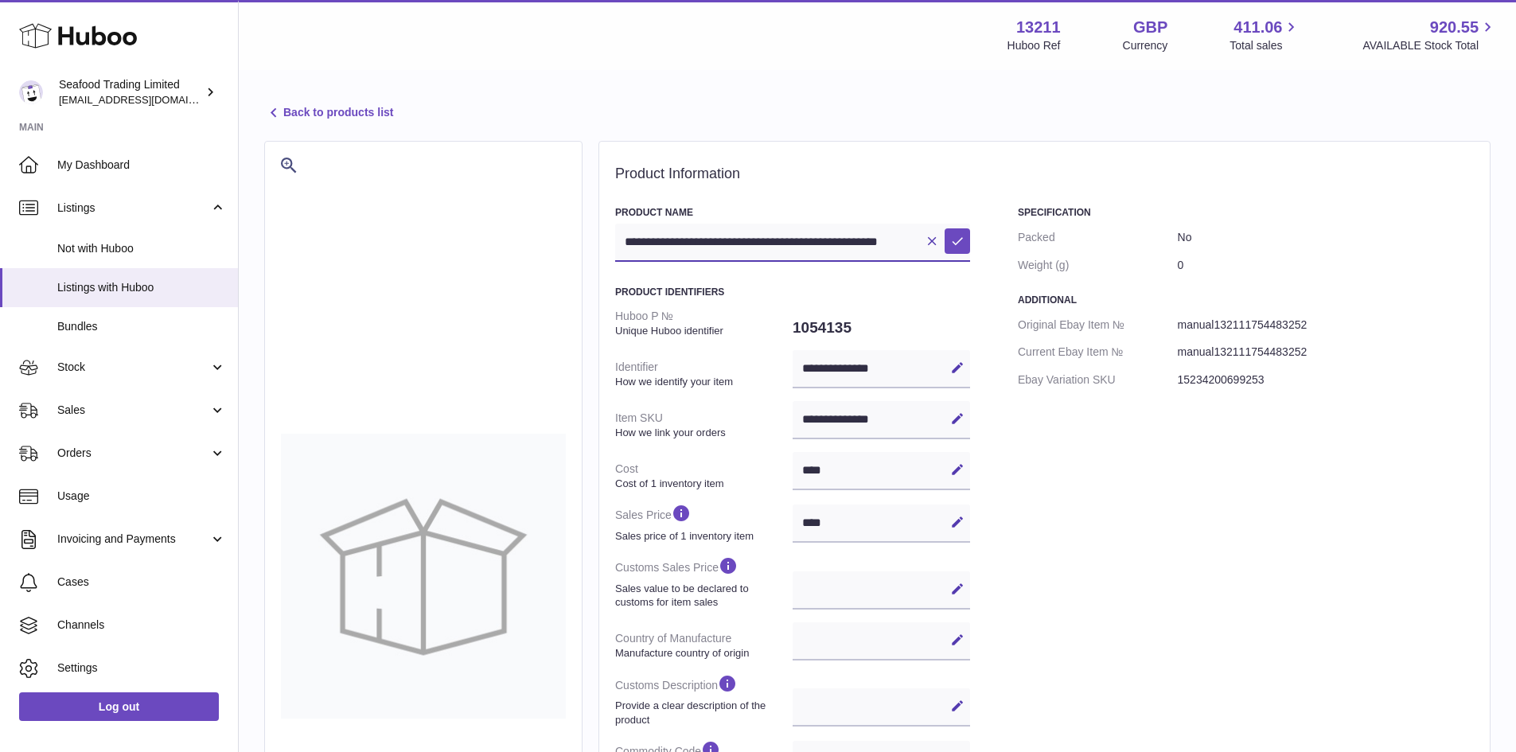
click at [719, 240] on input "**********" at bounding box center [792, 243] width 355 height 38
type input "**********"
click at [956, 238] on icon at bounding box center [957, 241] width 14 height 14
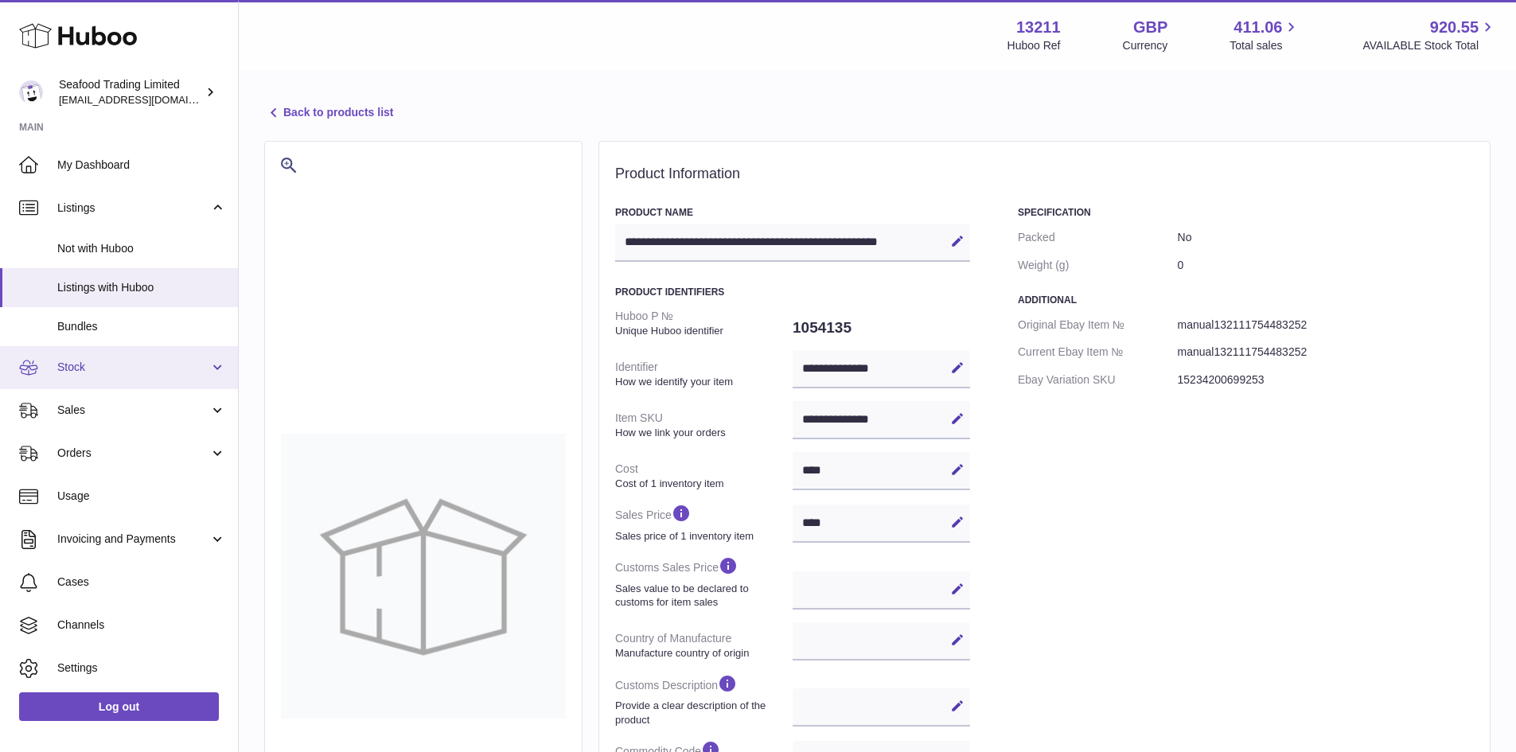
click at [93, 368] on span "Stock" at bounding box center [133, 367] width 152 height 15
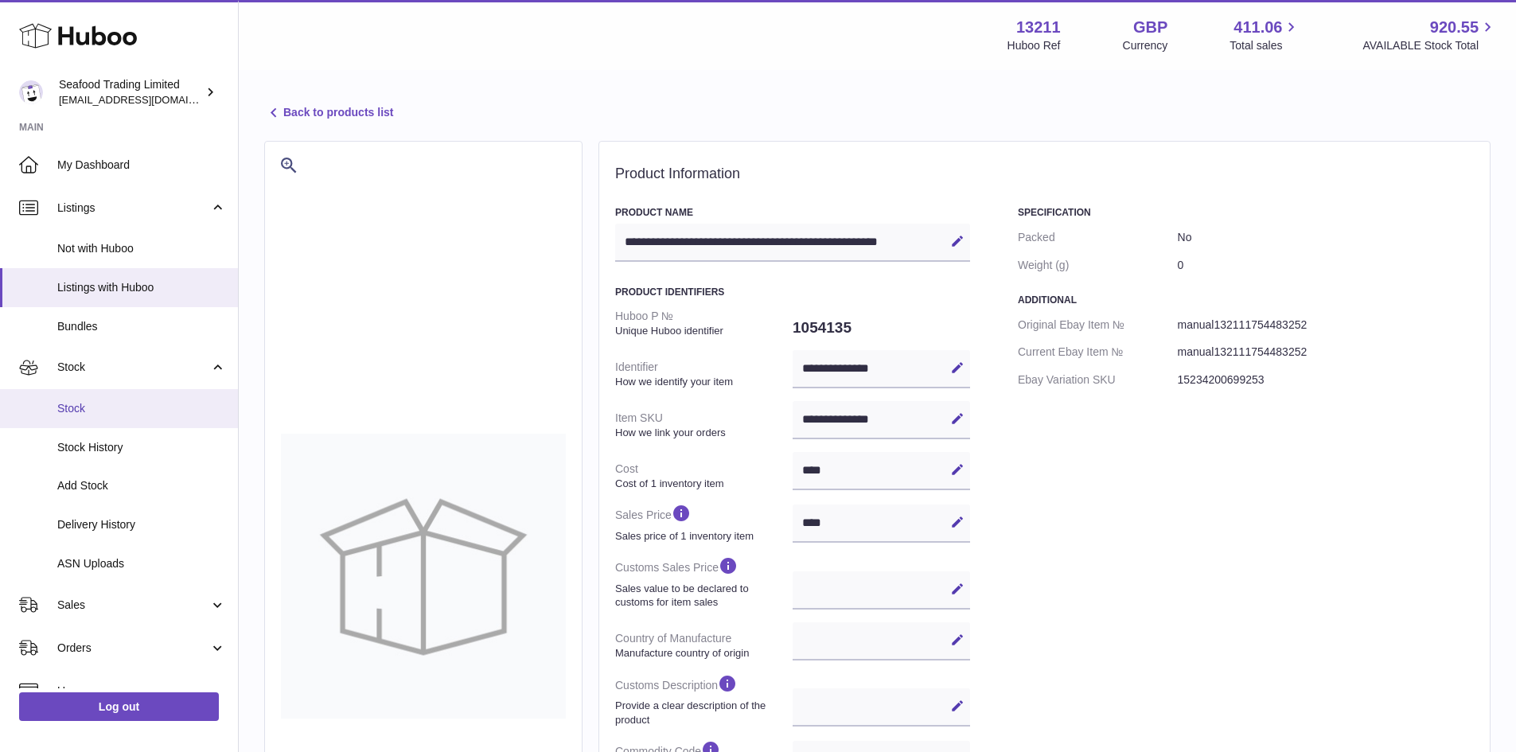
click at [81, 399] on link "Stock" at bounding box center [119, 408] width 238 height 39
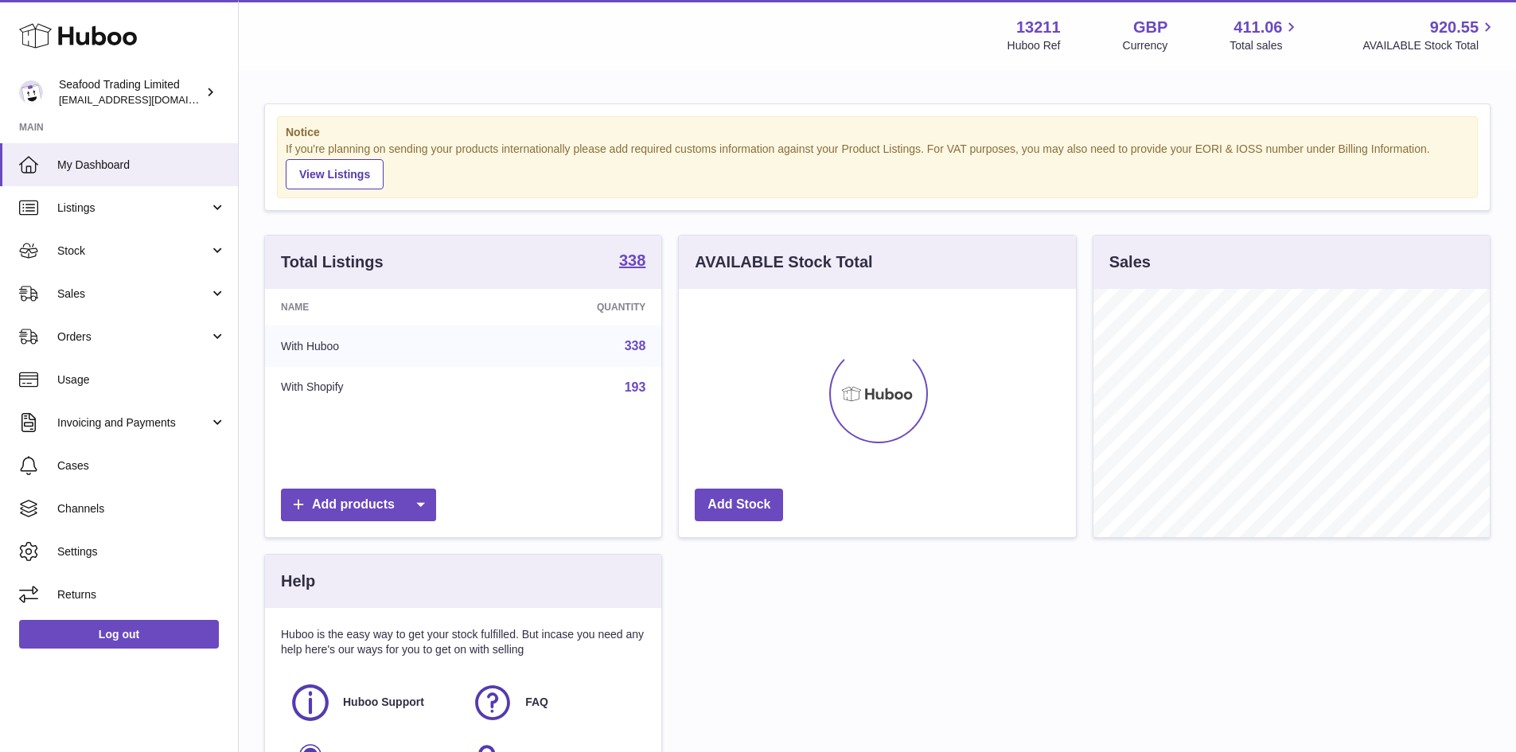
scroll to position [248, 397]
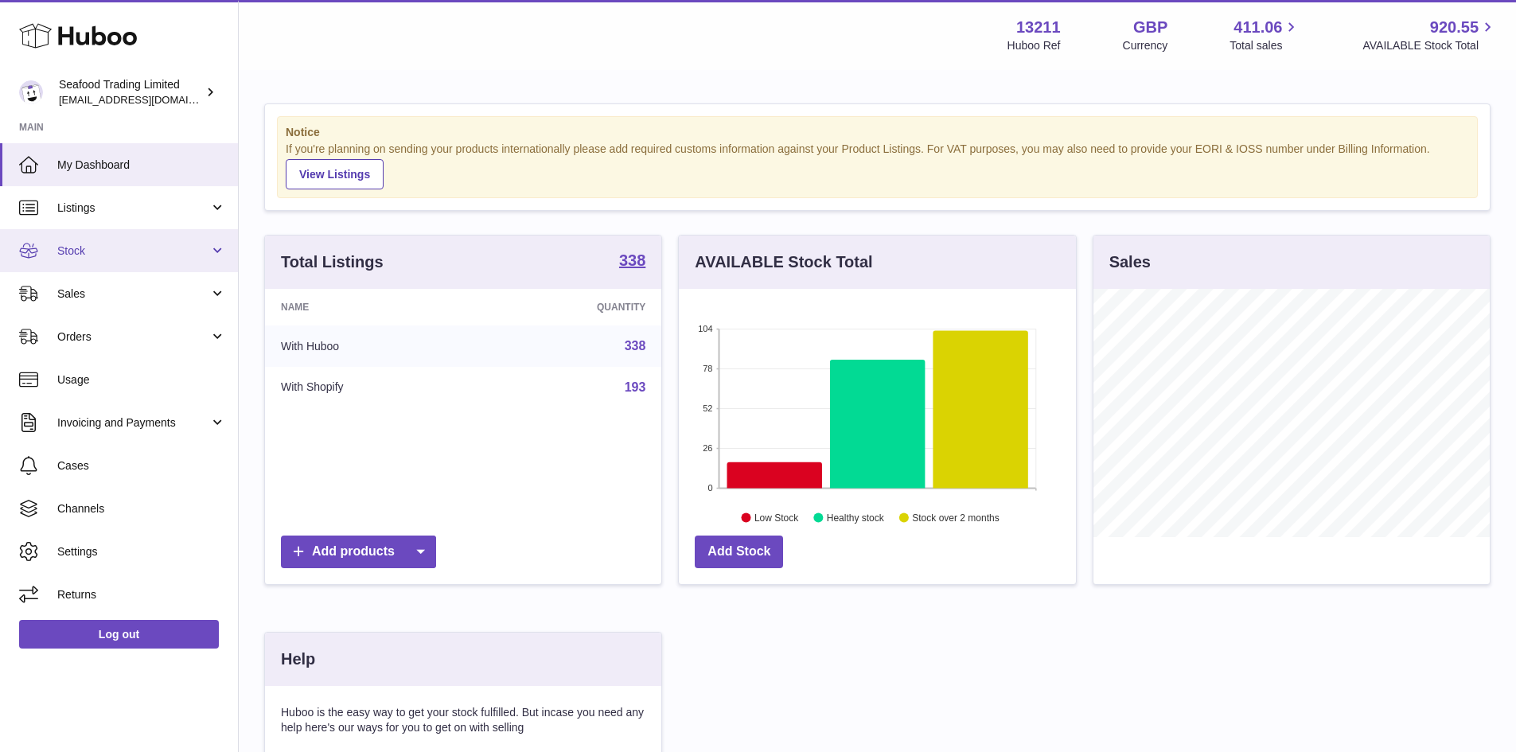
click at [81, 246] on span "Stock" at bounding box center [133, 251] width 152 height 15
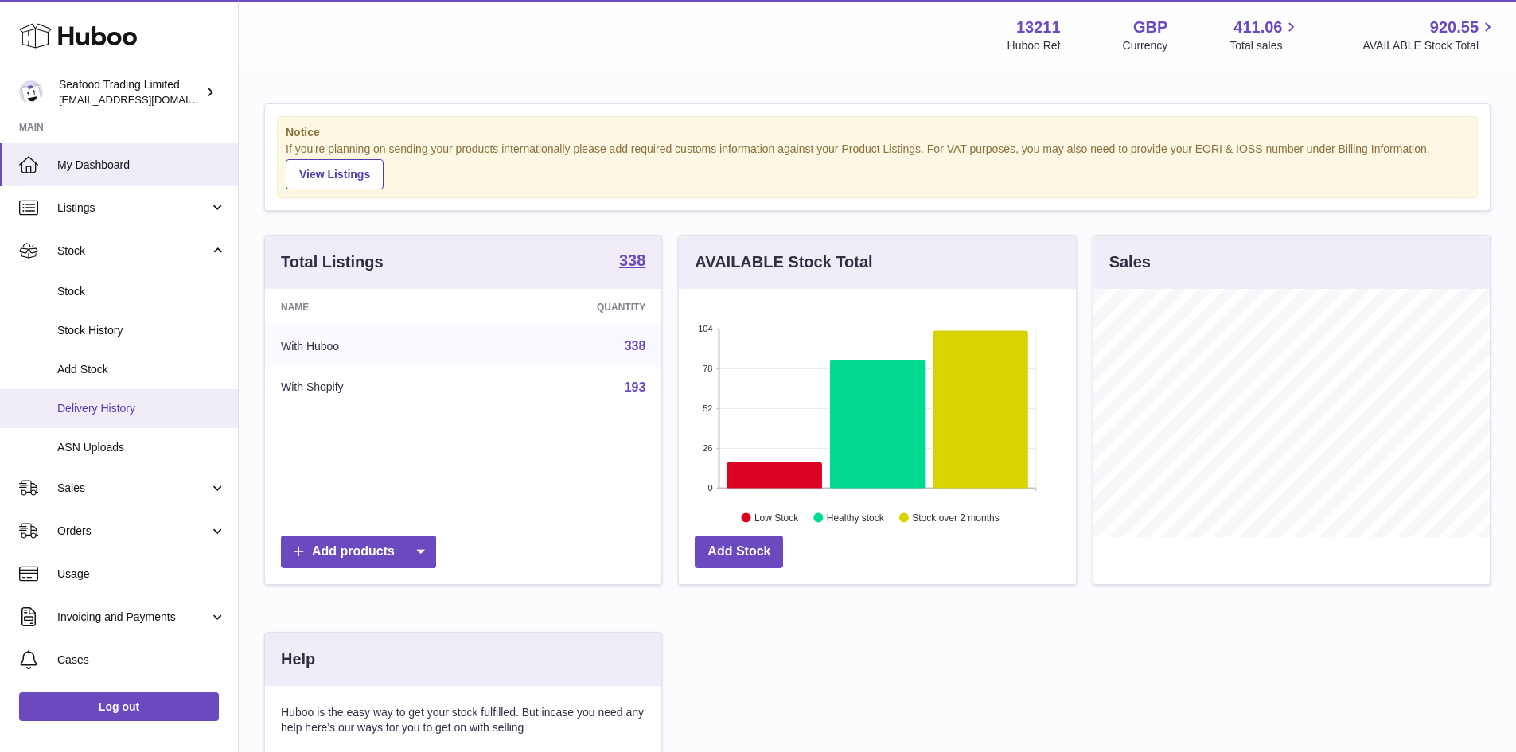
click at [92, 414] on span "Delivery History" at bounding box center [141, 408] width 169 height 15
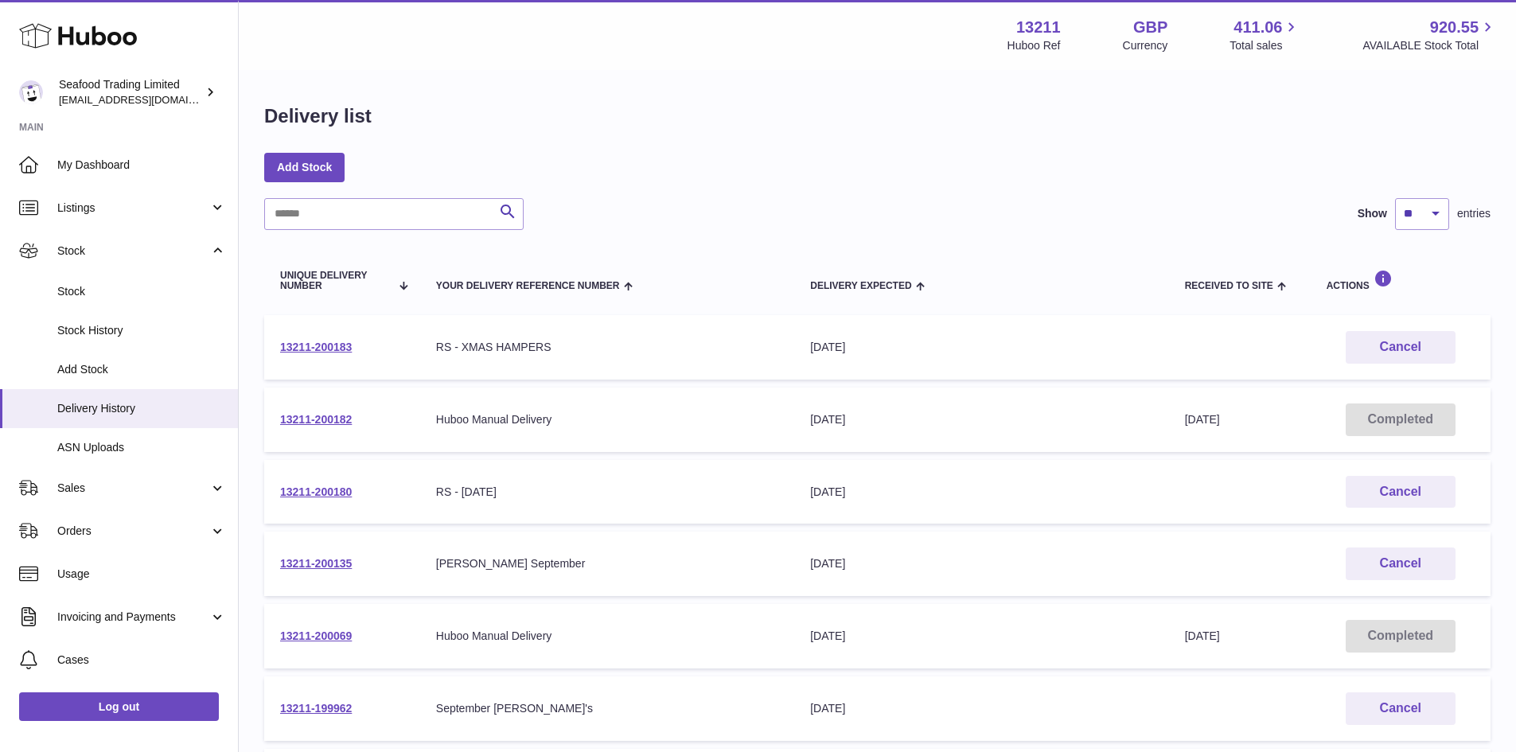
click at [298, 411] on td "13211-200182" at bounding box center [342, 420] width 156 height 64
click at [298, 418] on link "13211-200182" at bounding box center [316, 419] width 72 height 13
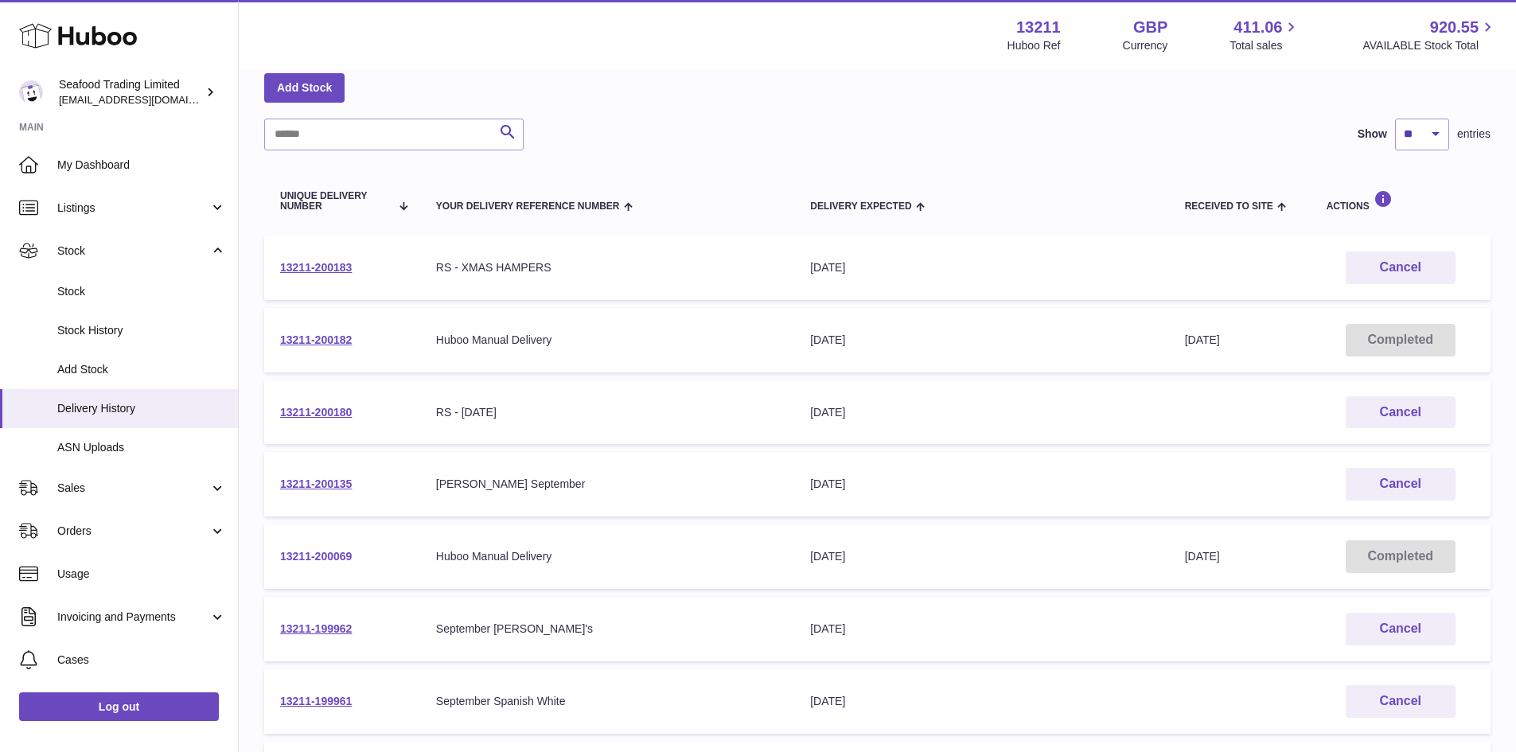
click at [328, 551] on link "13211-200069" at bounding box center [316, 556] width 72 height 13
click at [306, 333] on link "13211-200182" at bounding box center [316, 339] width 72 height 13
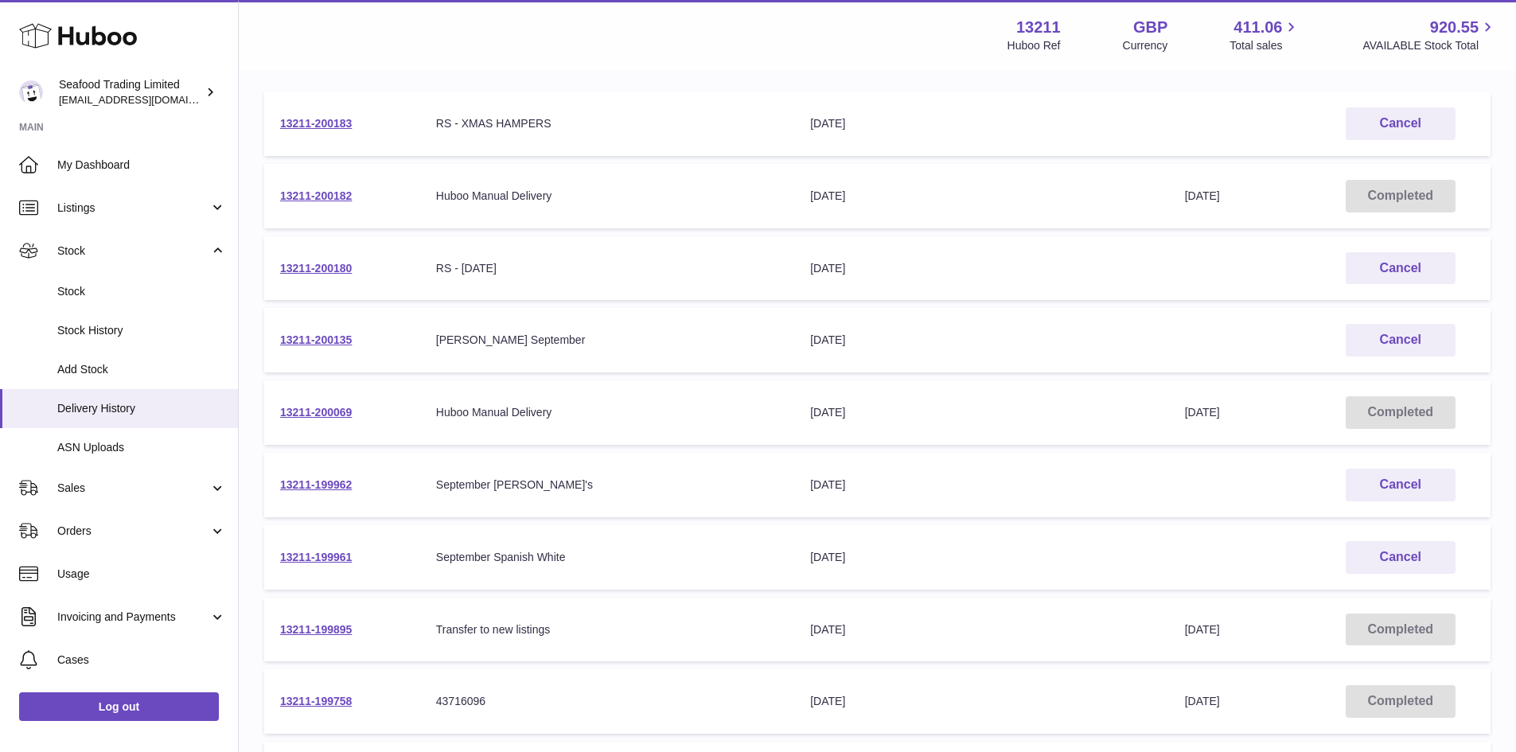
scroll to position [213, 0]
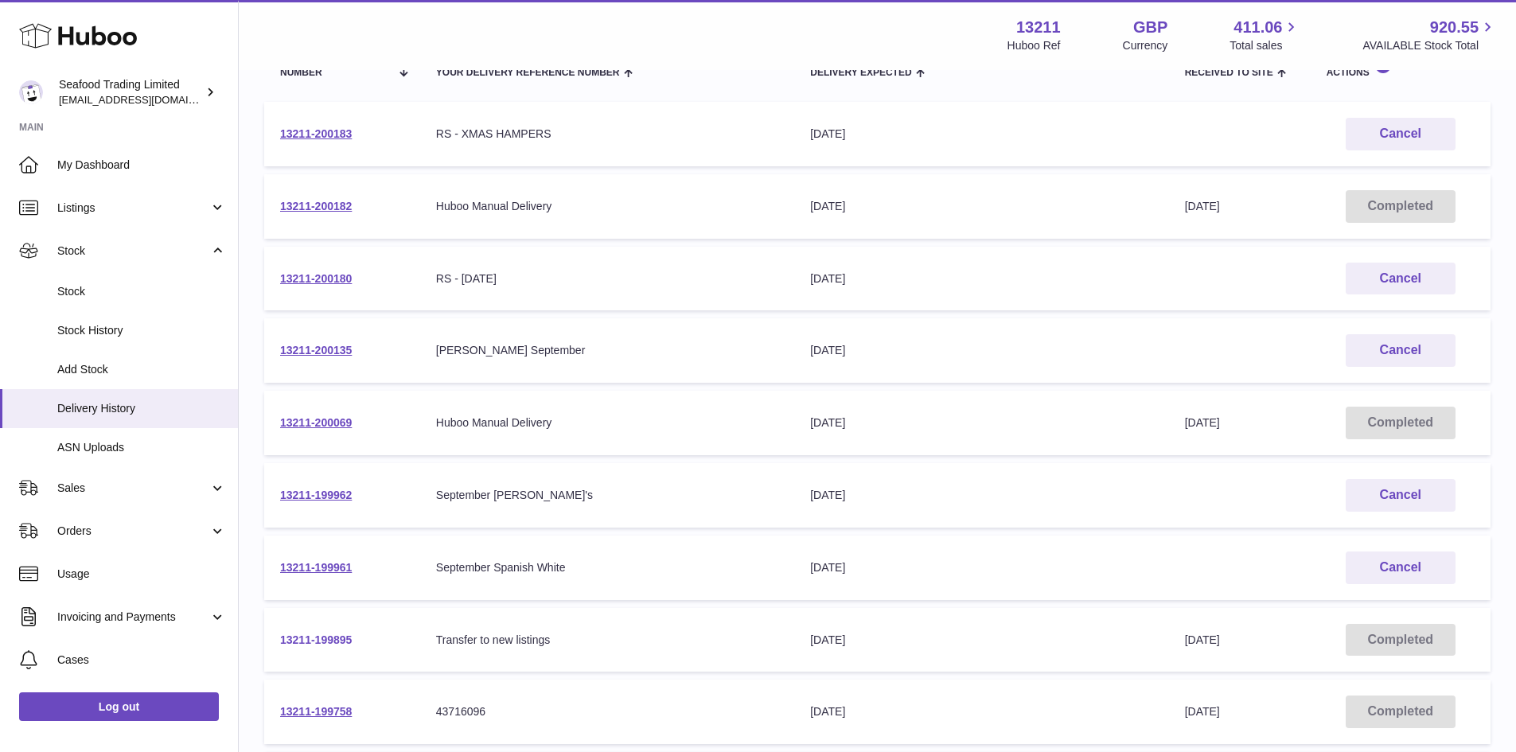
click at [325, 635] on link "13211-199895" at bounding box center [316, 639] width 72 height 13
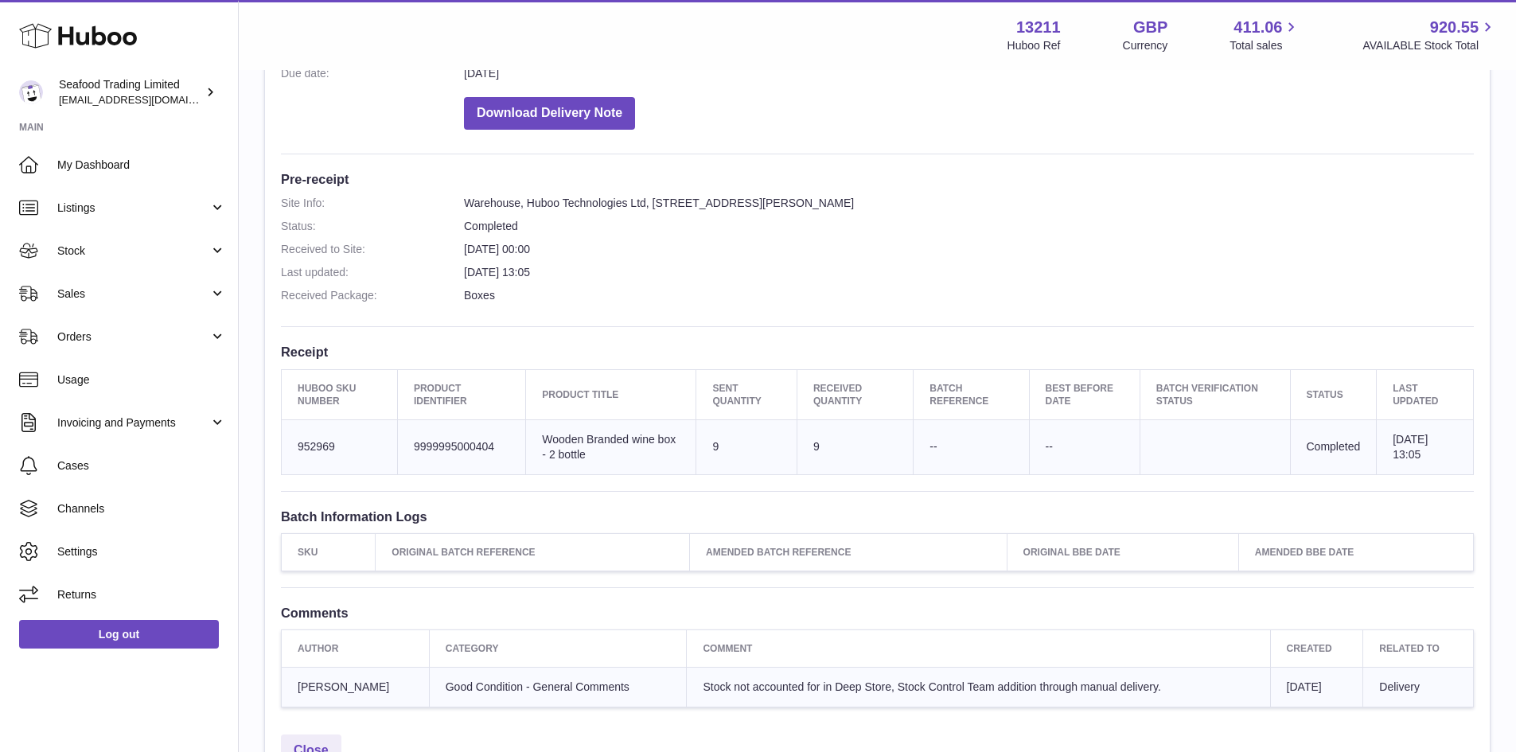
scroll to position [318, 0]
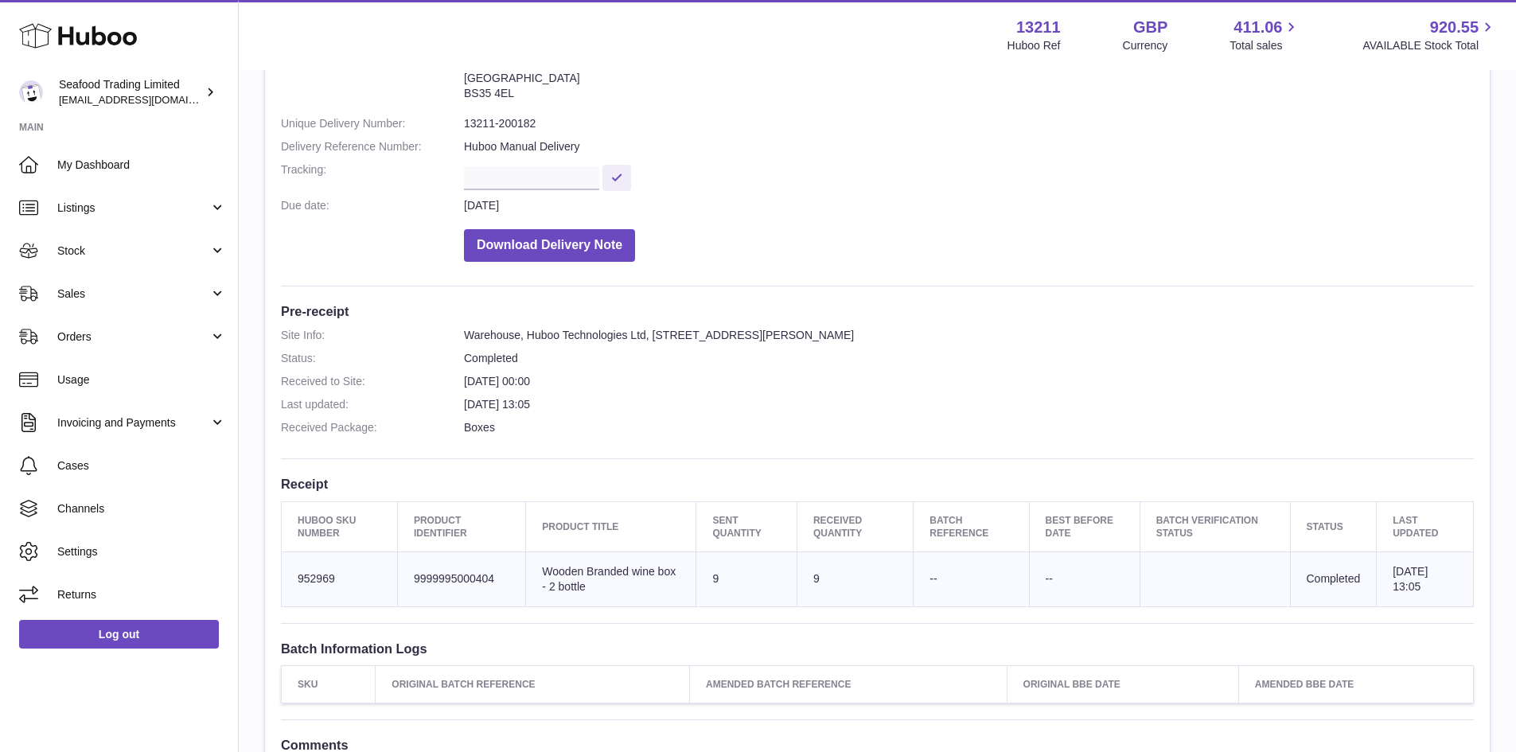
scroll to position [159, 0]
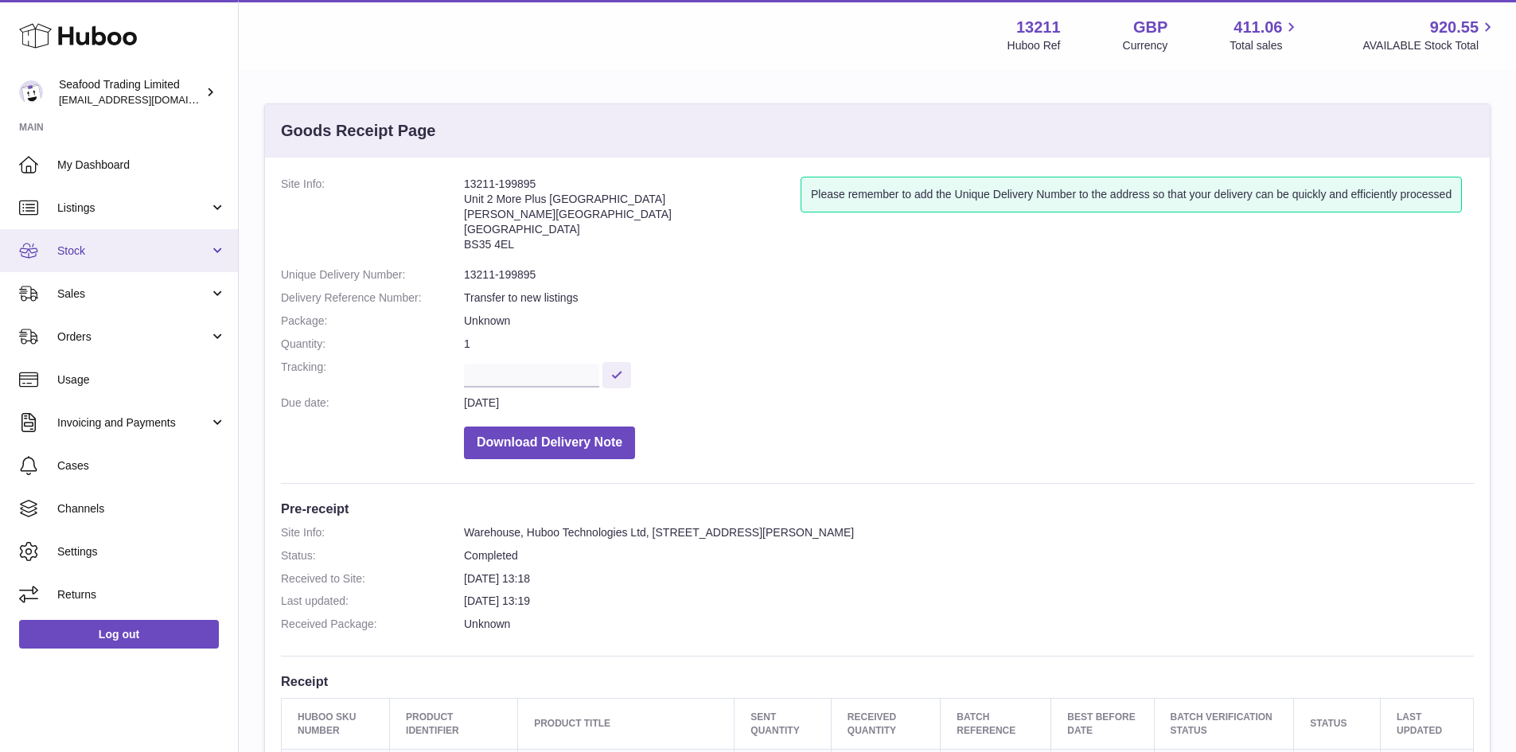
click at [73, 258] on span "Stock" at bounding box center [133, 251] width 152 height 15
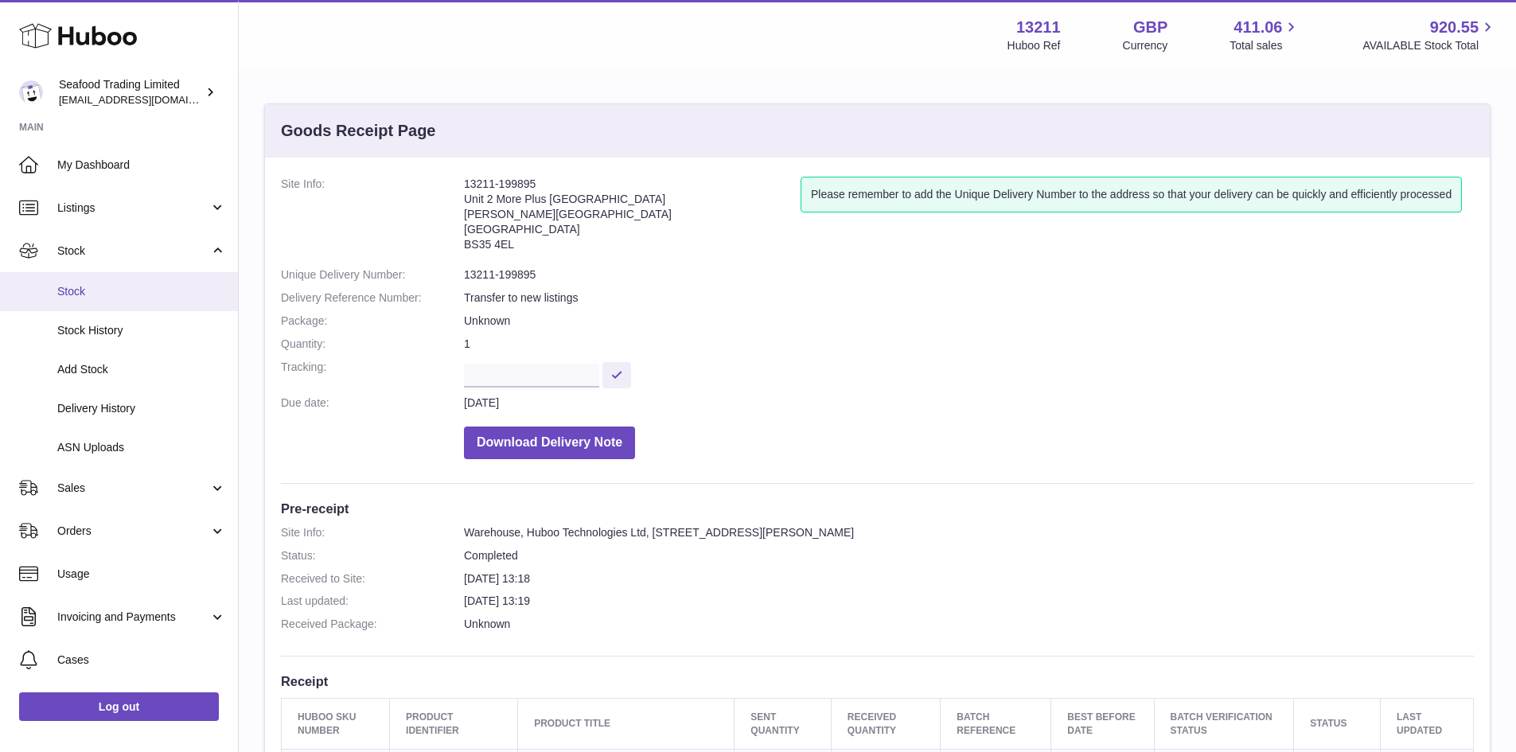
click at [79, 295] on span "Stock" at bounding box center [141, 291] width 169 height 15
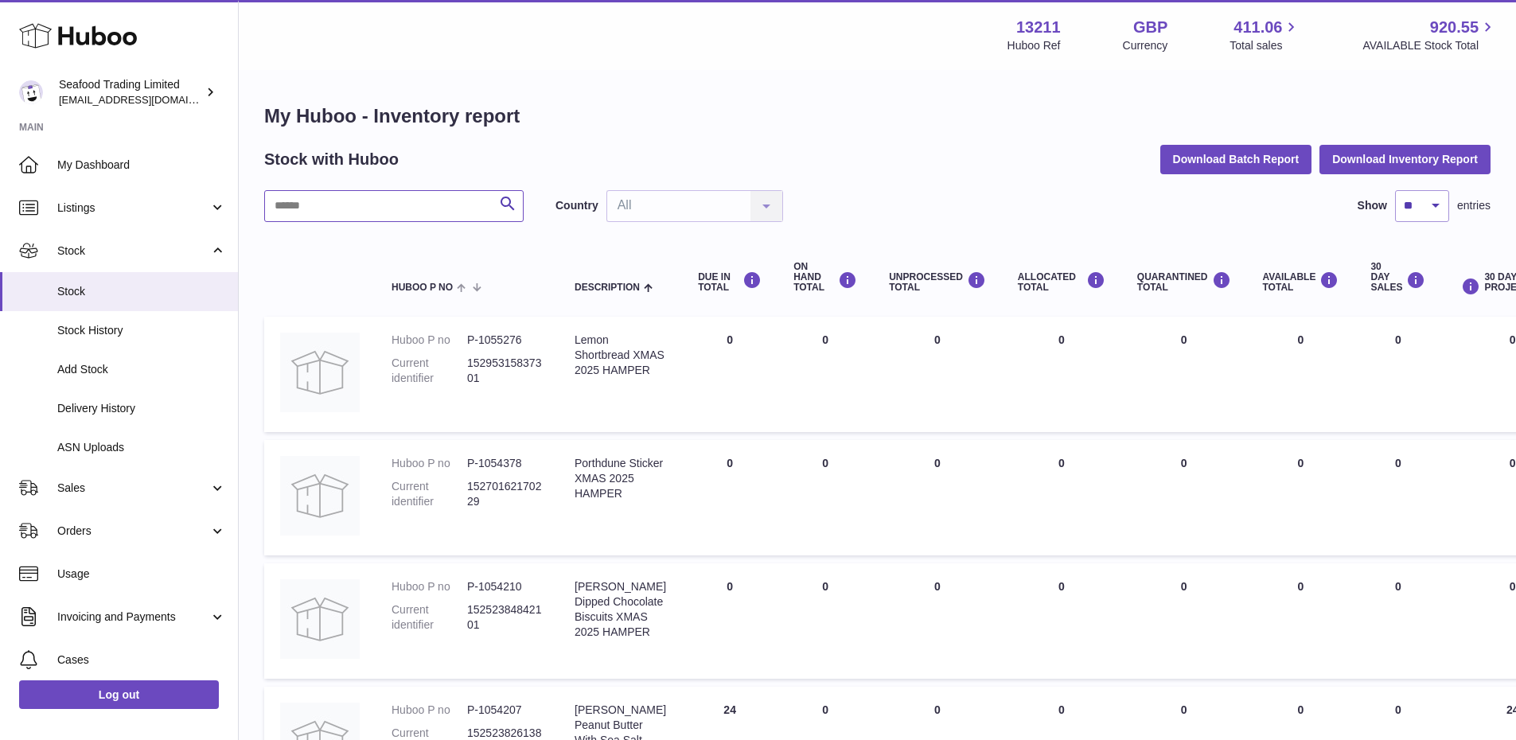
click at [342, 211] on input "text" at bounding box center [393, 206] width 259 height 32
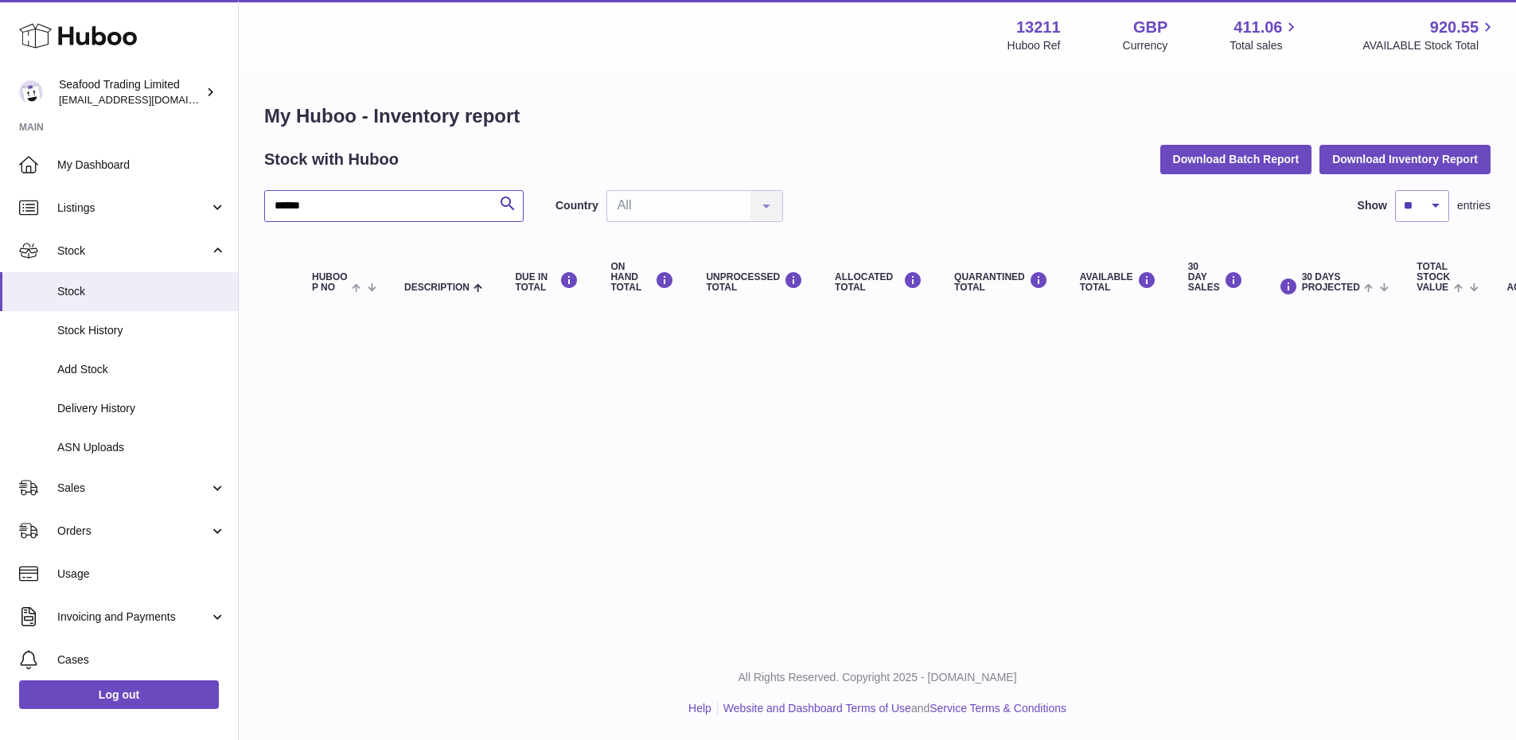
drag, startPoint x: 325, startPoint y: 201, endPoint x: 257, endPoint y: 202, distance: 68.5
click at [257, 202] on div "My Huboo - Inventory report Stock with Huboo Download Batch Report Download Inv…" at bounding box center [877, 210] width 1277 height 277
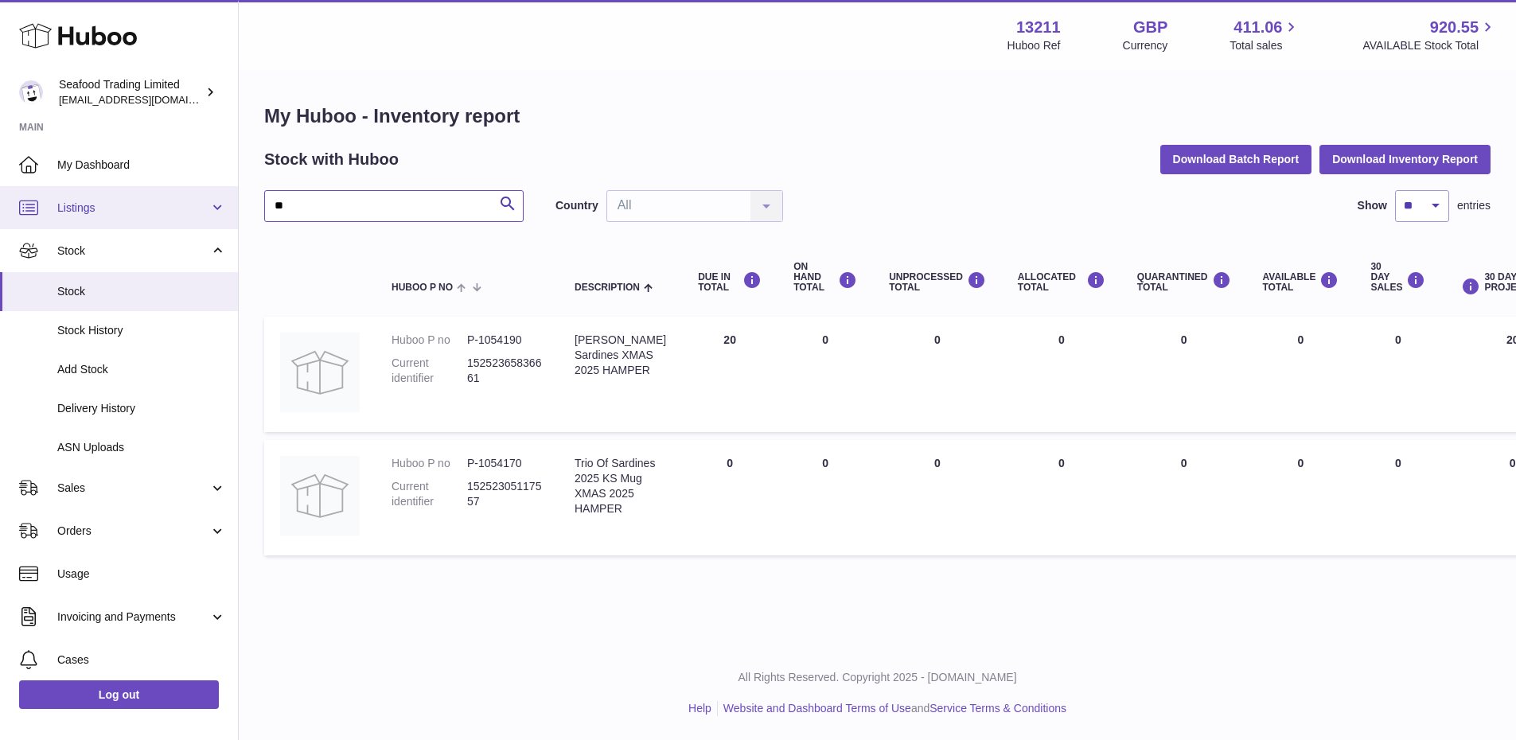
type input "*"
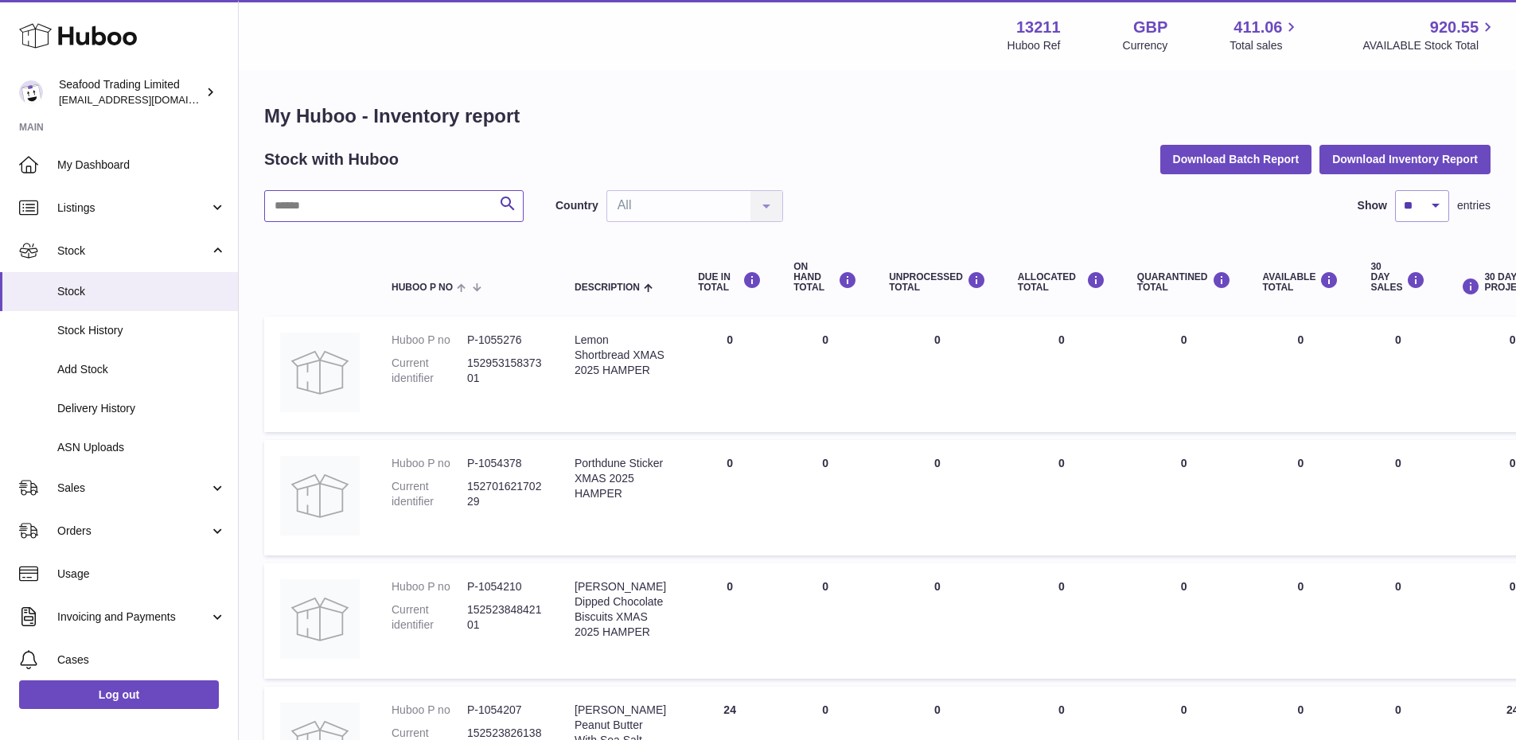
click at [306, 199] on input "text" at bounding box center [393, 206] width 259 height 32
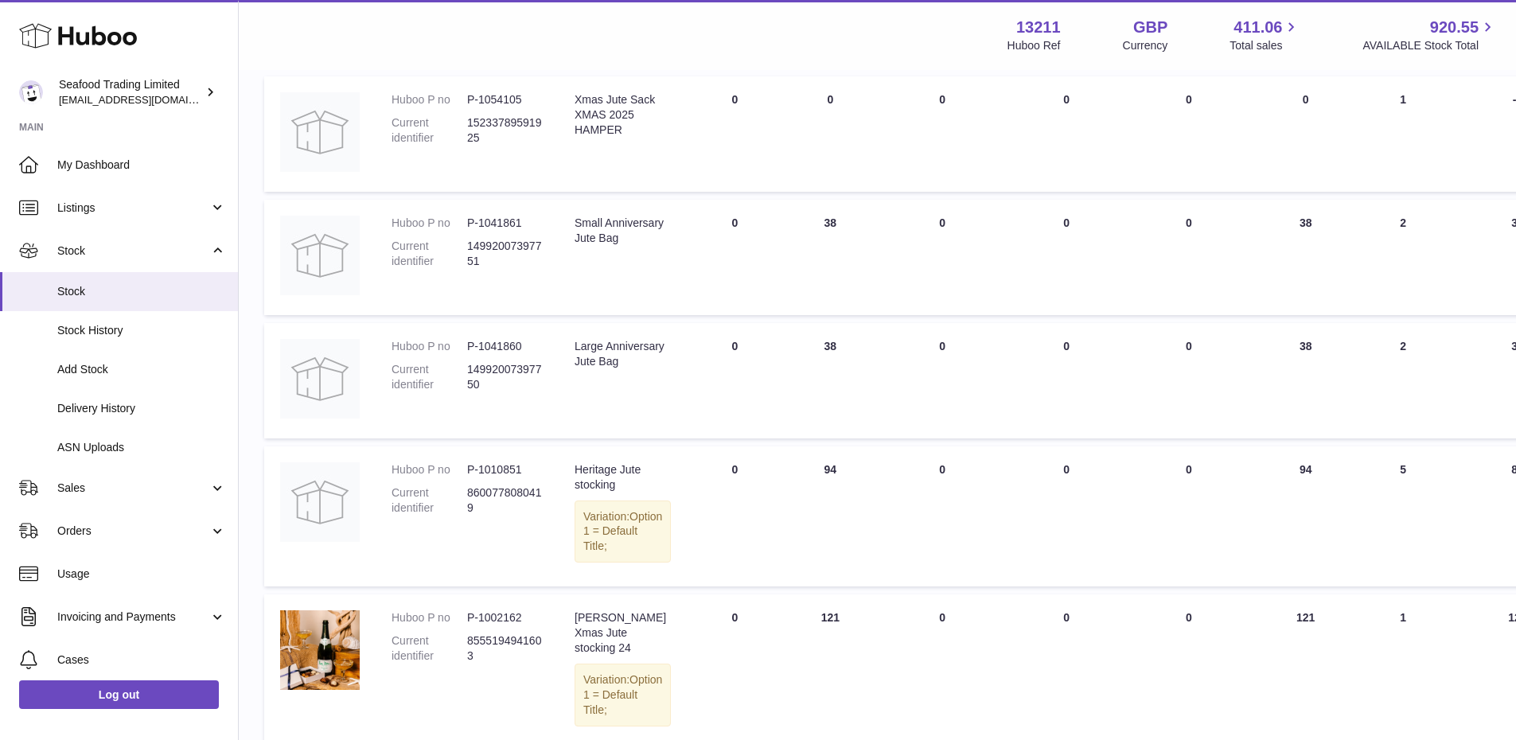
scroll to position [318, 0]
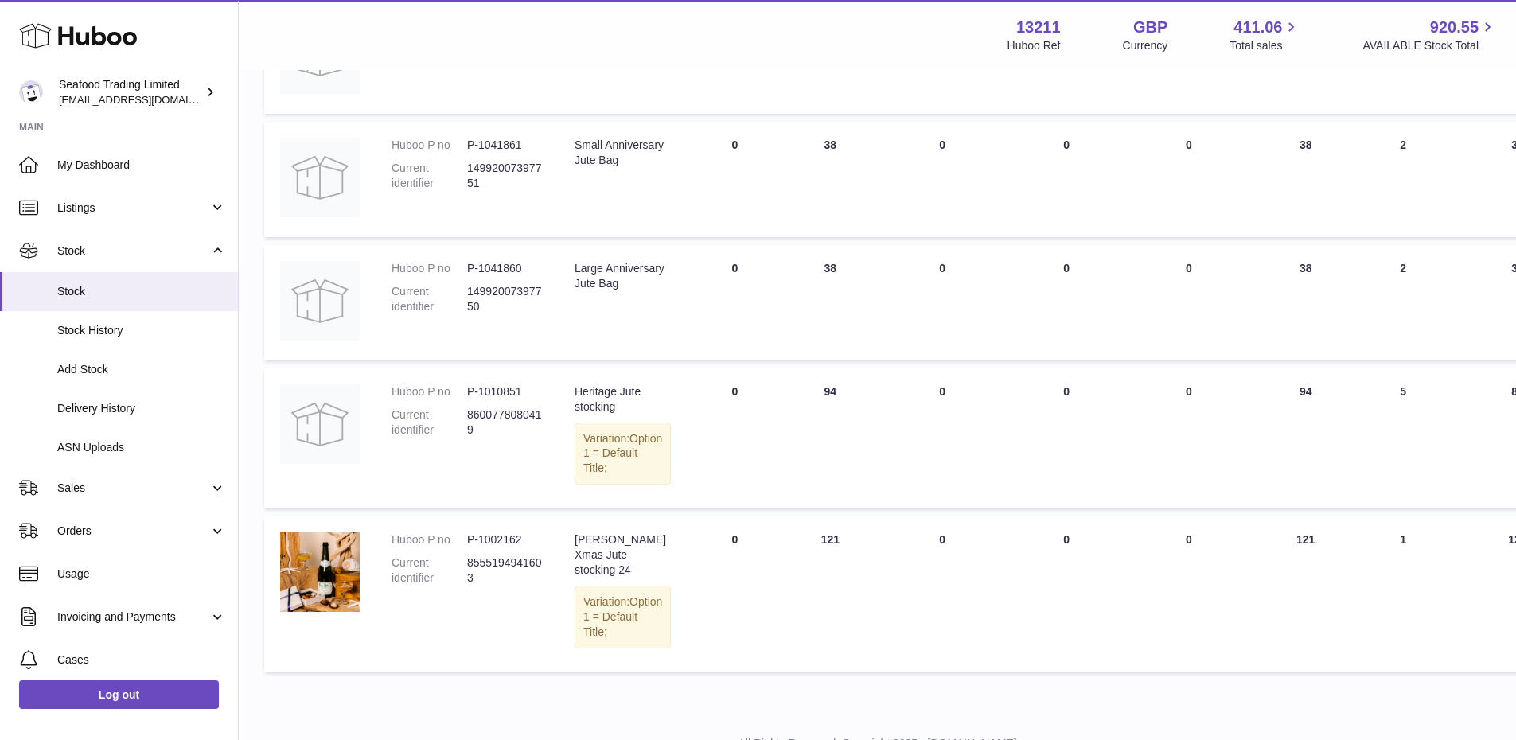
type input "****"
drag, startPoint x: 620, startPoint y: 403, endPoint x: 570, endPoint y: 388, distance: 52.1
click at [570, 388] on td "Description Heritage Jute stocking Variation: Option 1 = Default Title;" at bounding box center [623, 438] width 128 height 140
copy div "Heritage Jute stocking"
click at [507, 388] on dd "P-1010851" at bounding box center [505, 391] width 76 height 15
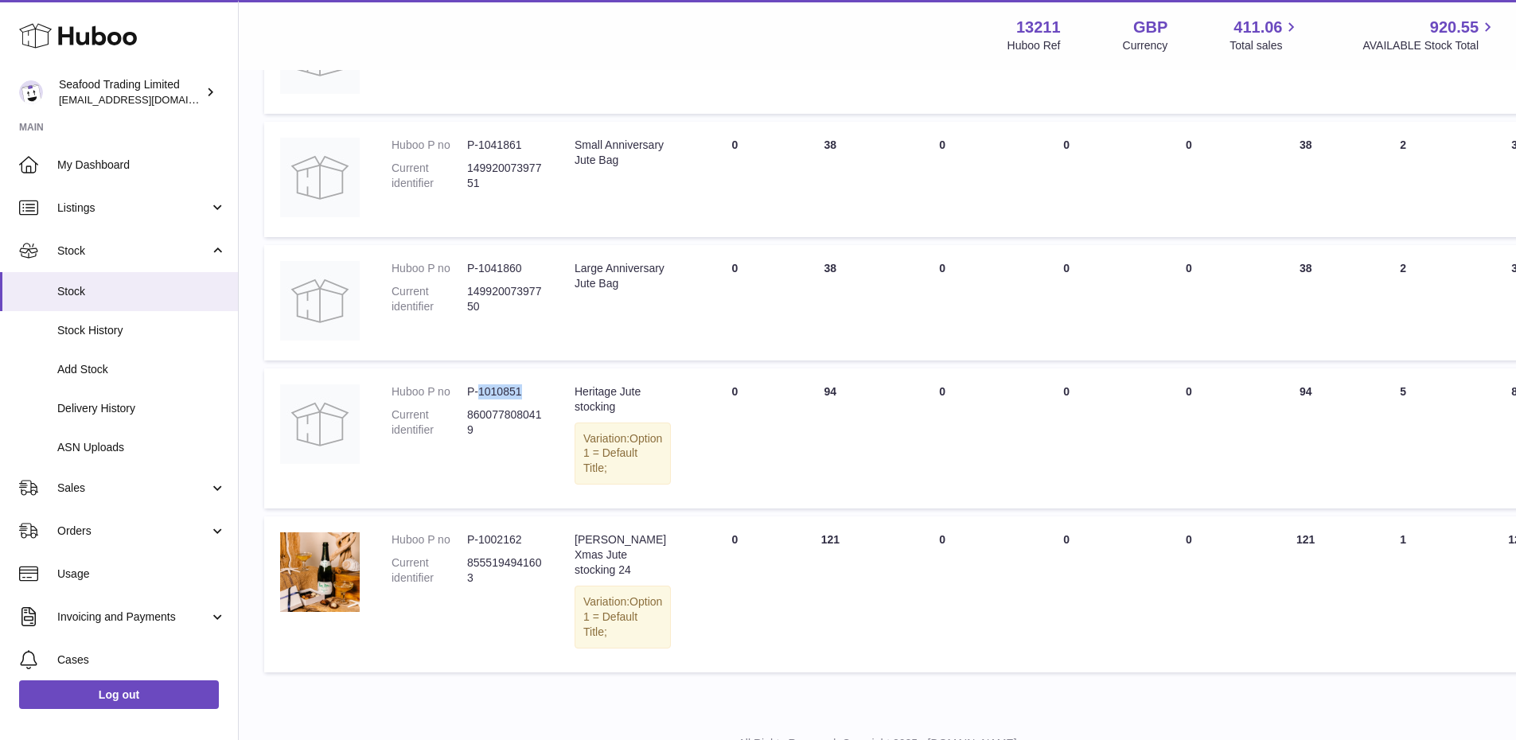
click at [507, 388] on dd "P-1010851" at bounding box center [505, 391] width 76 height 15
copy dd "1010851"
click at [785, 458] on td "ON HAND Total 94" at bounding box center [829, 438] width 95 height 140
drag, startPoint x: 637, startPoint y: 584, endPoint x: 575, endPoint y: 559, distance: 67.8
click at [575, 559] on div "[PERSON_NAME] Xmas Jute stocking 24" at bounding box center [623, 554] width 96 height 45
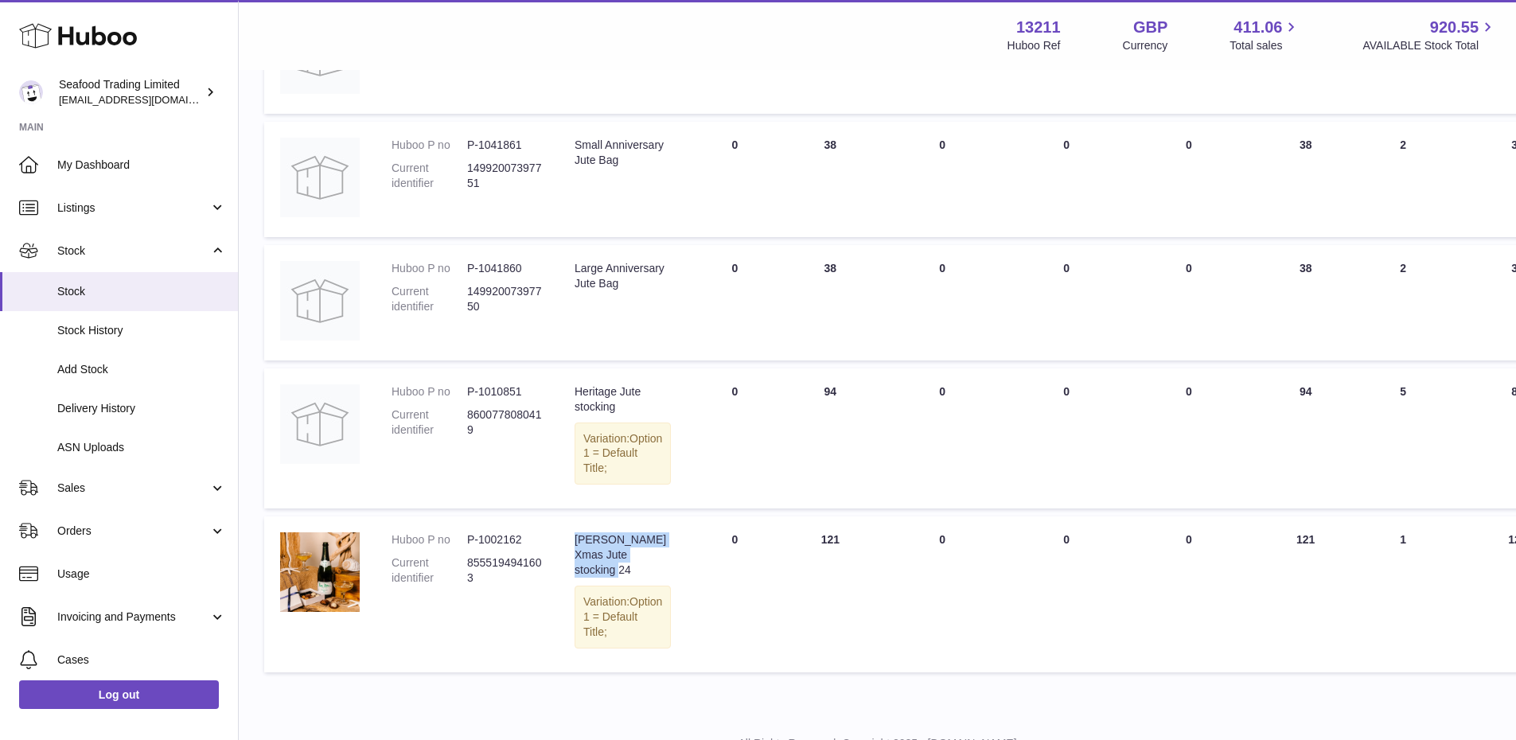
copy div "[PERSON_NAME] Xmas Jute stocking 24"
drag, startPoint x: 532, startPoint y: 556, endPoint x: 459, endPoint y: 554, distance: 72.5
click at [459, 554] on dl "Huboo P no P-1002162 Current identifier 8555194941603" at bounding box center [467, 562] width 151 height 61
copy dl "P-1002162"
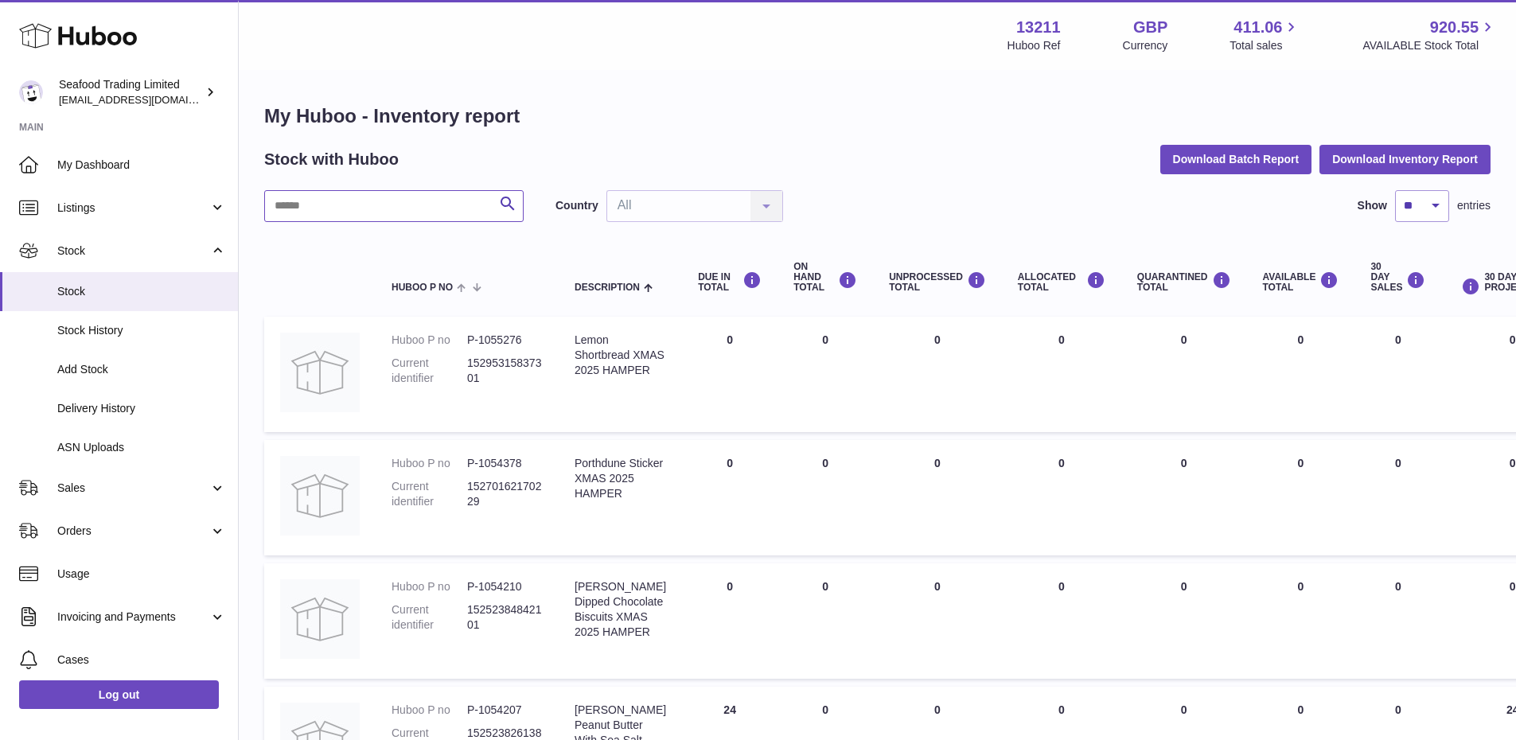
click at [400, 204] on input "text" at bounding box center [393, 206] width 259 height 32
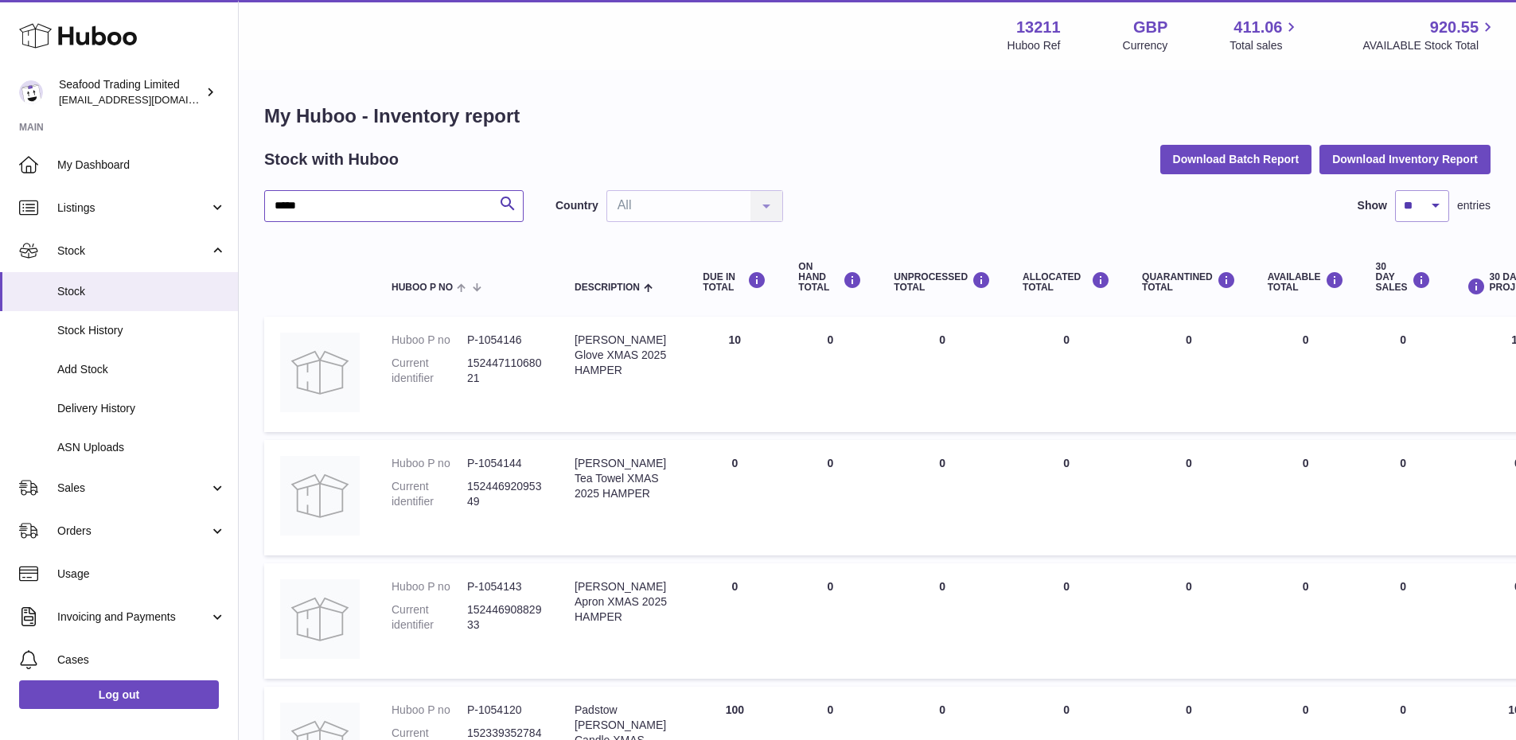
drag, startPoint x: 297, startPoint y: 207, endPoint x: 271, endPoint y: 206, distance: 26.3
click at [271, 206] on input "*****" at bounding box center [393, 206] width 259 height 32
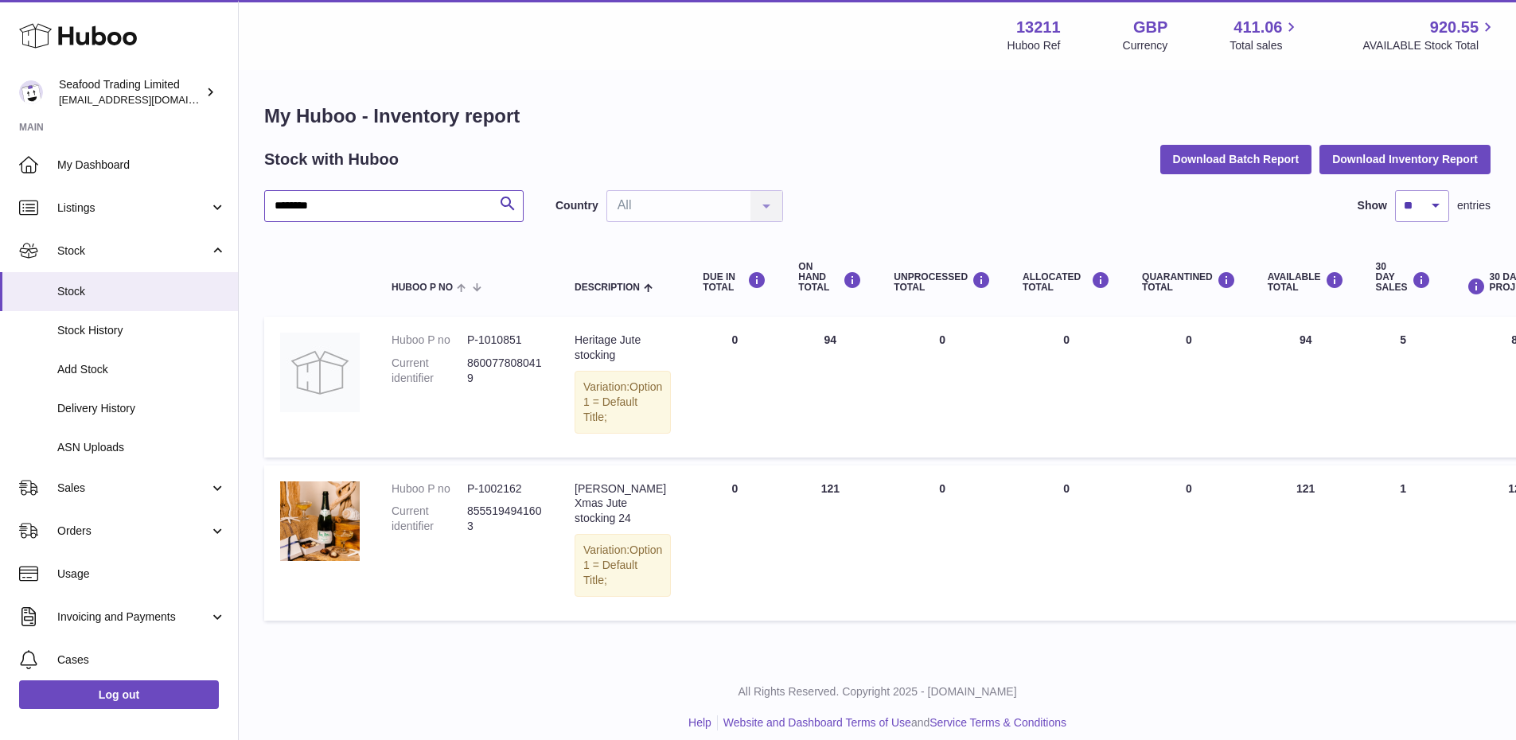
drag, startPoint x: 331, startPoint y: 209, endPoint x: 272, endPoint y: 208, distance: 58.9
click at [272, 208] on input "********" at bounding box center [393, 206] width 259 height 32
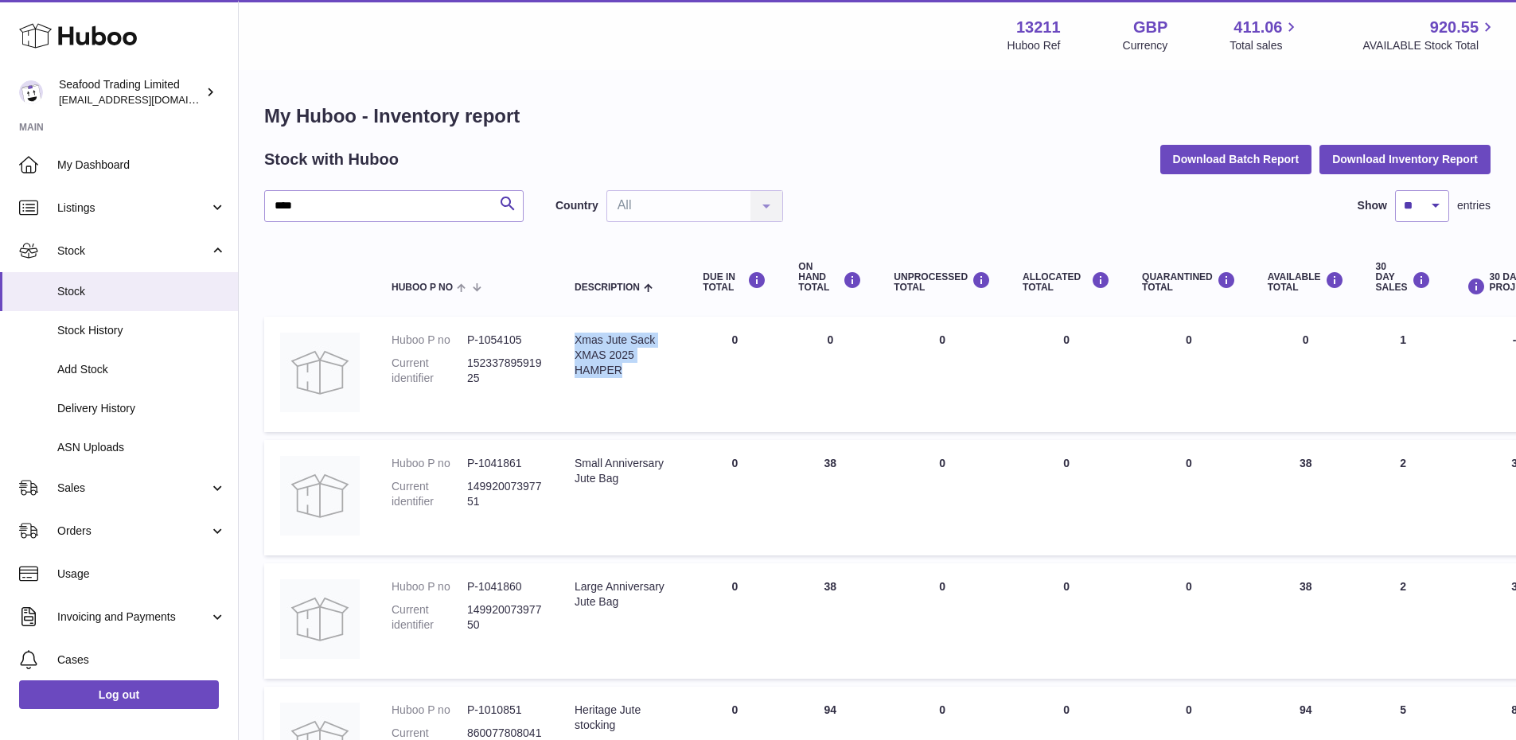
drag, startPoint x: 649, startPoint y: 371, endPoint x: 569, endPoint y: 334, distance: 87.6
click at [569, 334] on td "Description Xmas Jute Sack XMAS 2025 HAMPER" at bounding box center [623, 374] width 128 height 115
copy div "Xmas Jute Sack XMAS 2025 HAMPER"
click at [483, 370] on dd "15233789591925" at bounding box center [505, 371] width 76 height 30
drag, startPoint x: 523, startPoint y: 334, endPoint x: 477, endPoint y: 333, distance: 45.4
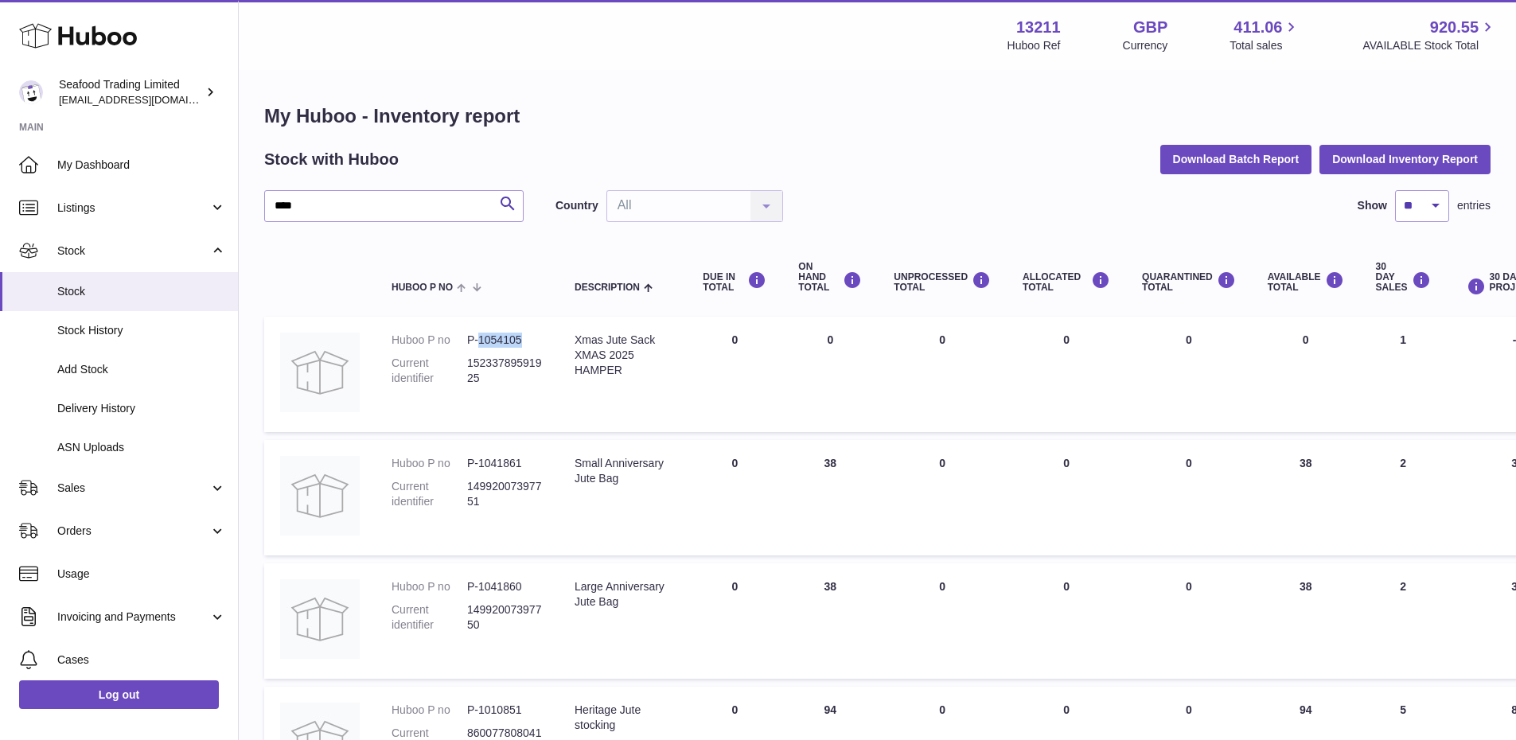
click at [477, 333] on dd "P-1054105" at bounding box center [505, 340] width 76 height 15
copy dd "1054105"
drag, startPoint x: 347, startPoint y: 202, endPoint x: 244, endPoint y: 205, distance: 102.7
click at [244, 205] on div "My Huboo - Inventory report Stock with Huboo Download Batch Report Download Inv…" at bounding box center [877, 551] width 1277 height 959
paste input "**********"
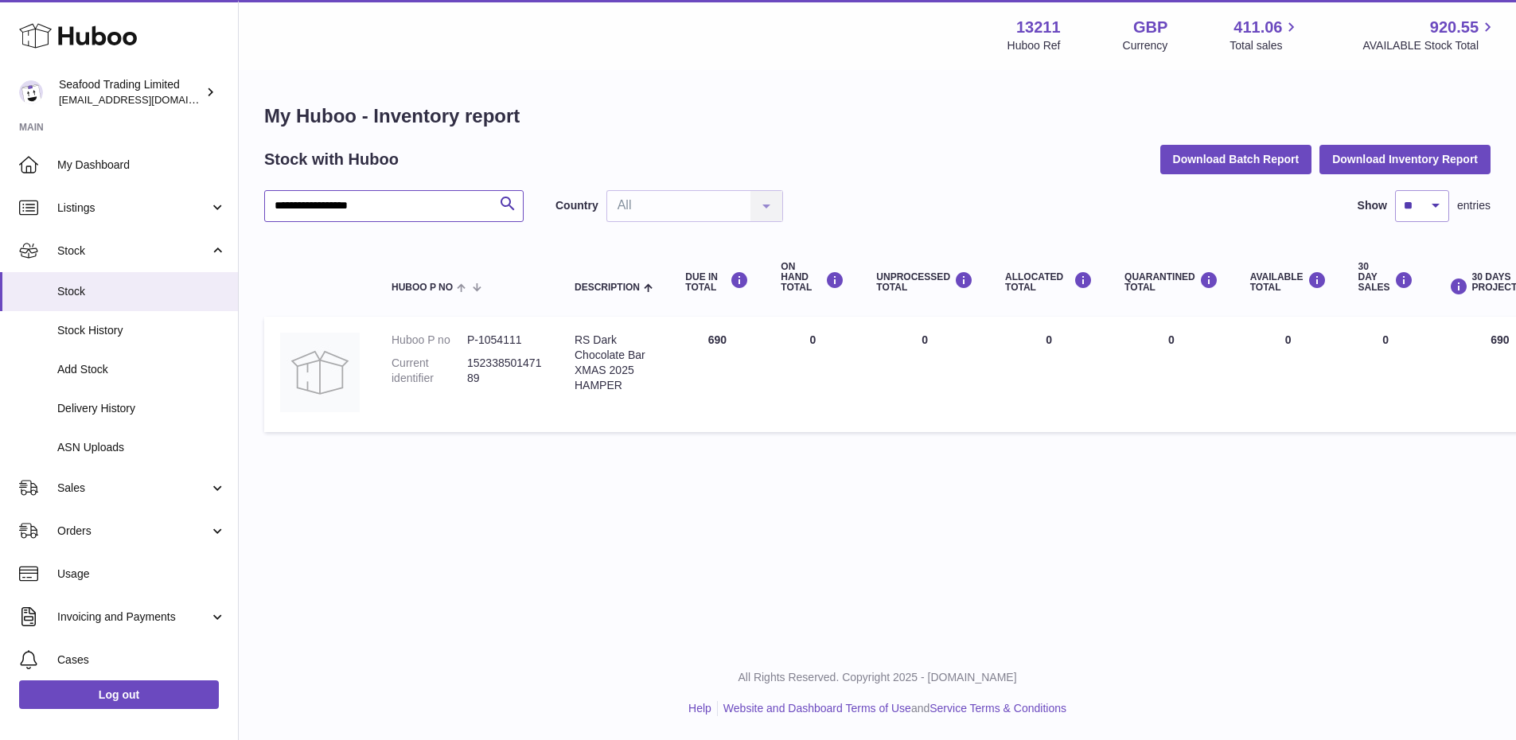
click at [370, 207] on input "**********" at bounding box center [393, 206] width 259 height 32
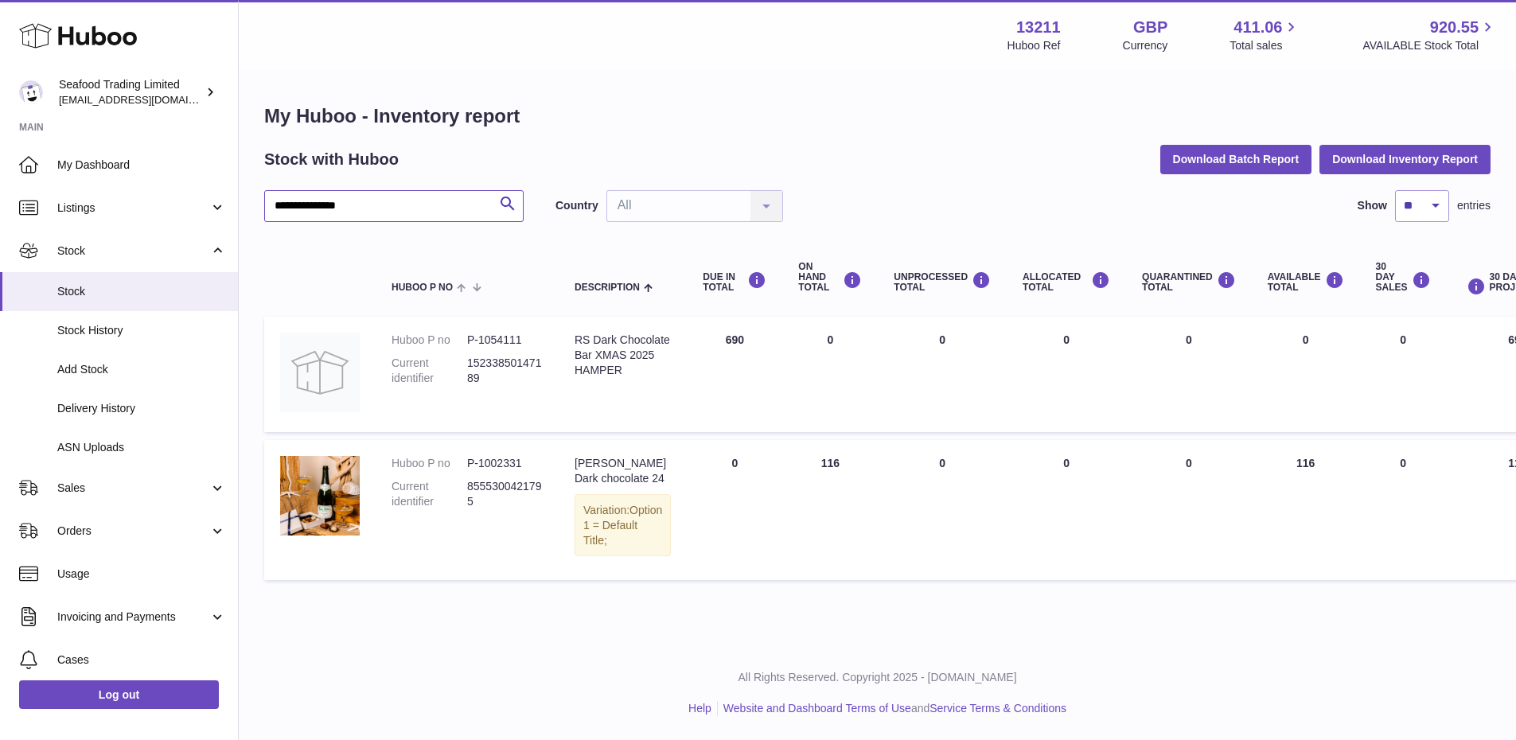
type input "**********"
